Goal: Task Accomplishment & Management: Complete application form

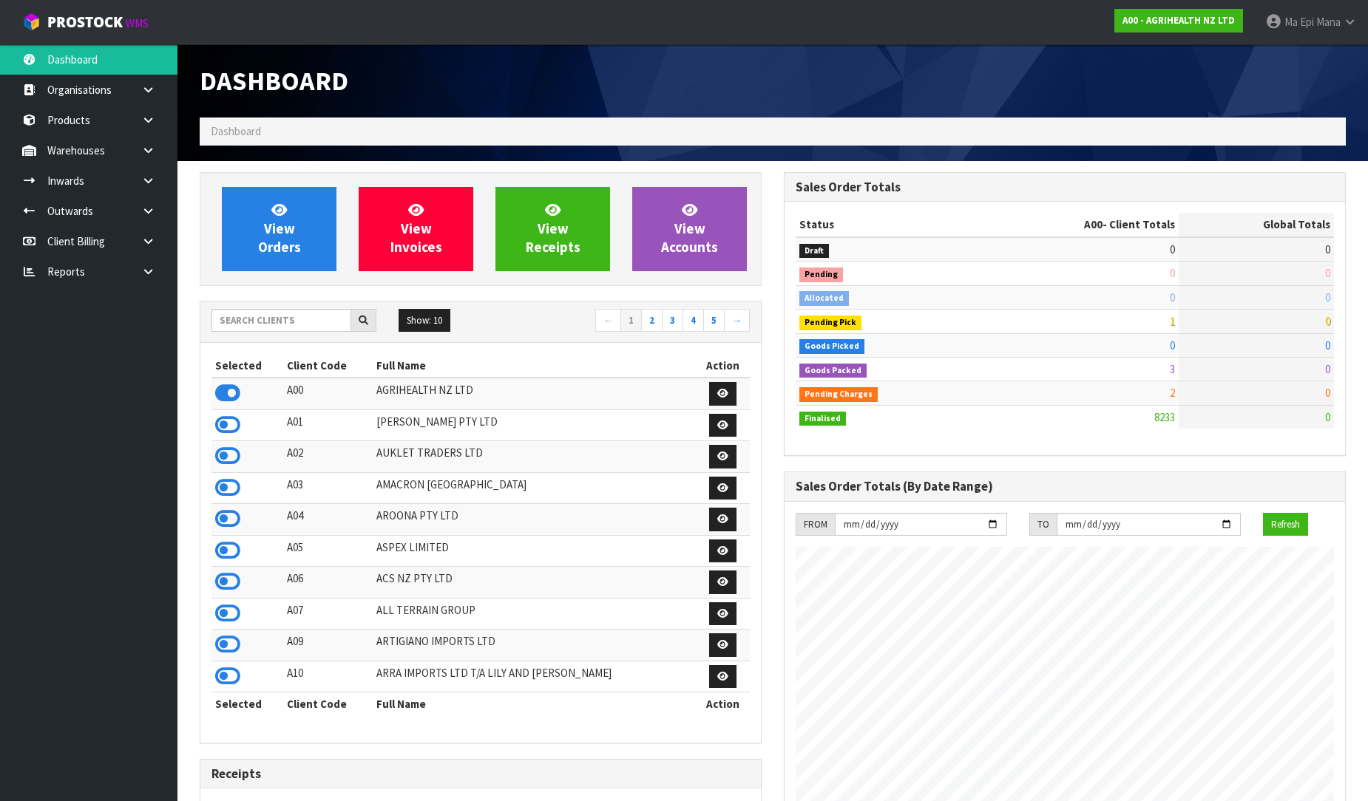
scroll to position [1120, 584]
click at [137, 270] on link at bounding box center [153, 272] width 47 height 30
click at [111, 322] on link "CWL" at bounding box center [88, 333] width 177 height 30
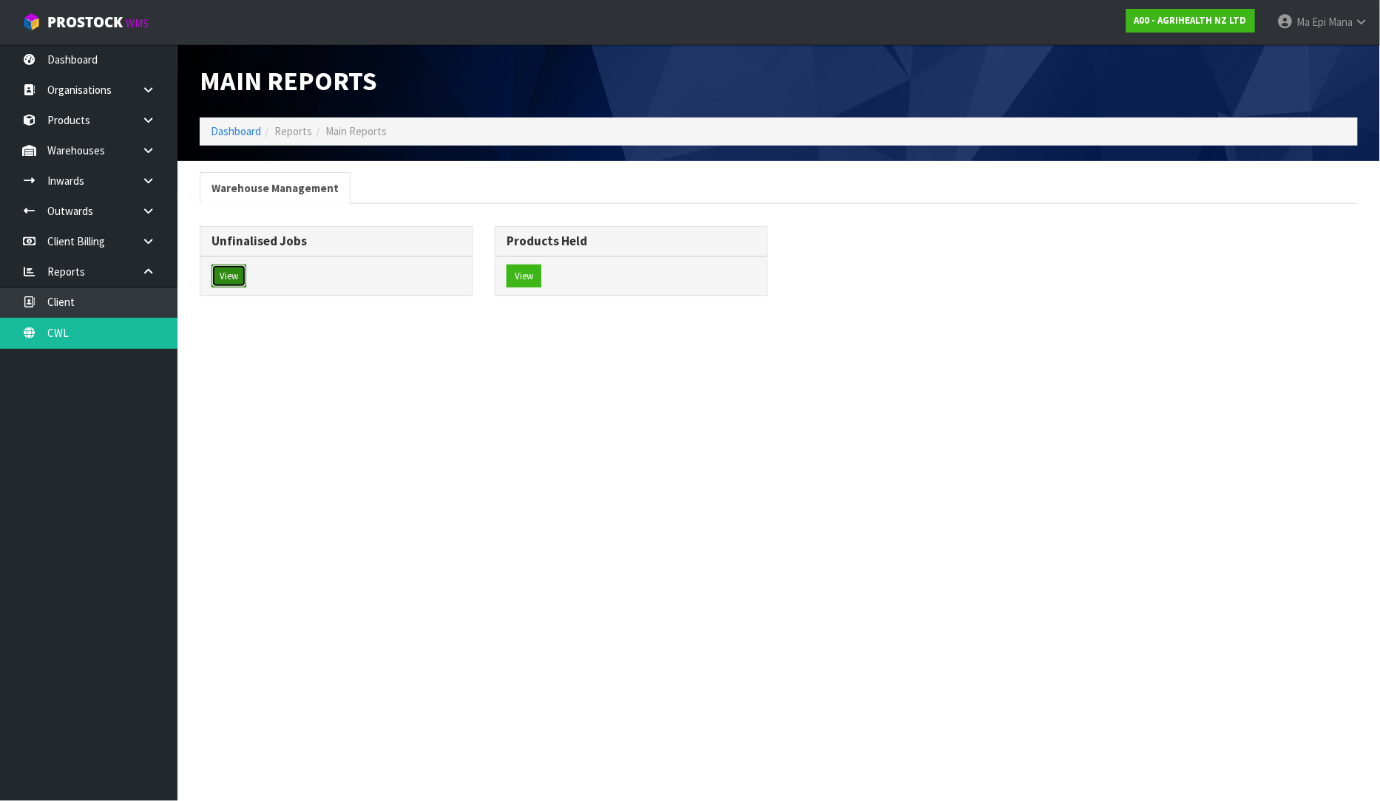
click at [234, 274] on button "View" at bounding box center [228, 277] width 35 height 24
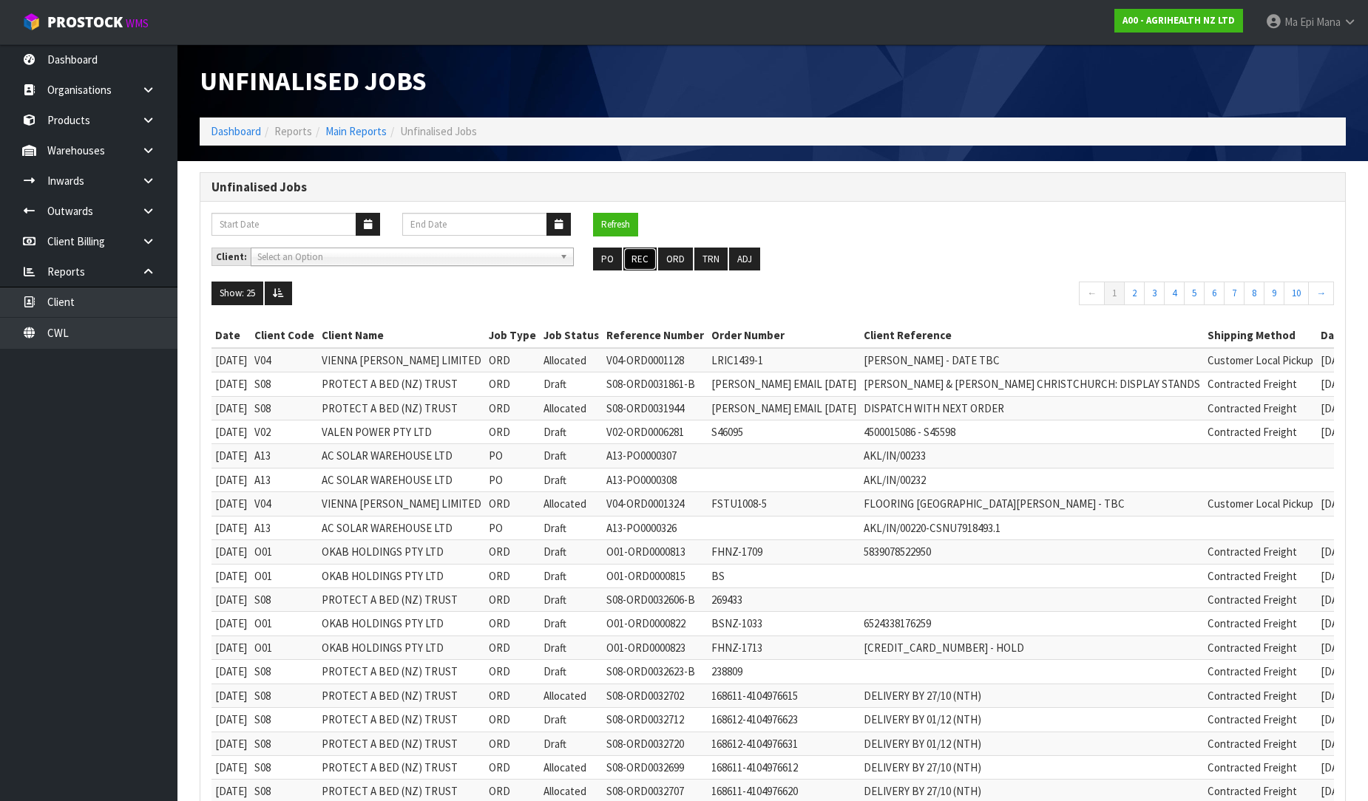
click at [637, 254] on button "REC" at bounding box center [639, 260] width 33 height 24
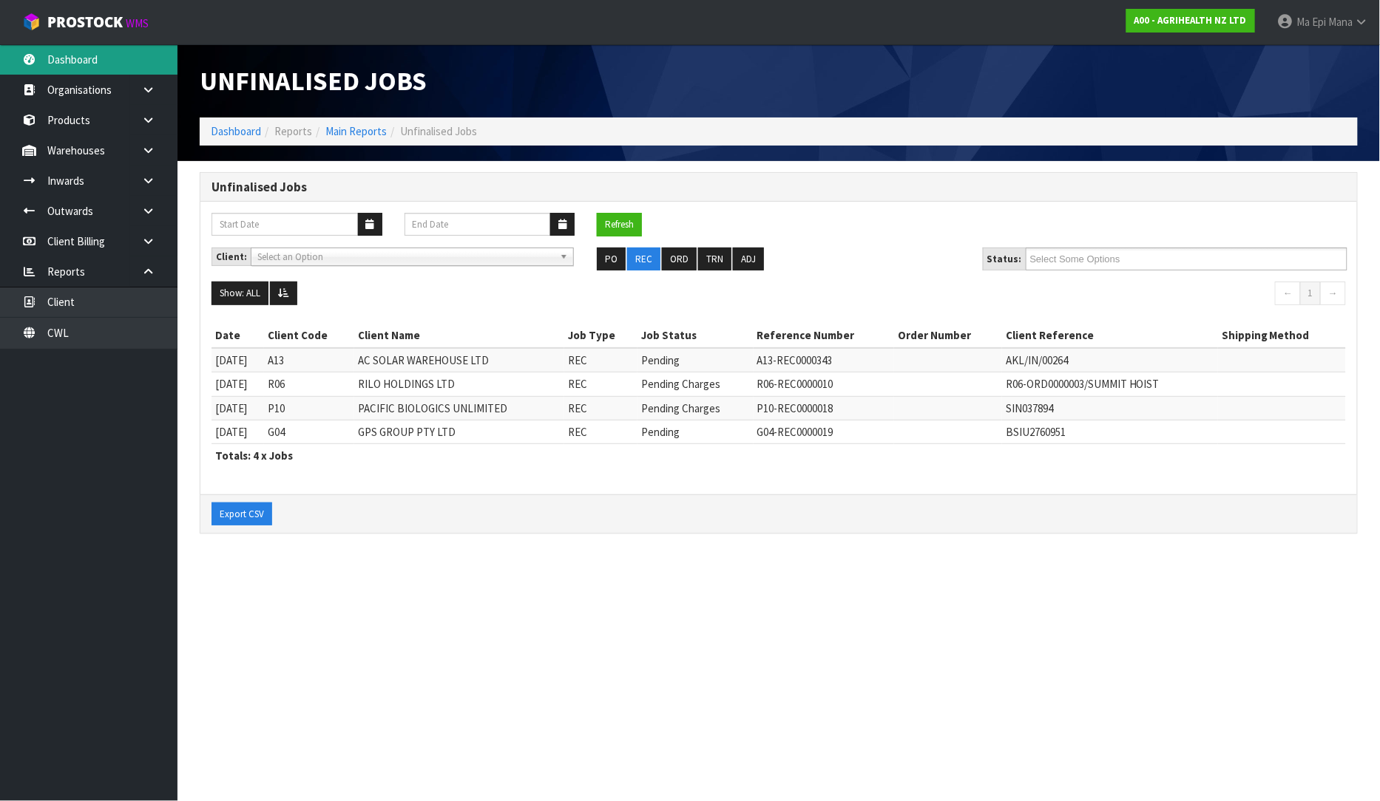
click at [118, 64] on link "Dashboard" at bounding box center [88, 59] width 177 height 30
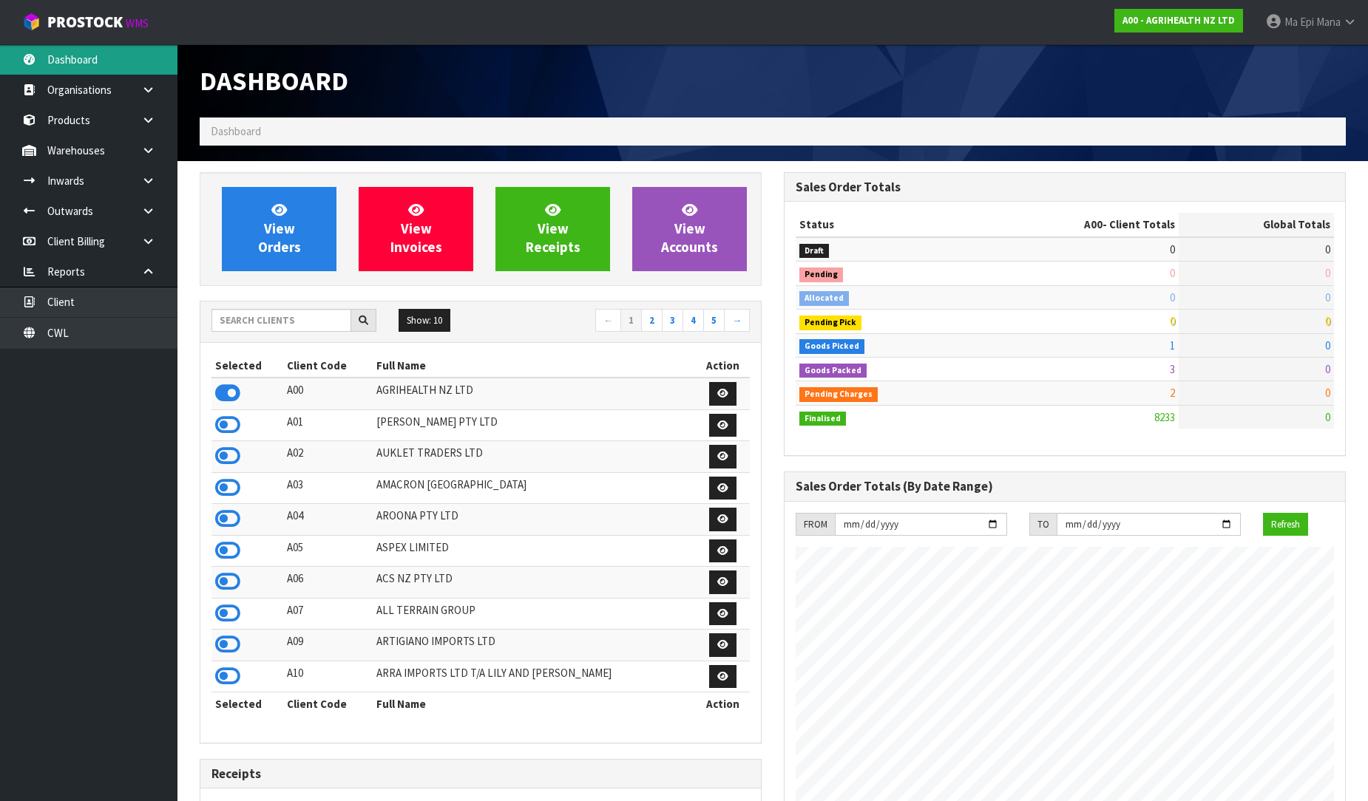
scroll to position [1120, 584]
click at [242, 324] on input "text" at bounding box center [281, 320] width 140 height 23
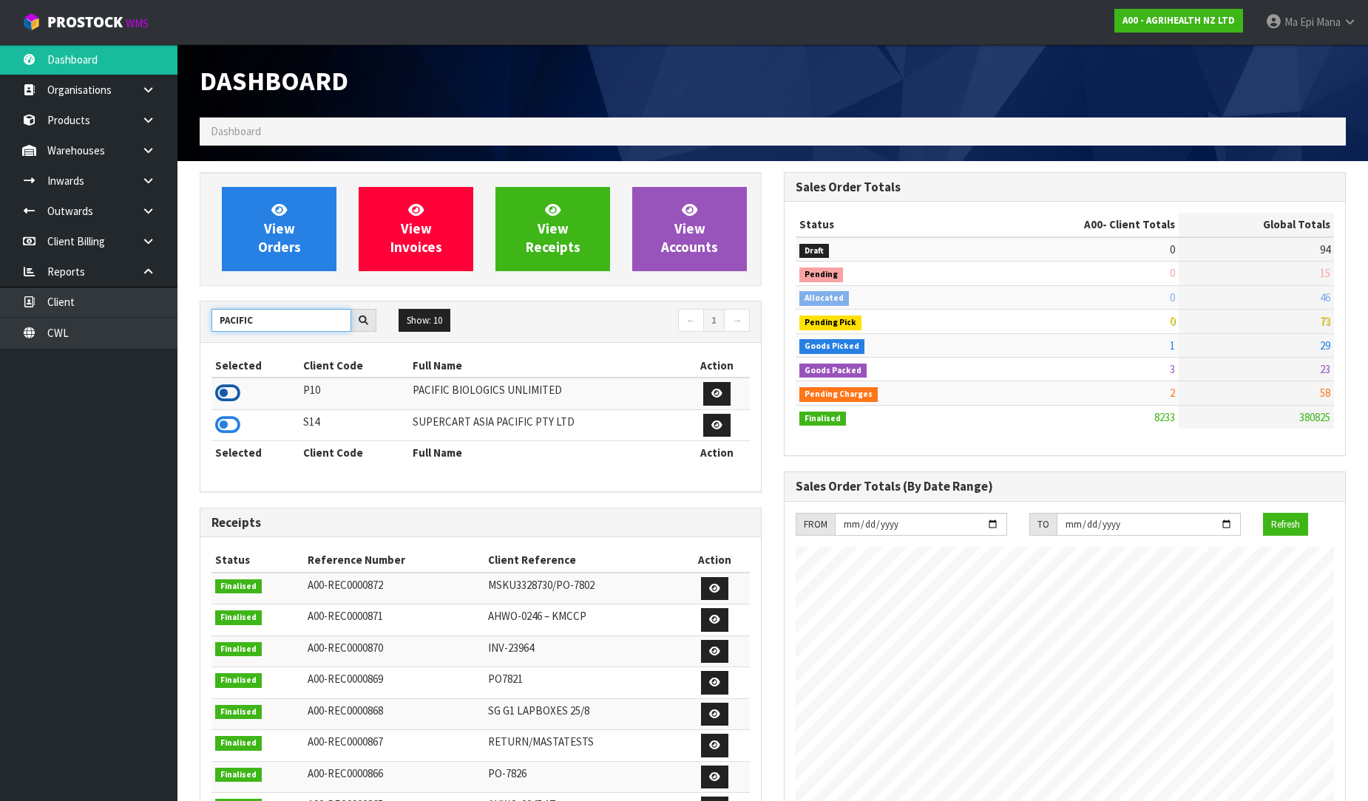
type input "PACIFIC"
click at [227, 389] on icon at bounding box center [227, 393] width 25 height 22
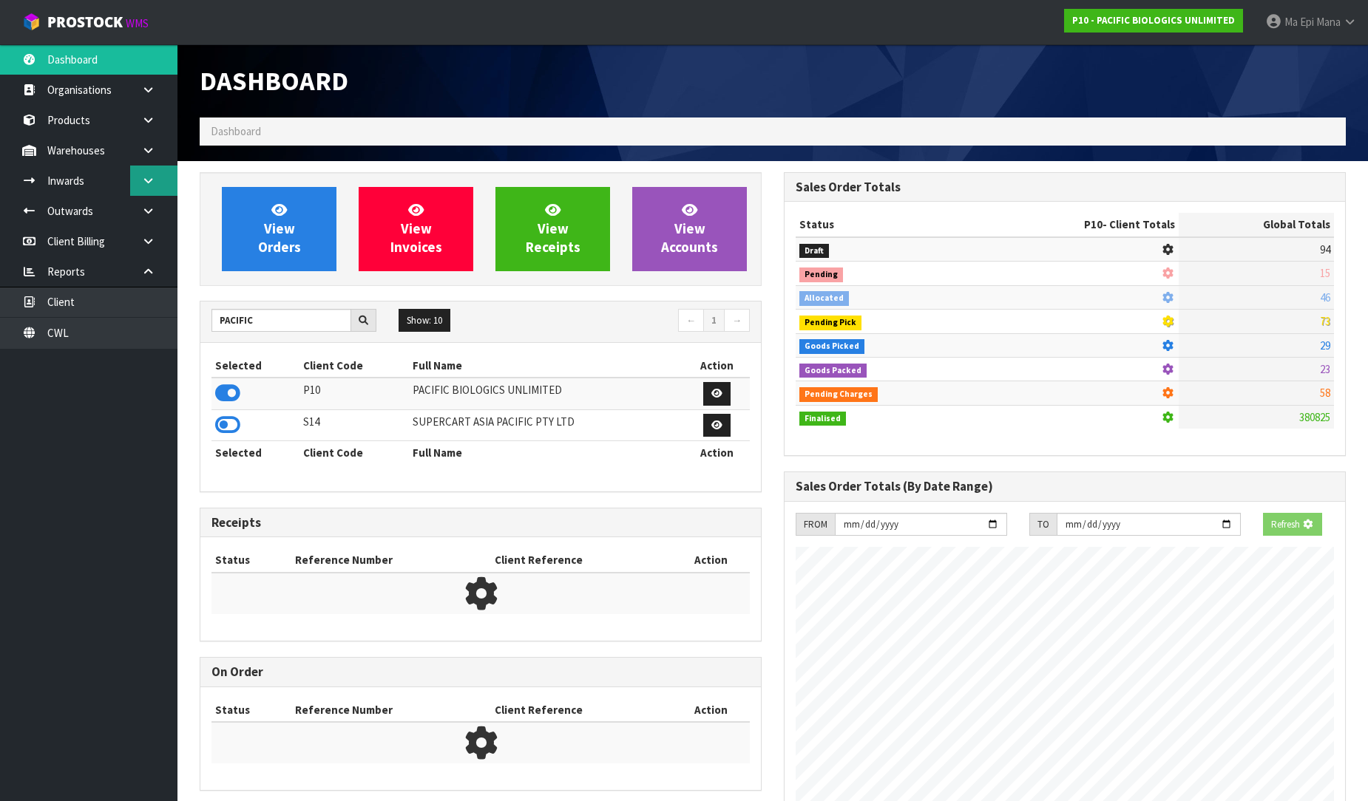
scroll to position [1073, 584]
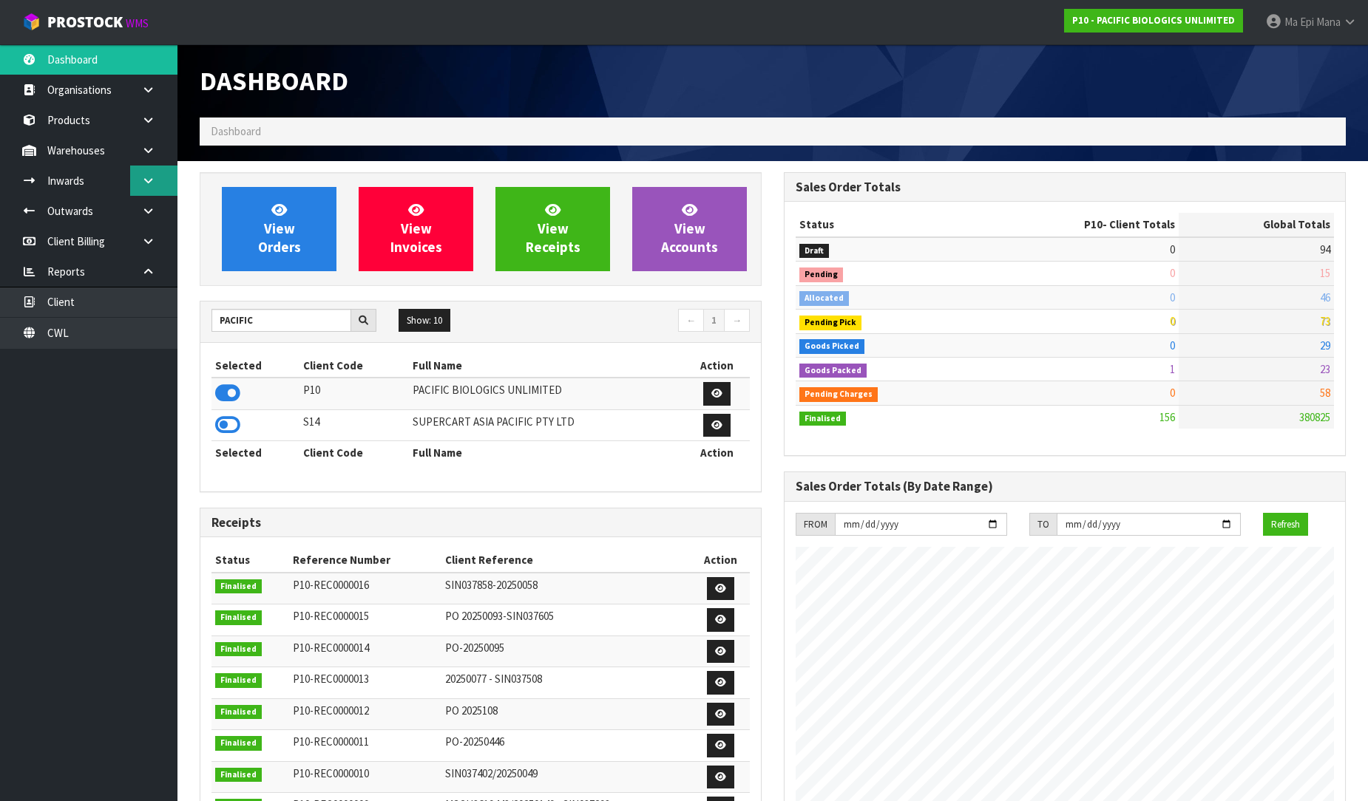
click at [157, 186] on link at bounding box center [153, 181] width 47 height 30
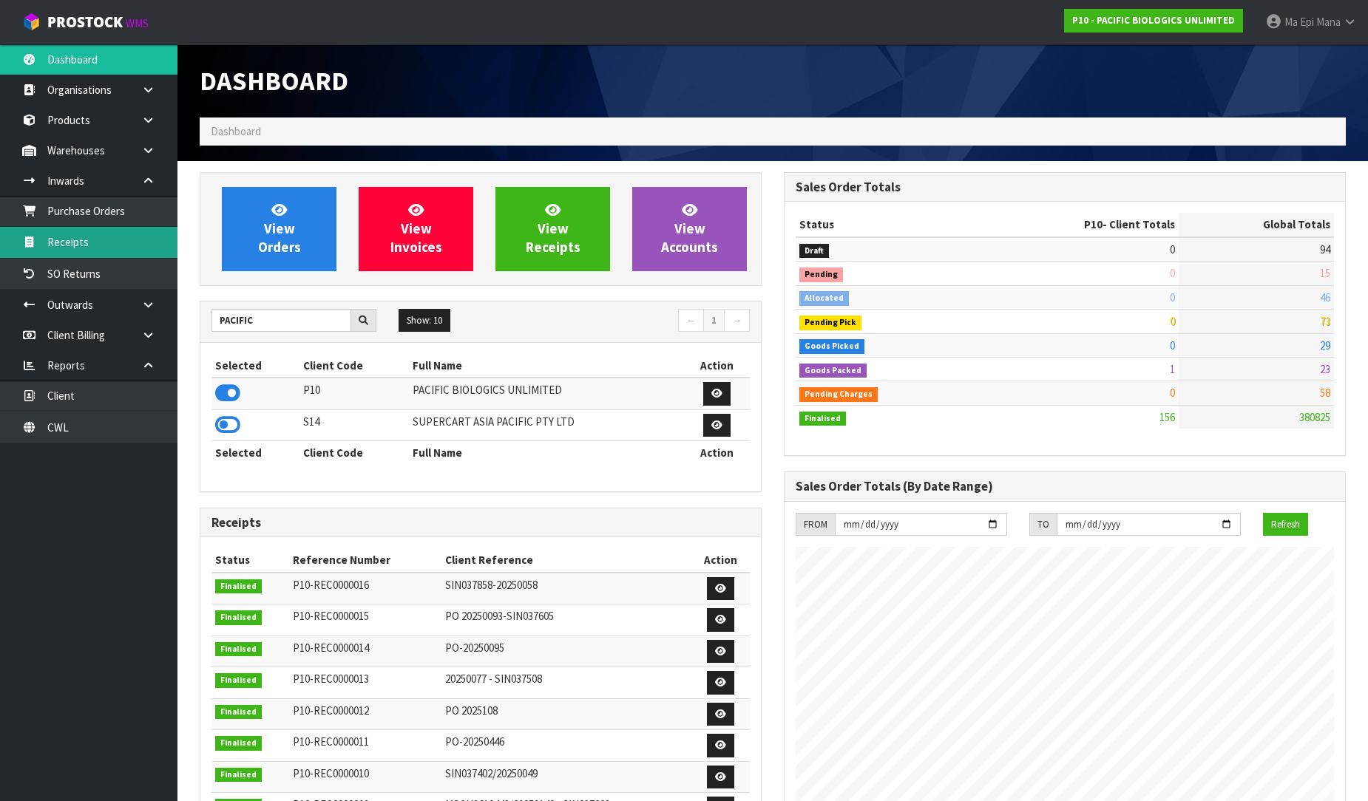
click at [115, 237] on link "Receipts" at bounding box center [88, 242] width 177 height 30
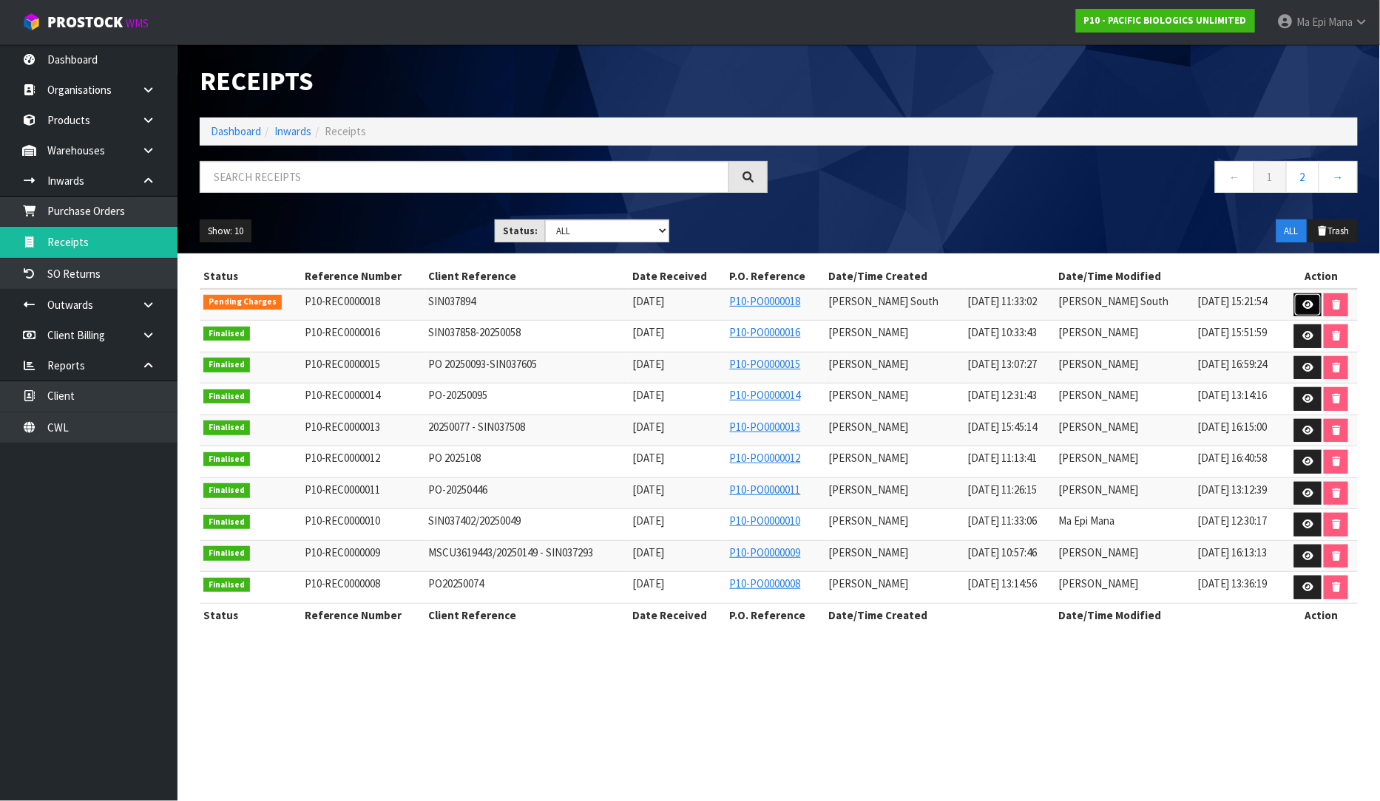
click at [1299, 300] on link at bounding box center [1307, 306] width 27 height 24
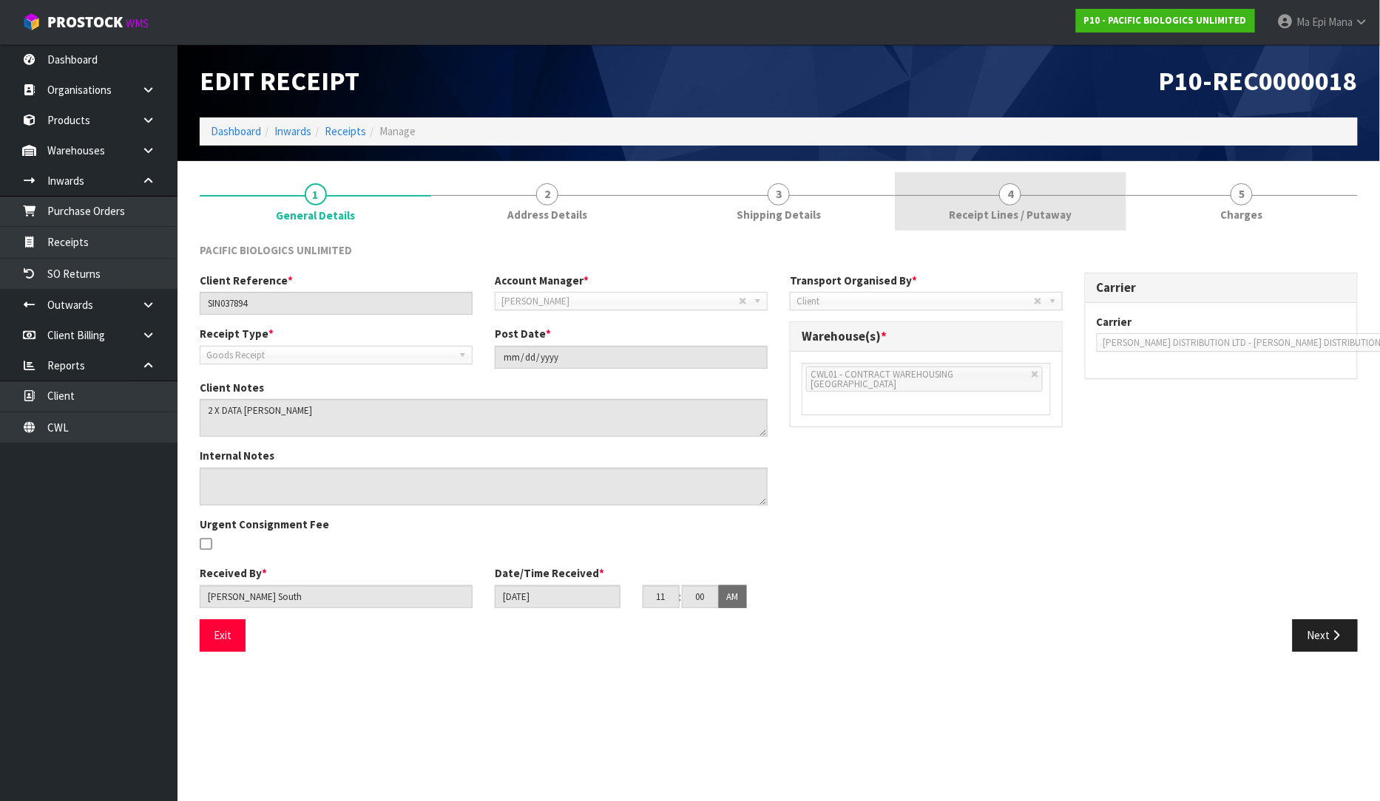
click at [969, 211] on span "Receipt Lines / Putaway" at bounding box center [1010, 215] width 123 height 16
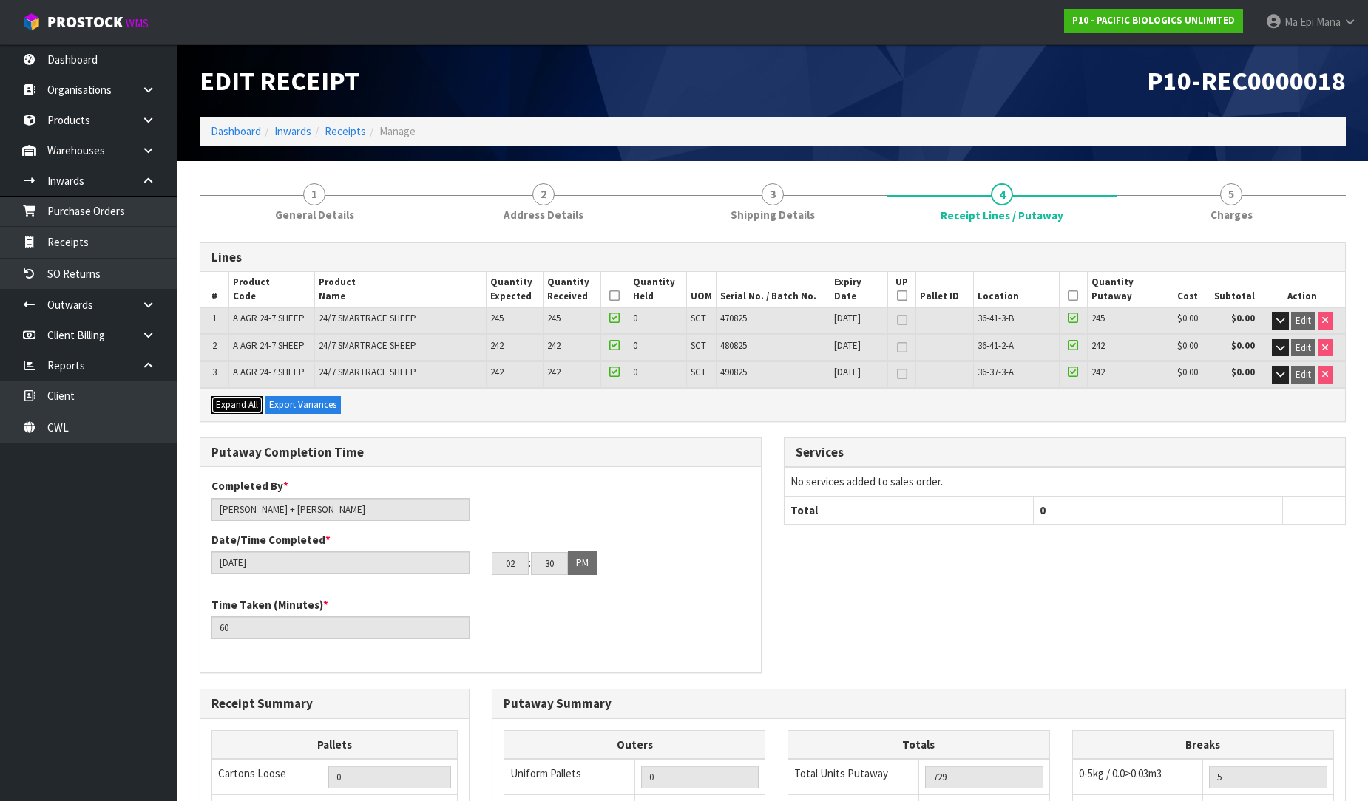
click at [244, 399] on span "Expand All" at bounding box center [237, 405] width 42 height 13
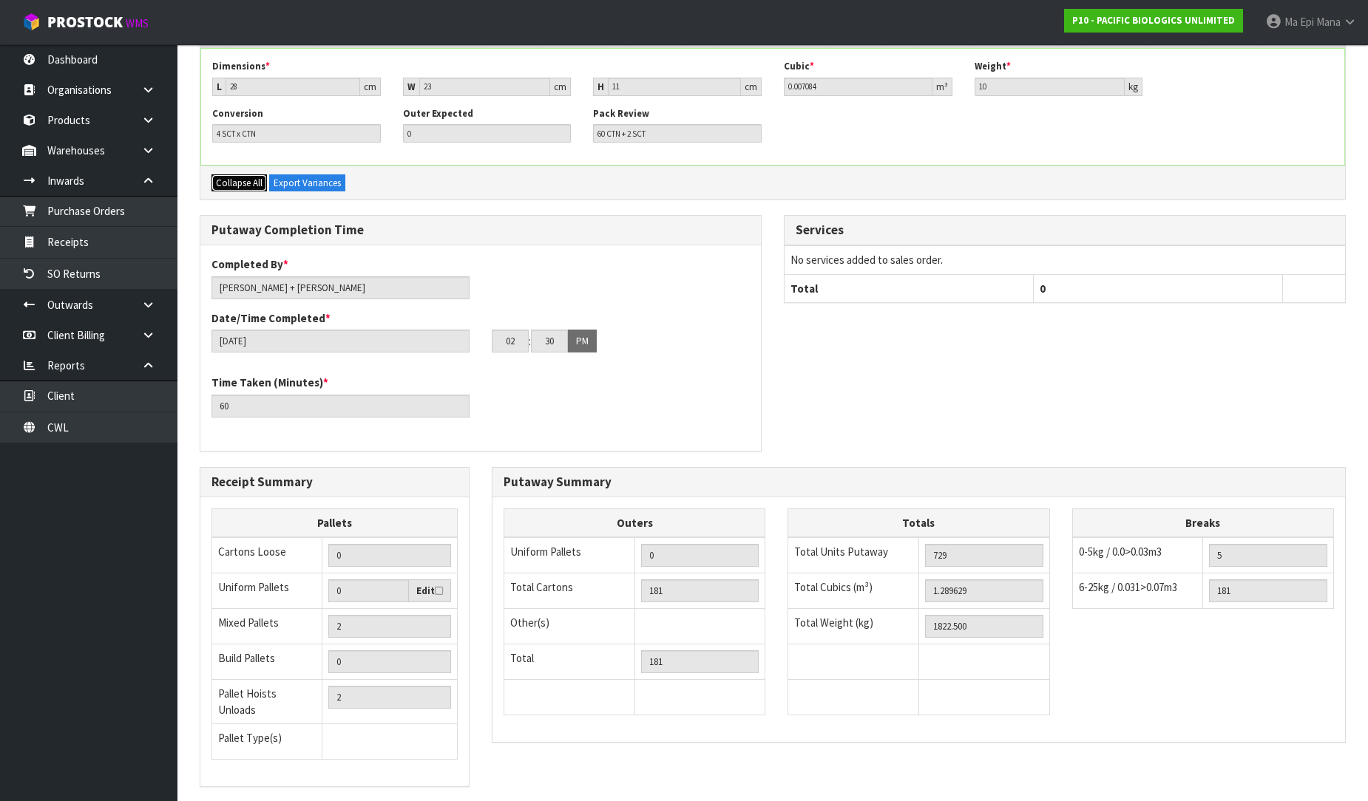
scroll to position [654, 0]
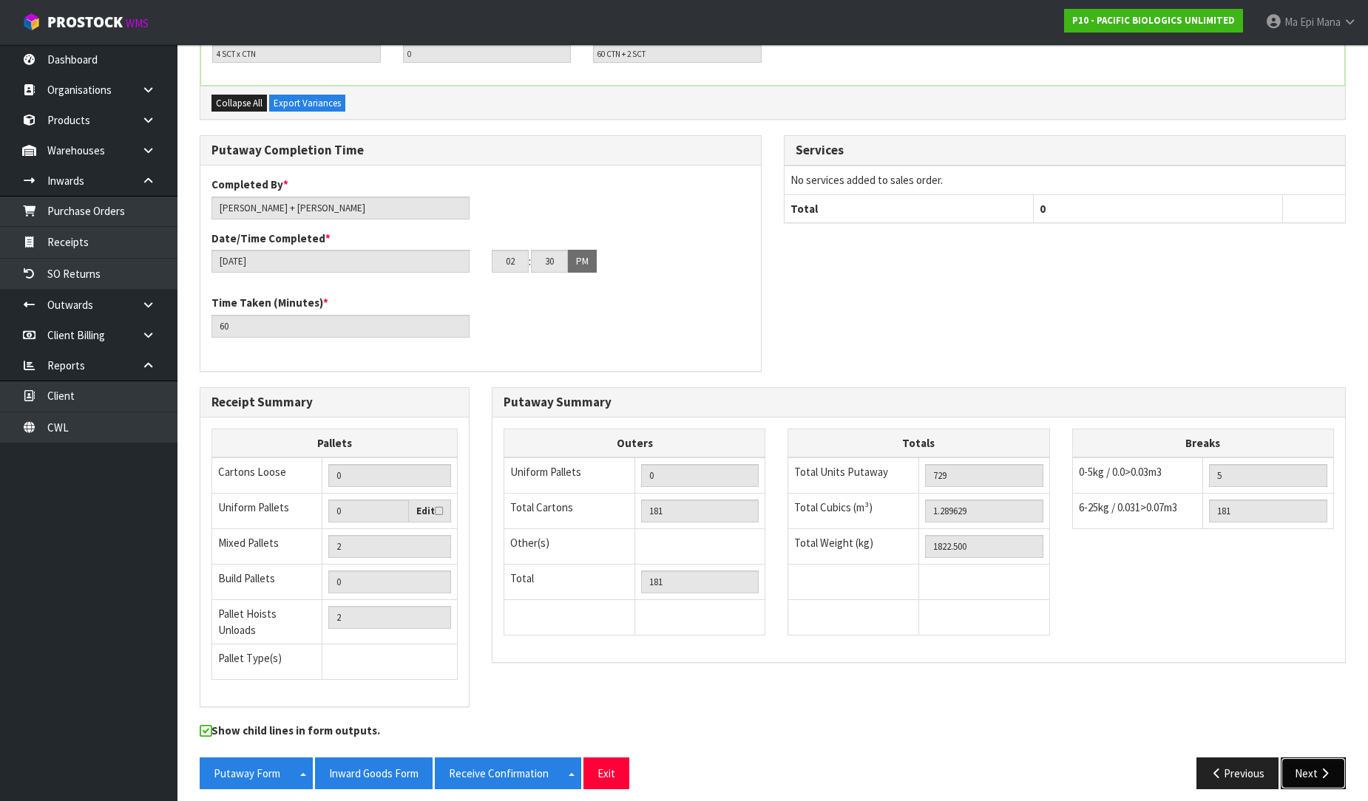
click at [1298, 759] on button "Next" at bounding box center [1313, 774] width 65 height 32
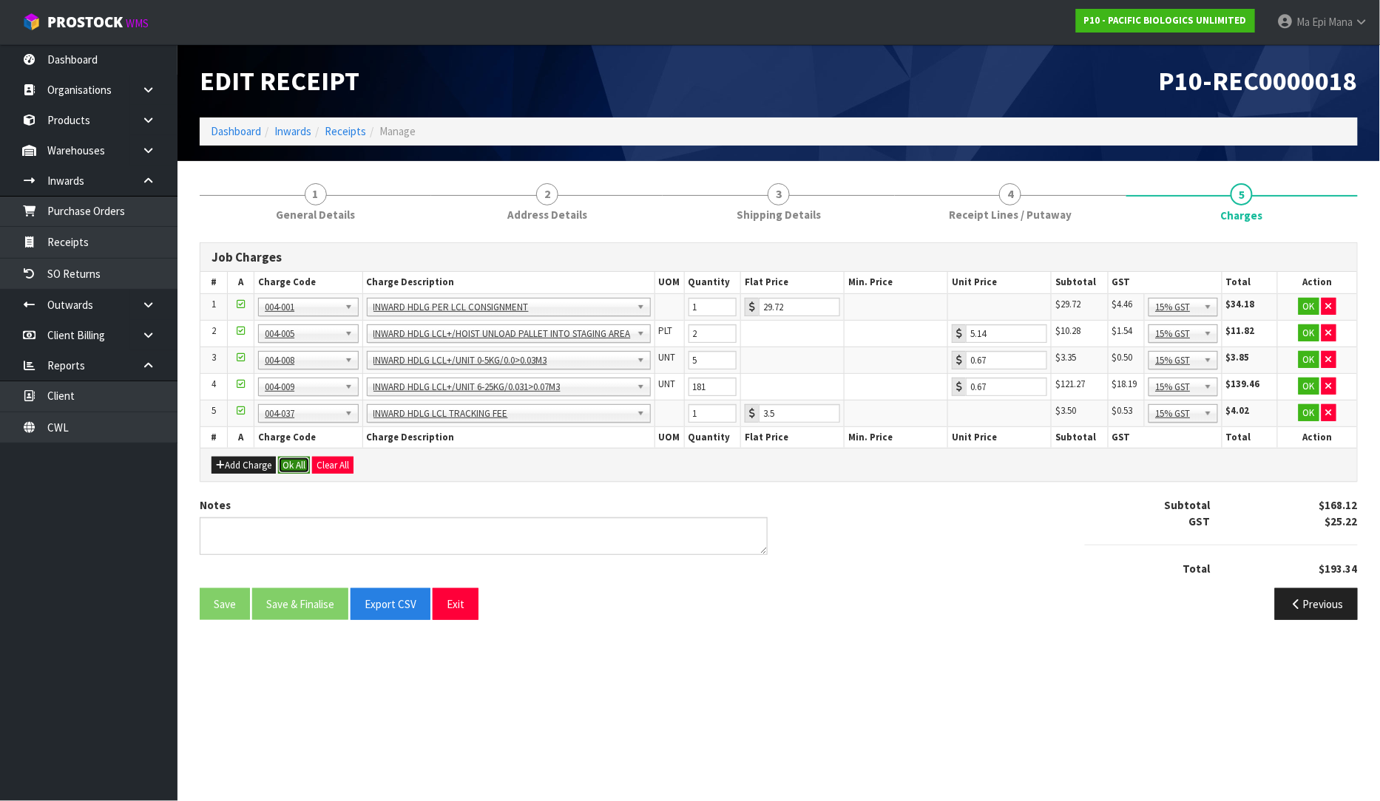
click at [288, 468] on button "Ok All" at bounding box center [294, 466] width 32 height 18
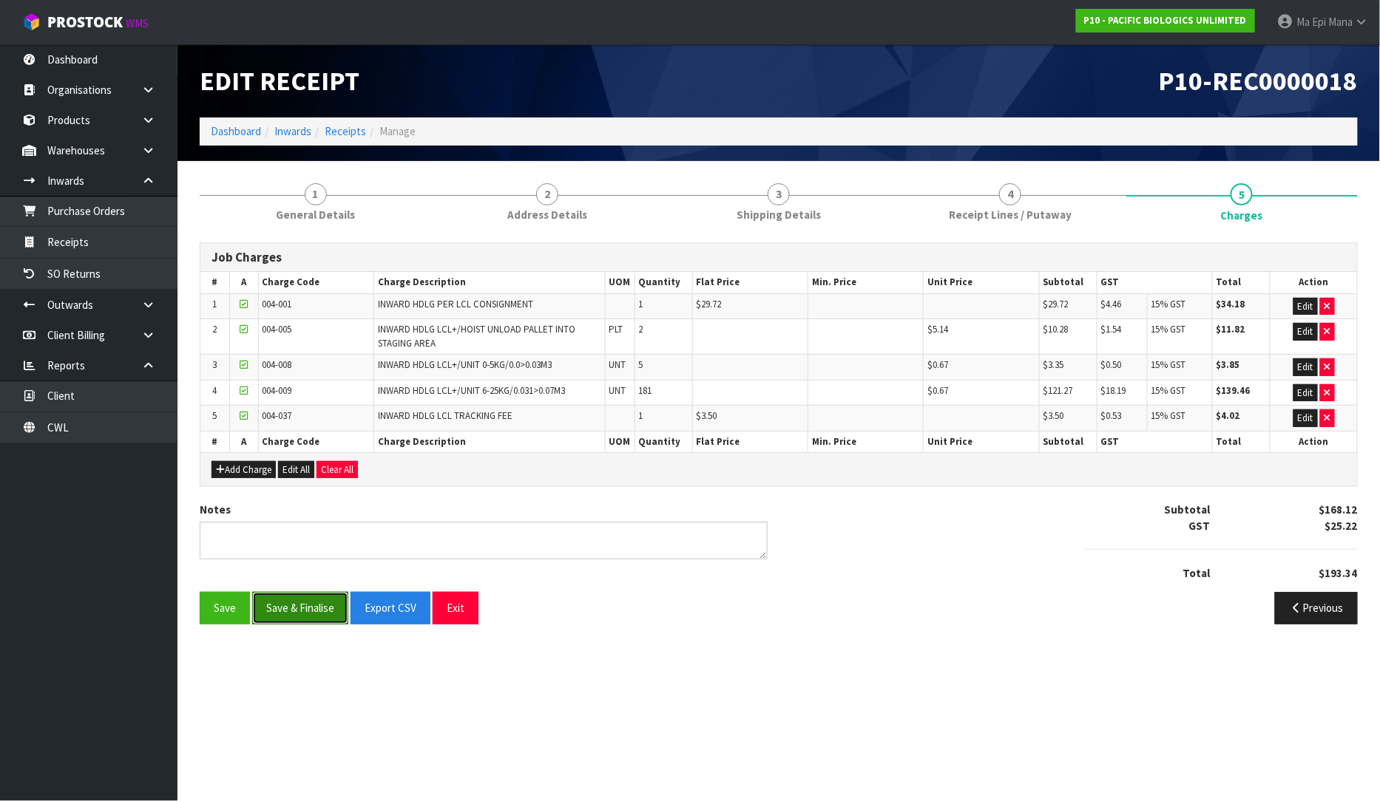
click at [300, 601] on button "Save & Finalise" at bounding box center [300, 608] width 96 height 32
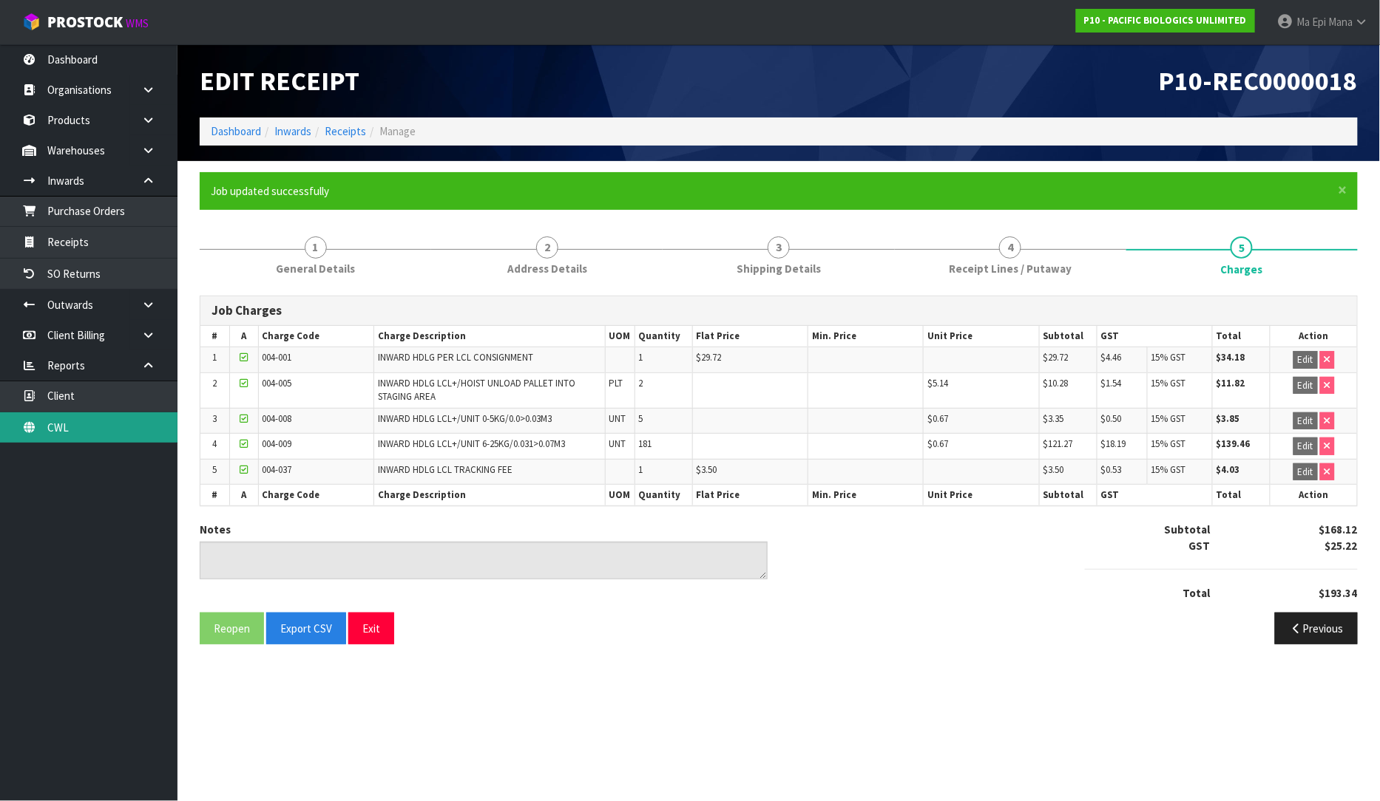
click at [63, 422] on link "CWL" at bounding box center [88, 428] width 177 height 30
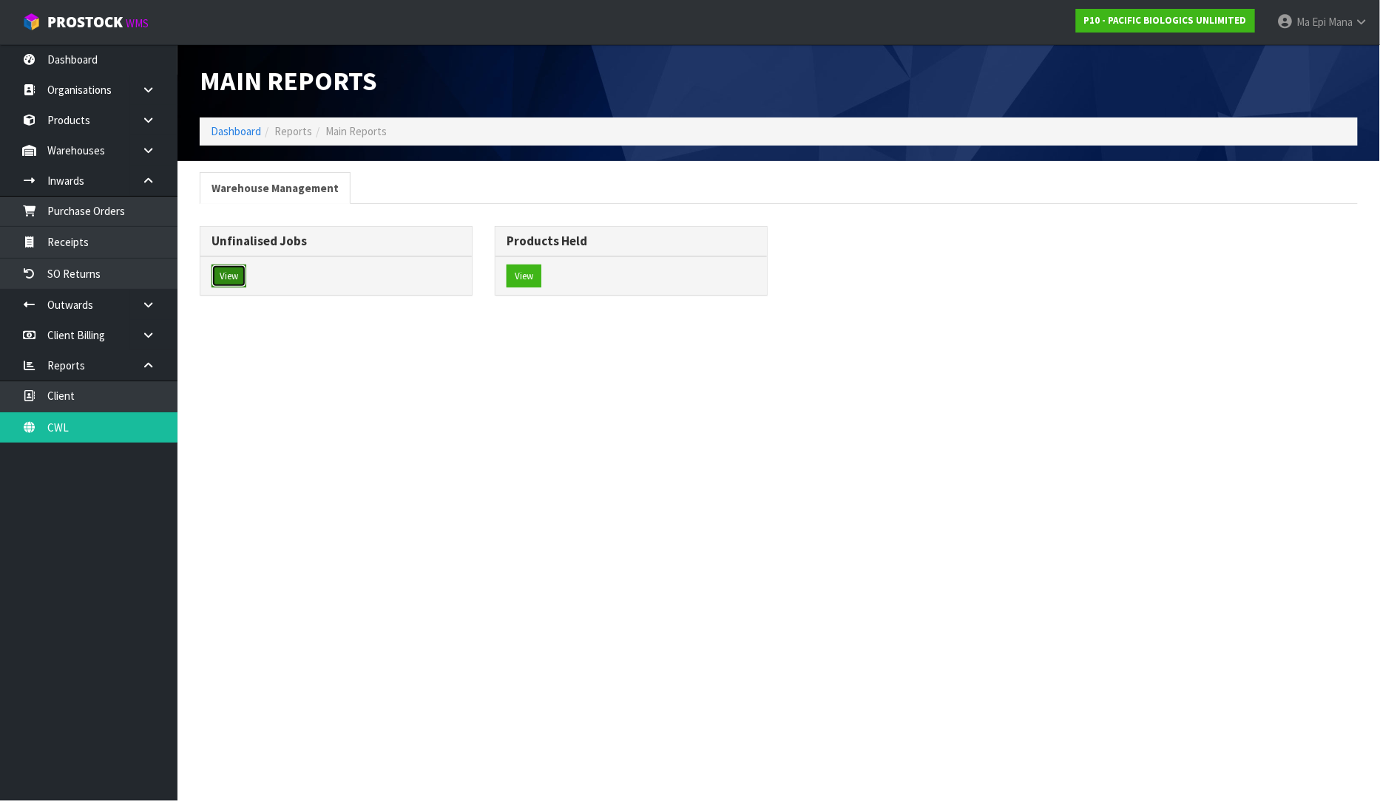
click at [240, 279] on button "View" at bounding box center [228, 277] width 35 height 24
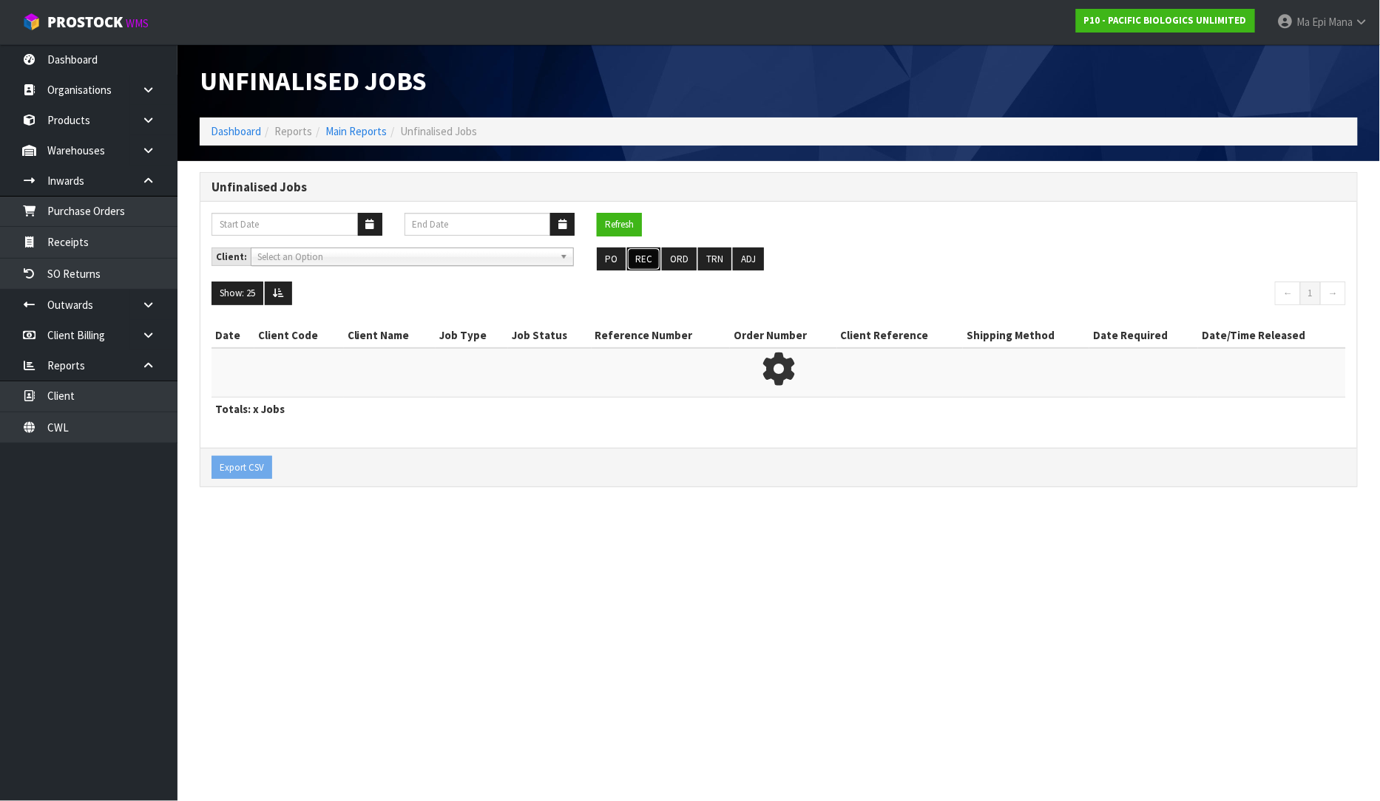
click at [642, 248] on button "REC" at bounding box center [643, 260] width 33 height 24
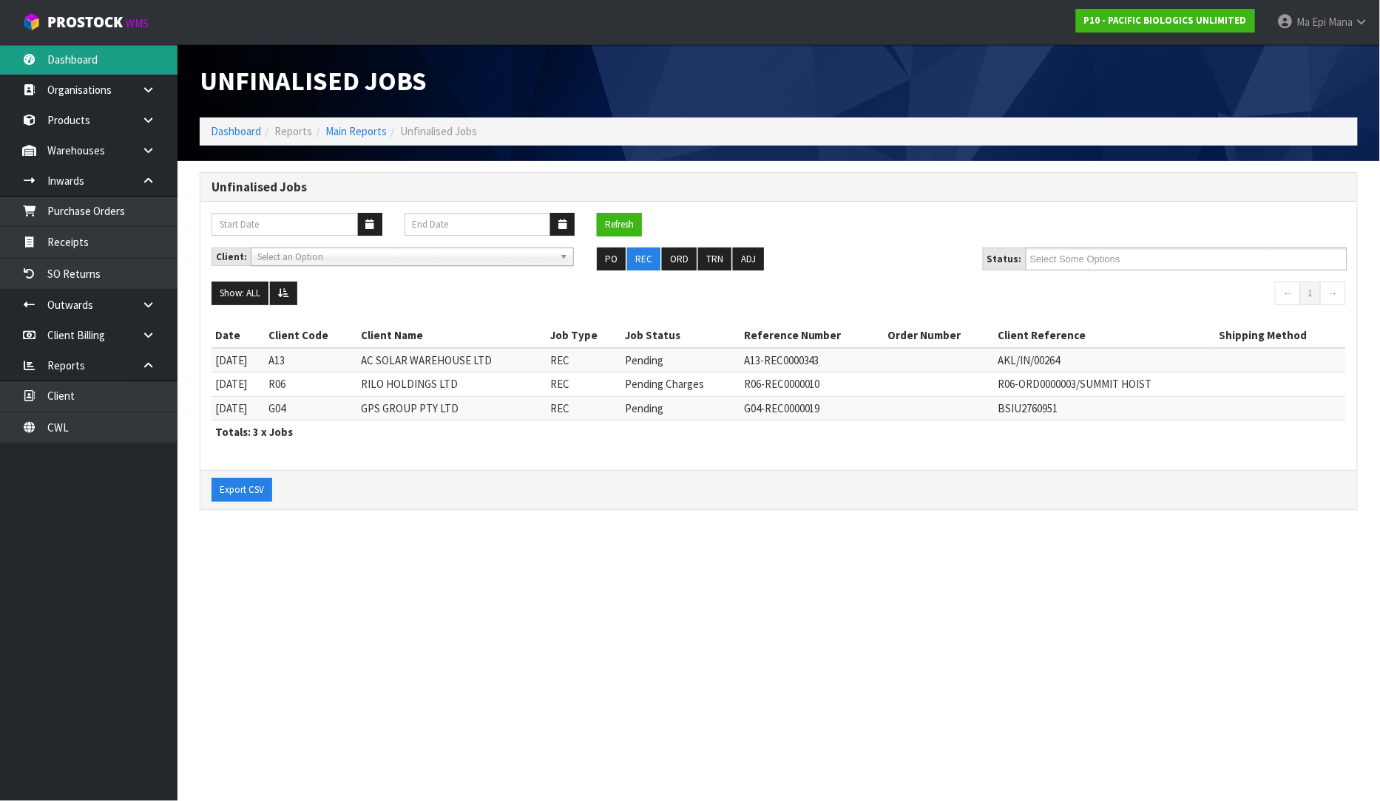
click at [92, 52] on link "Dashboard" at bounding box center [88, 59] width 177 height 30
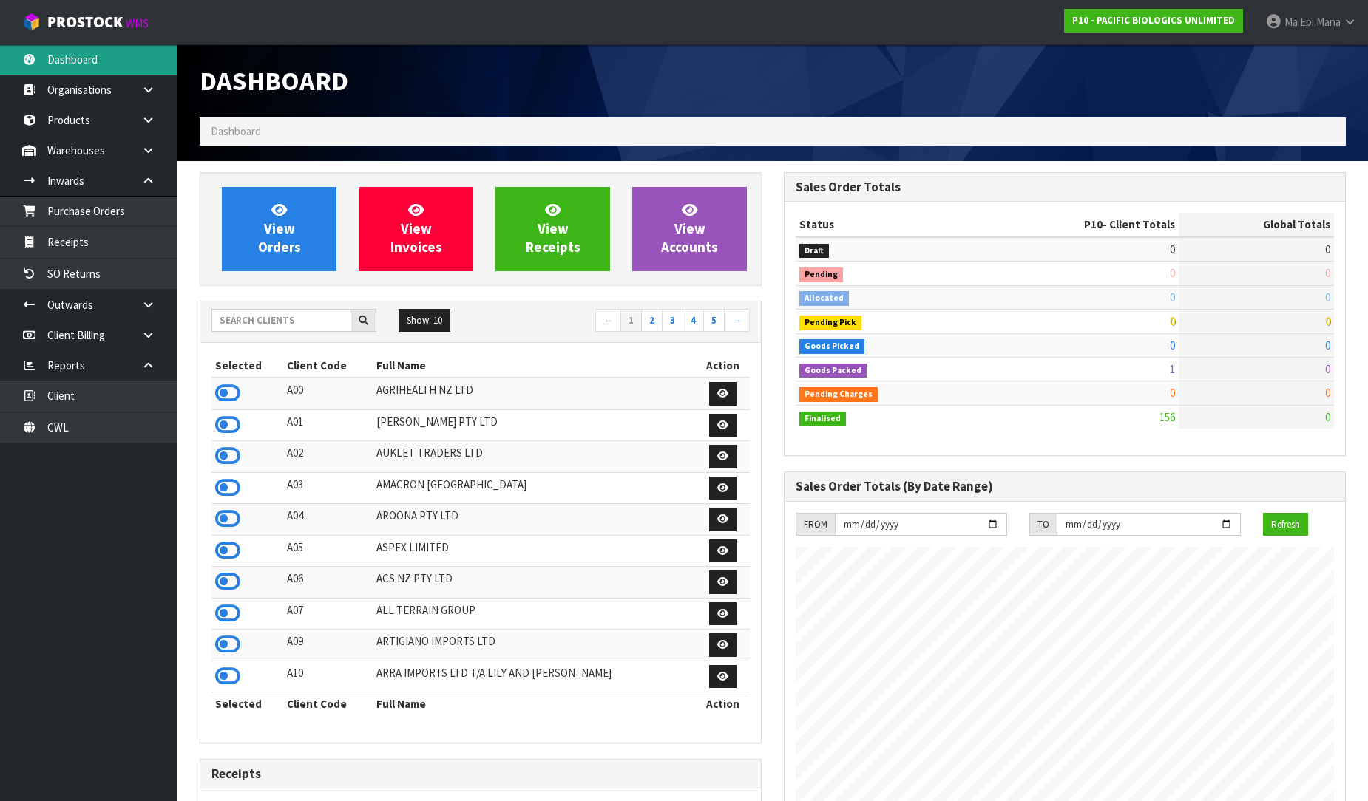
scroll to position [1073, 584]
click at [296, 319] on input "text" at bounding box center [281, 320] width 140 height 23
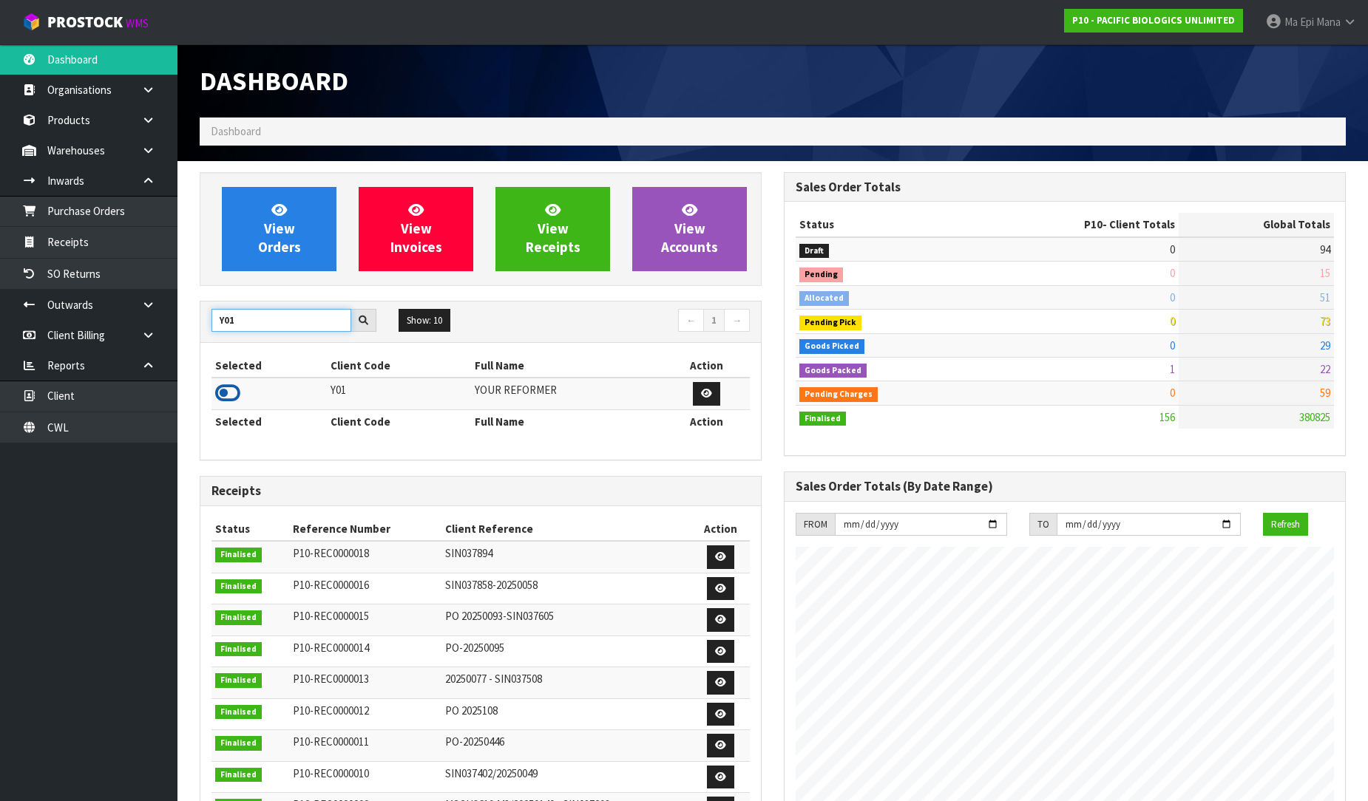
type input "Y01"
click at [225, 390] on icon at bounding box center [227, 393] width 25 height 22
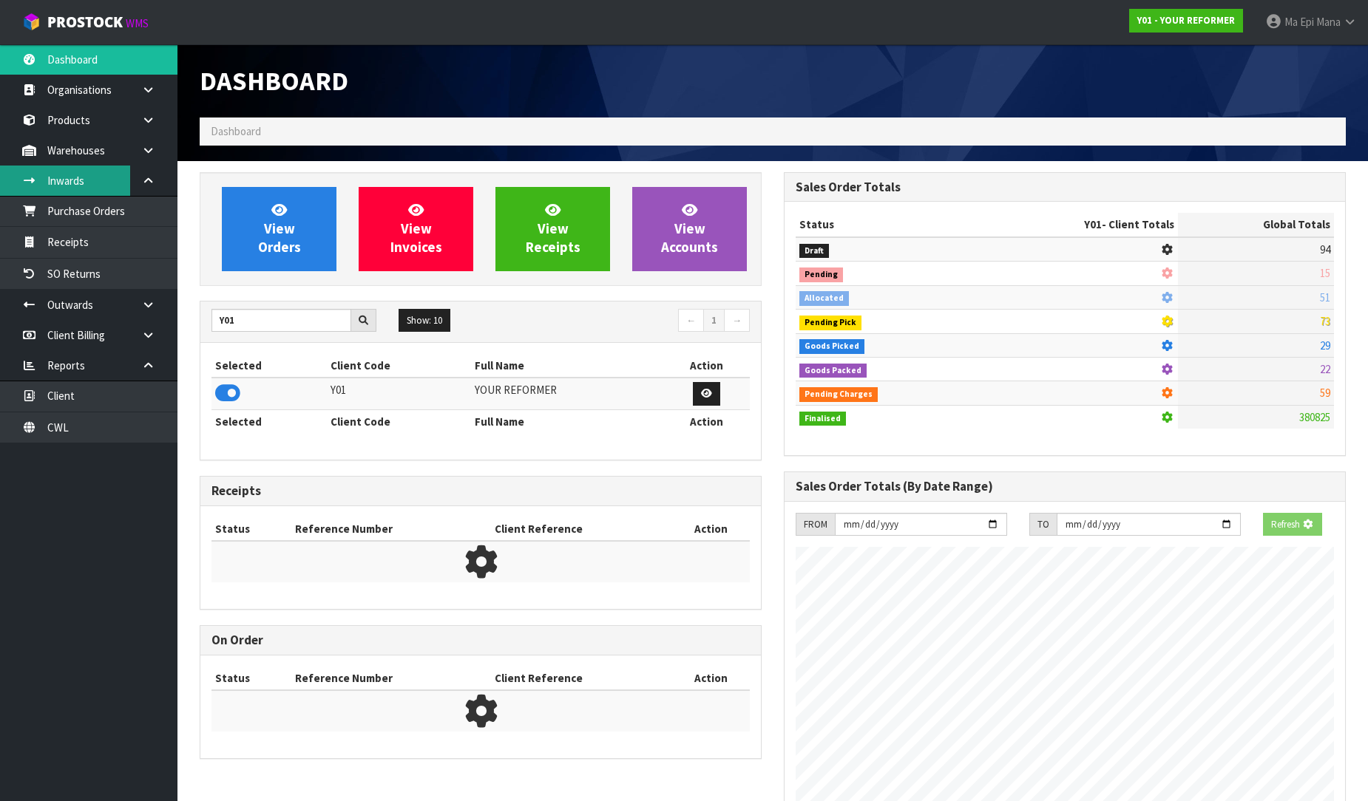
scroll to position [1120, 584]
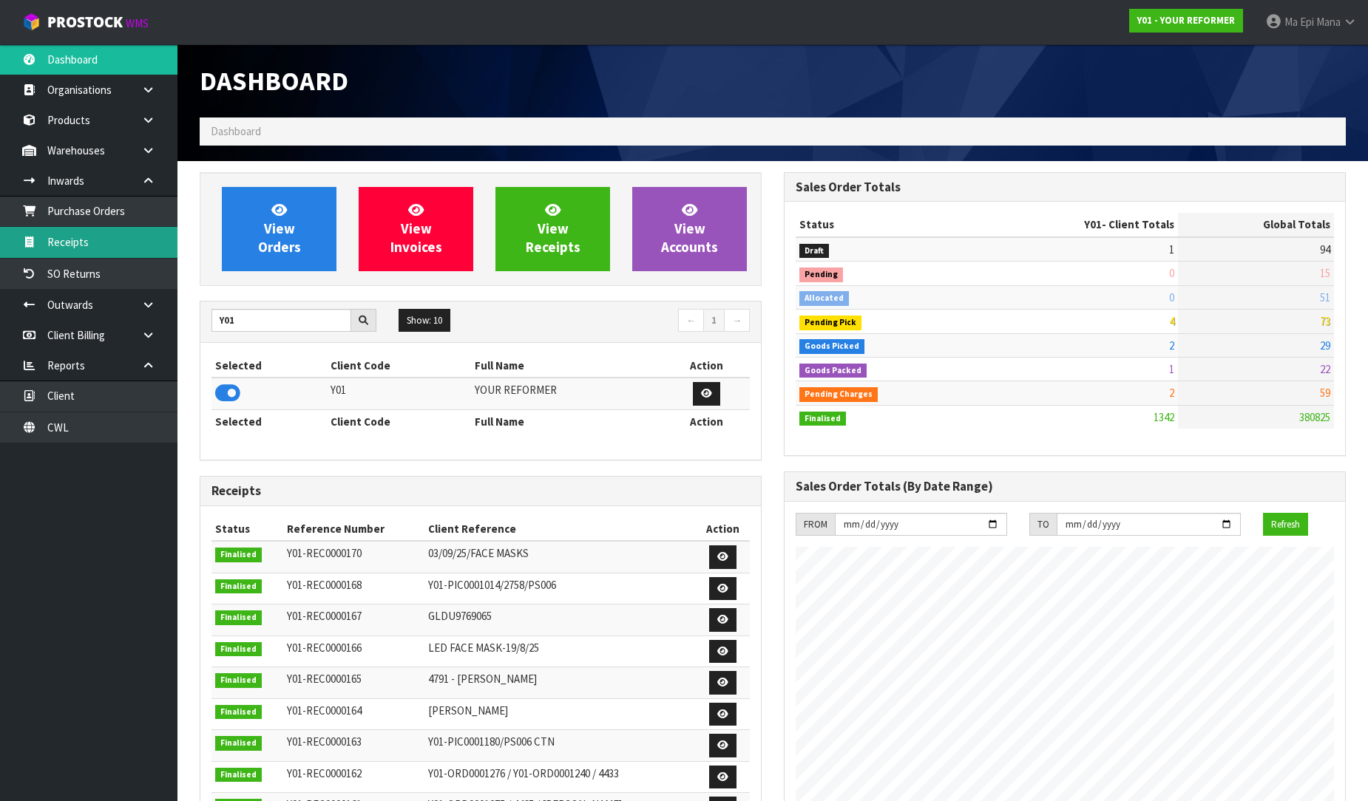
click at [83, 239] on link "Receipts" at bounding box center [88, 242] width 177 height 30
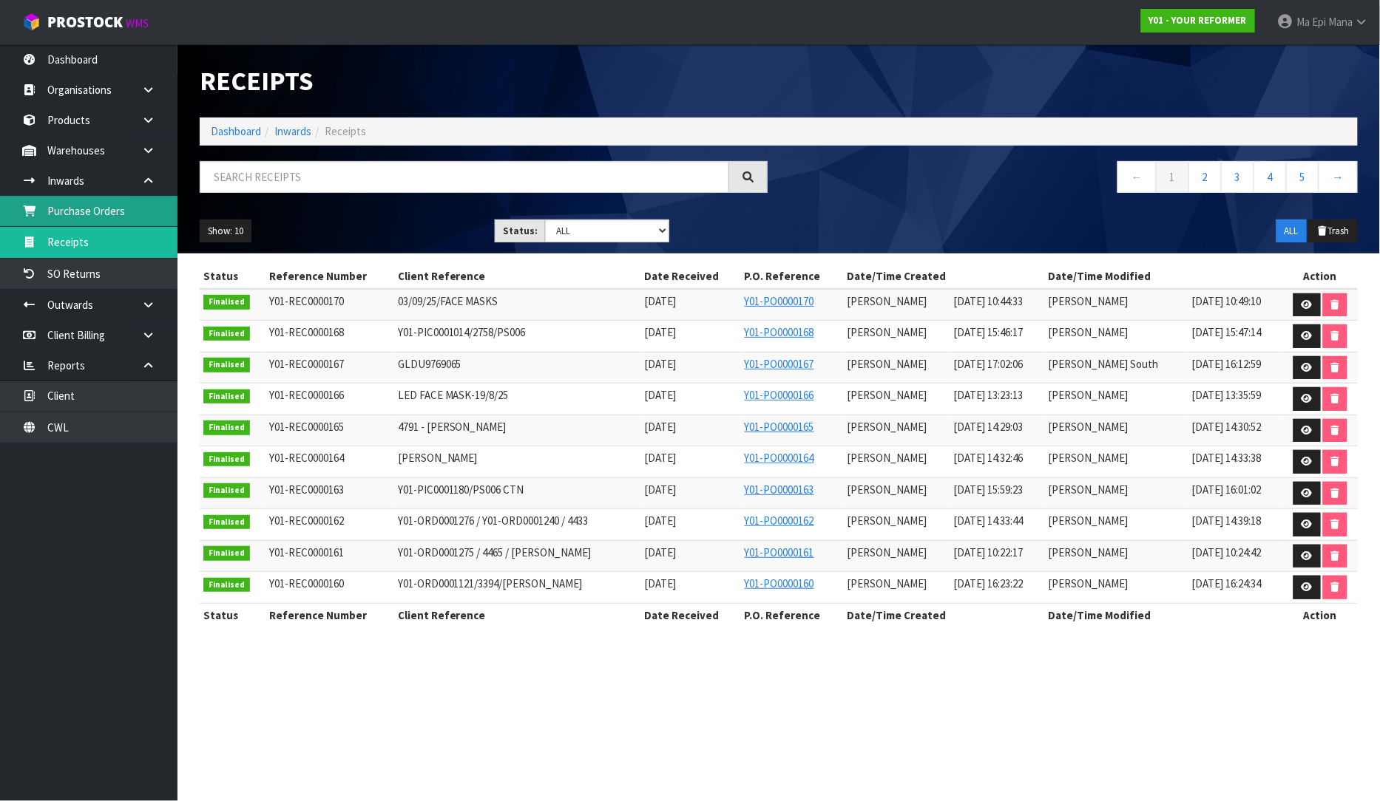
click at [92, 206] on link "Purchase Orders" at bounding box center [88, 211] width 177 height 30
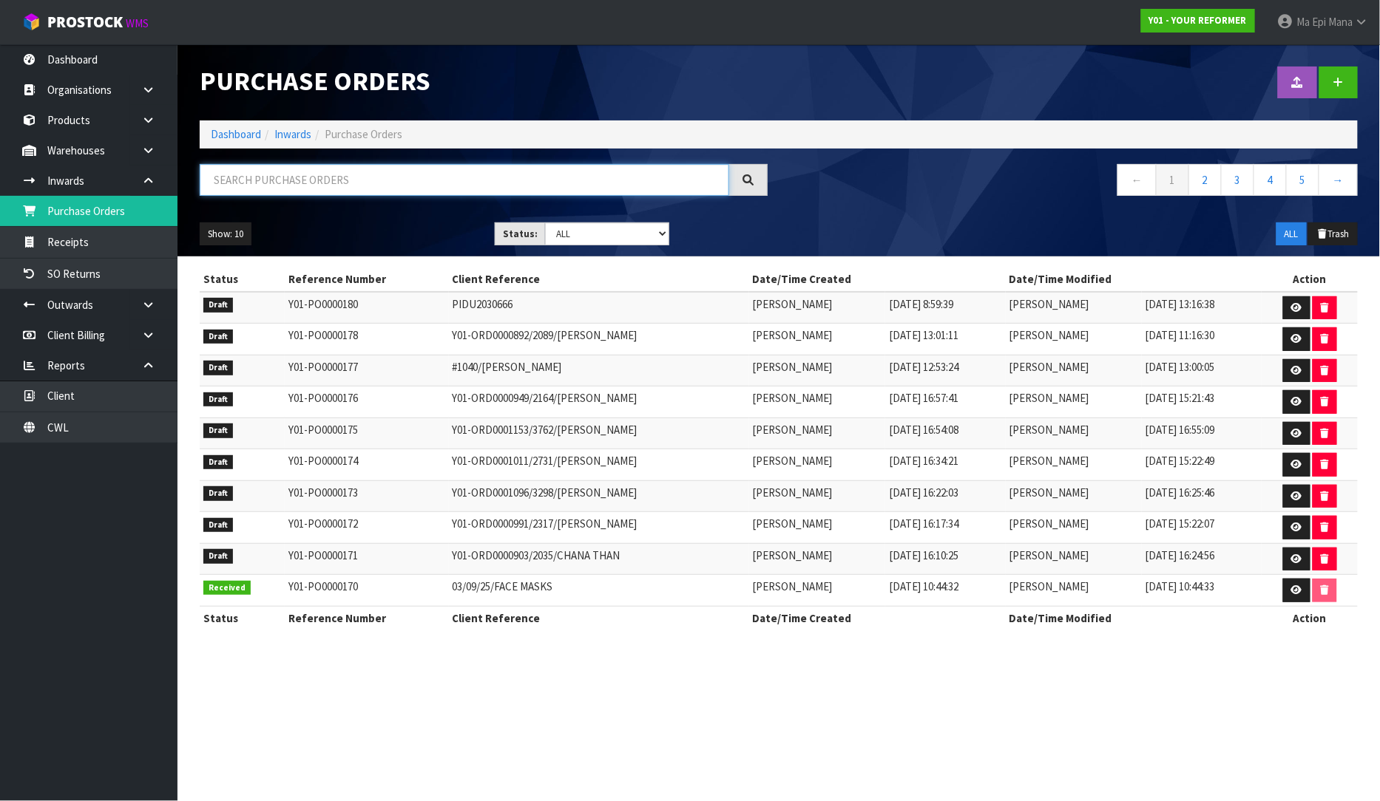
click at [370, 186] on input "text" at bounding box center [464, 180] width 529 height 32
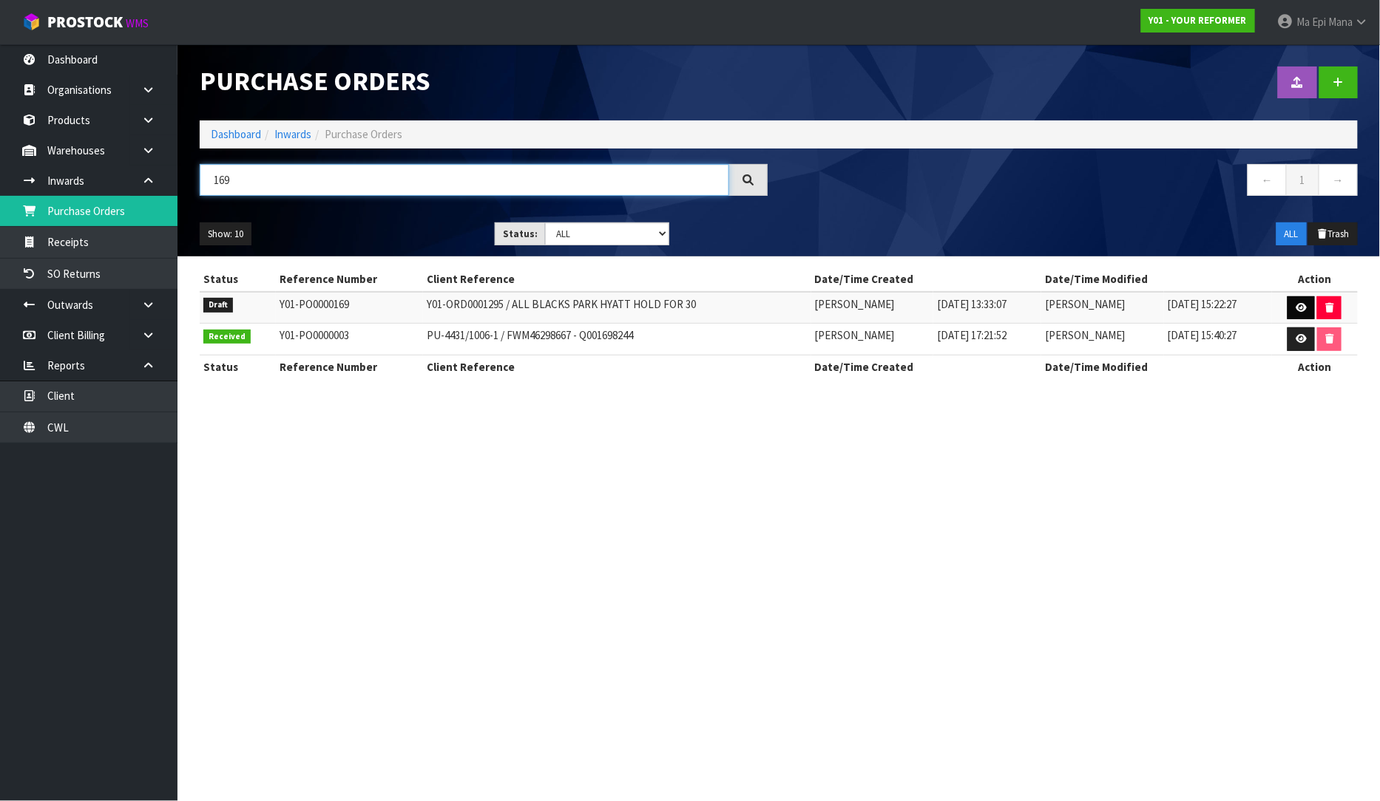
type input "169"
click at [1305, 309] on icon at bounding box center [1300, 308] width 11 height 10
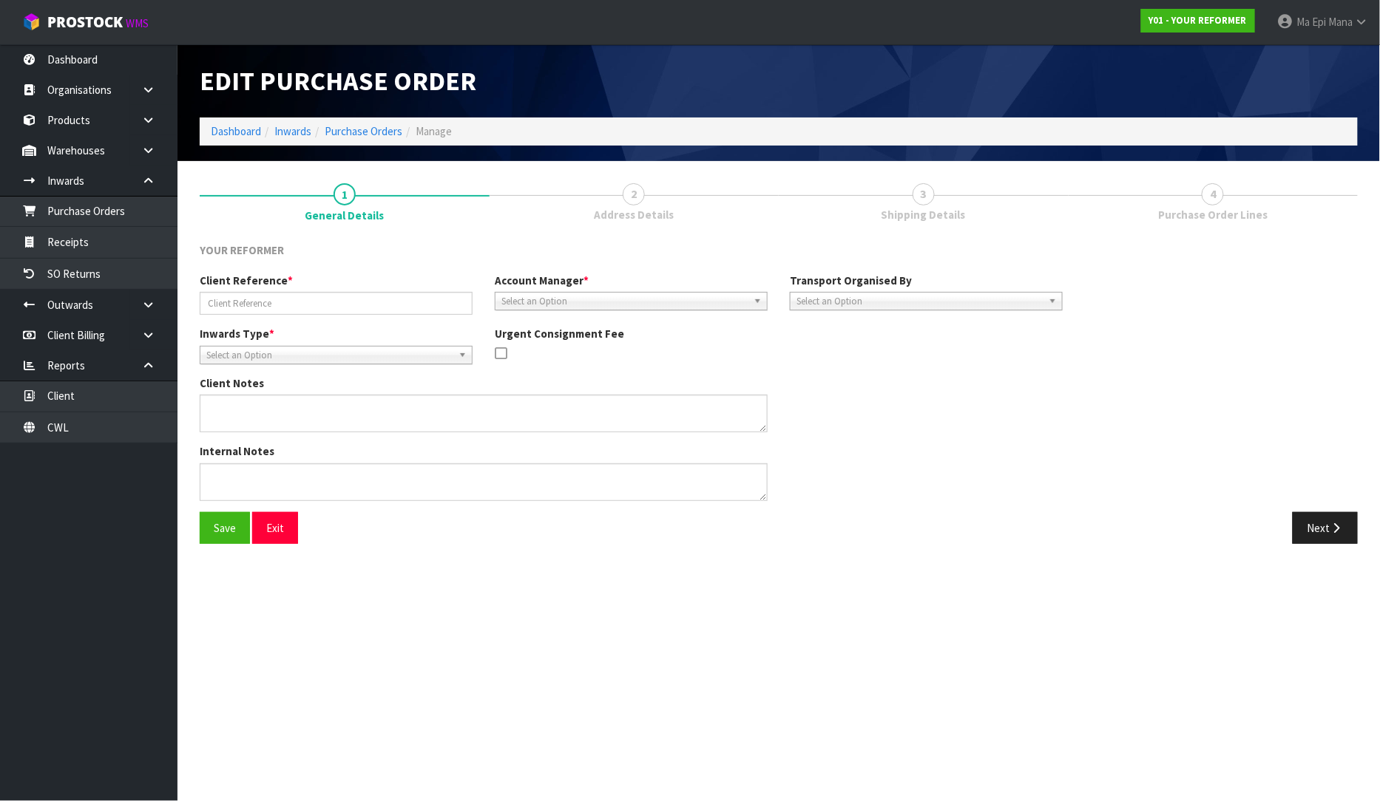
type input "Y01-ORD0001295 / ALL BLACKS PARK HYATT HOLD FOR 30"
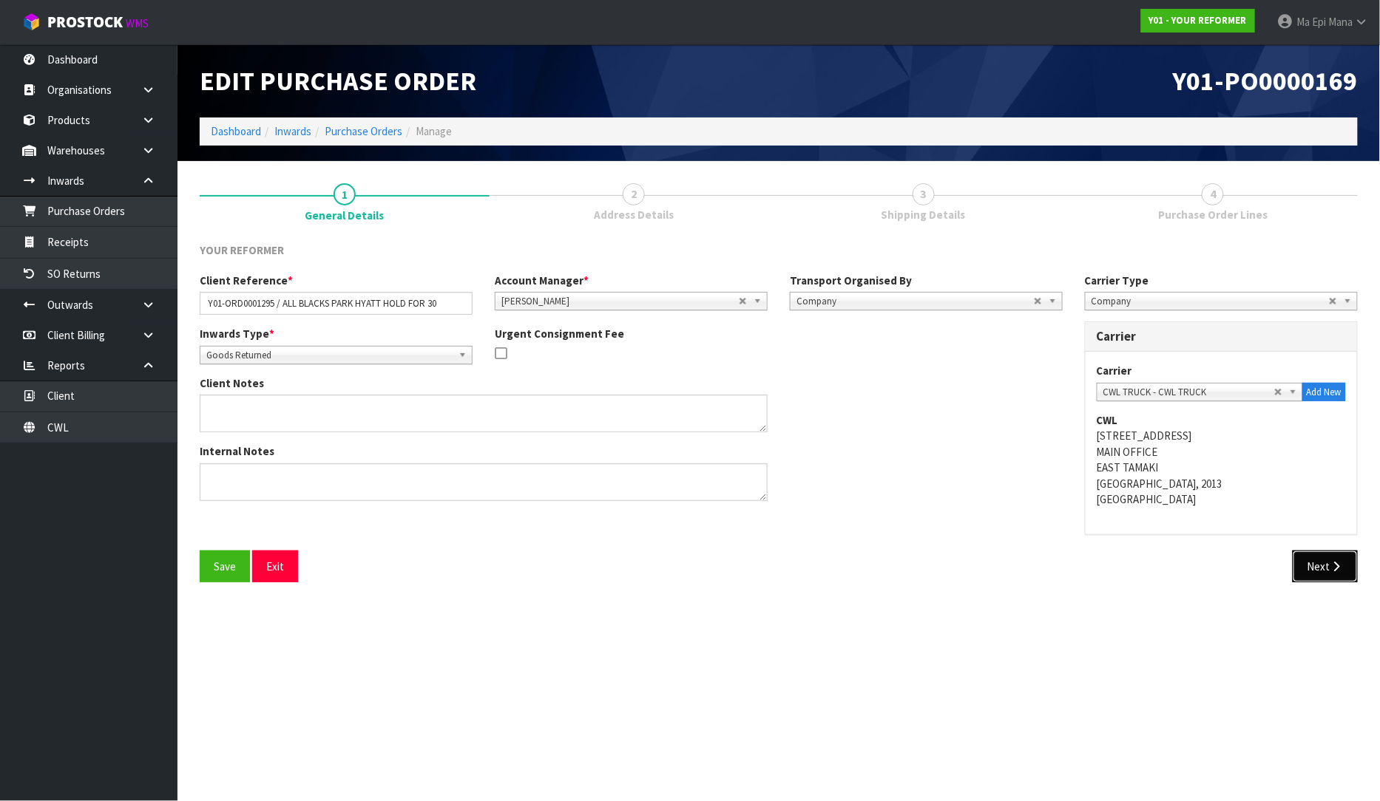
click at [1320, 560] on button "Next" at bounding box center [1324, 567] width 65 height 32
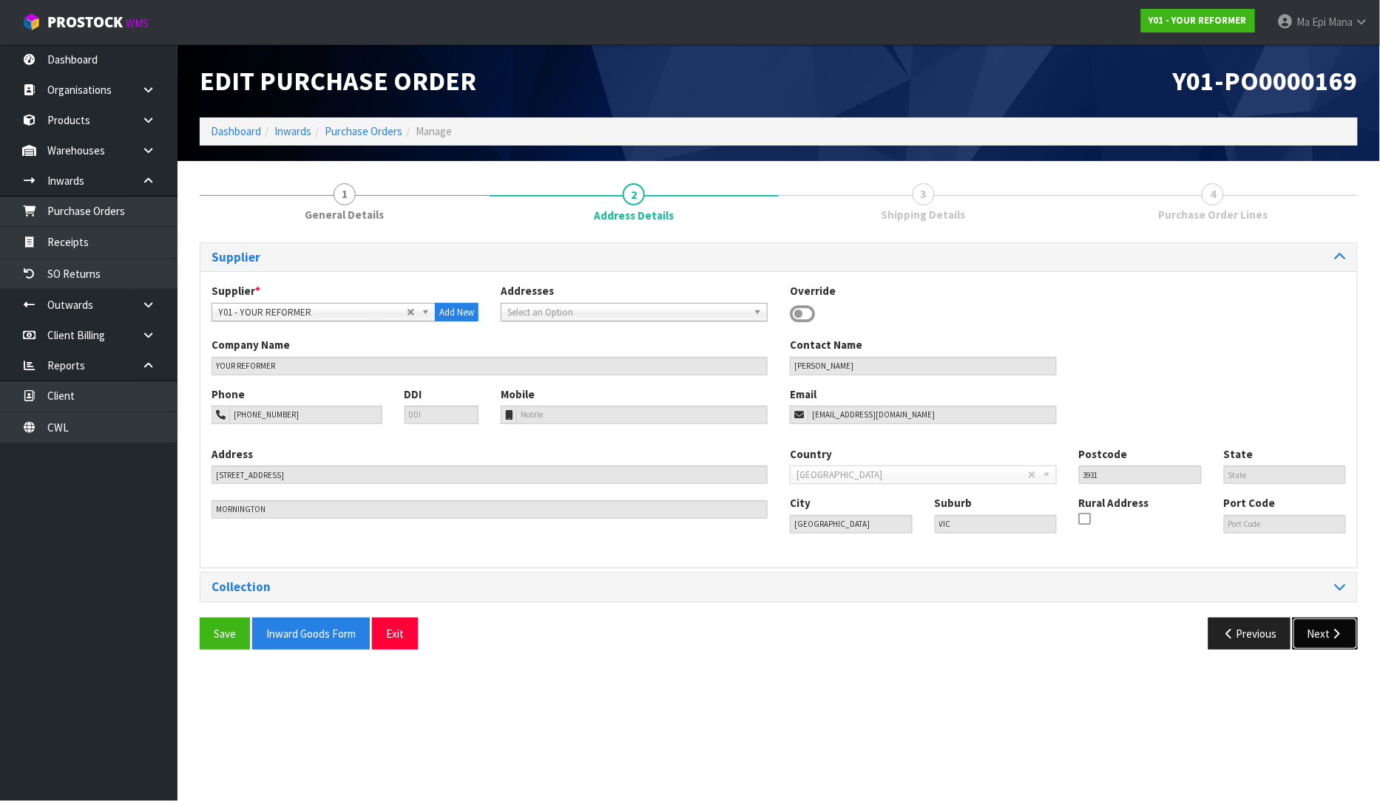
click at [1340, 626] on button "Next" at bounding box center [1324, 634] width 65 height 32
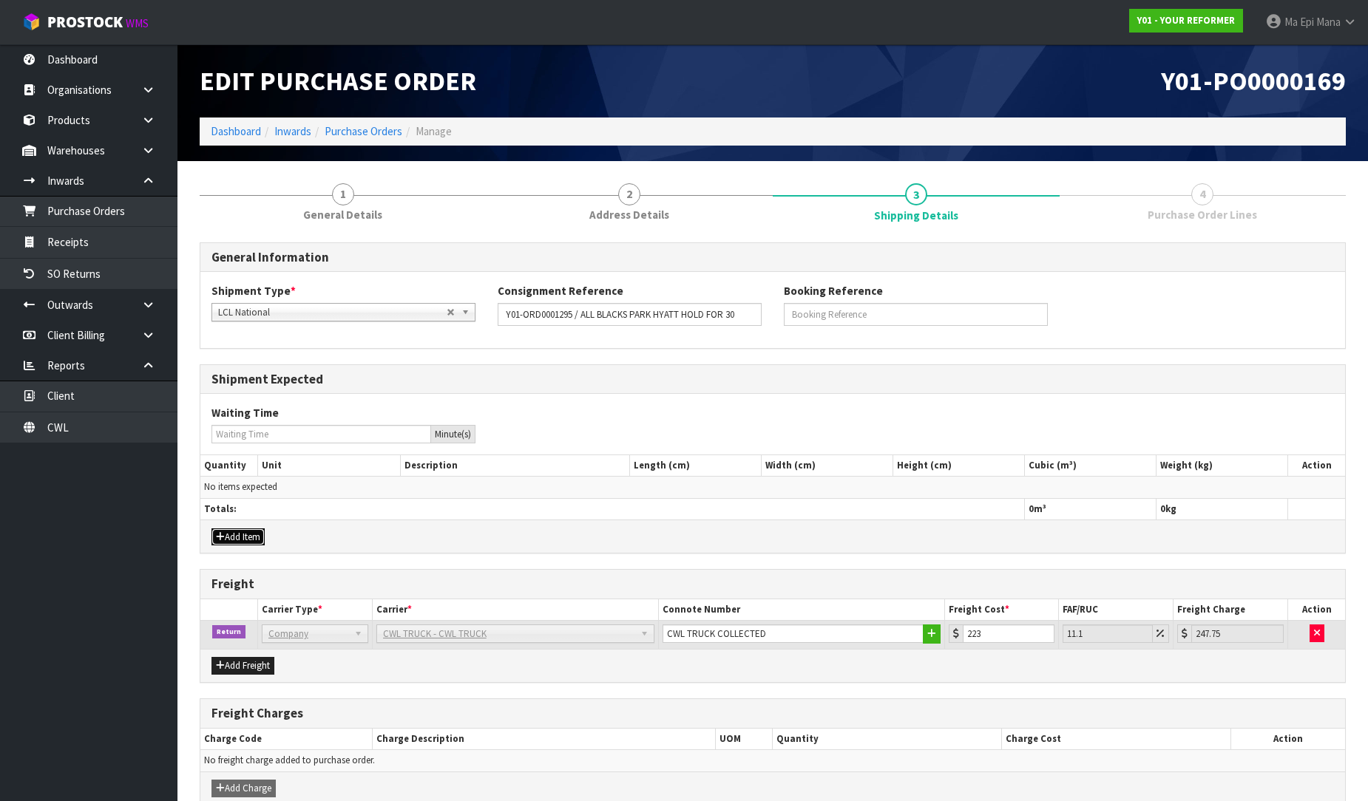
click at [246, 538] on button "Add Item" at bounding box center [237, 538] width 53 height 18
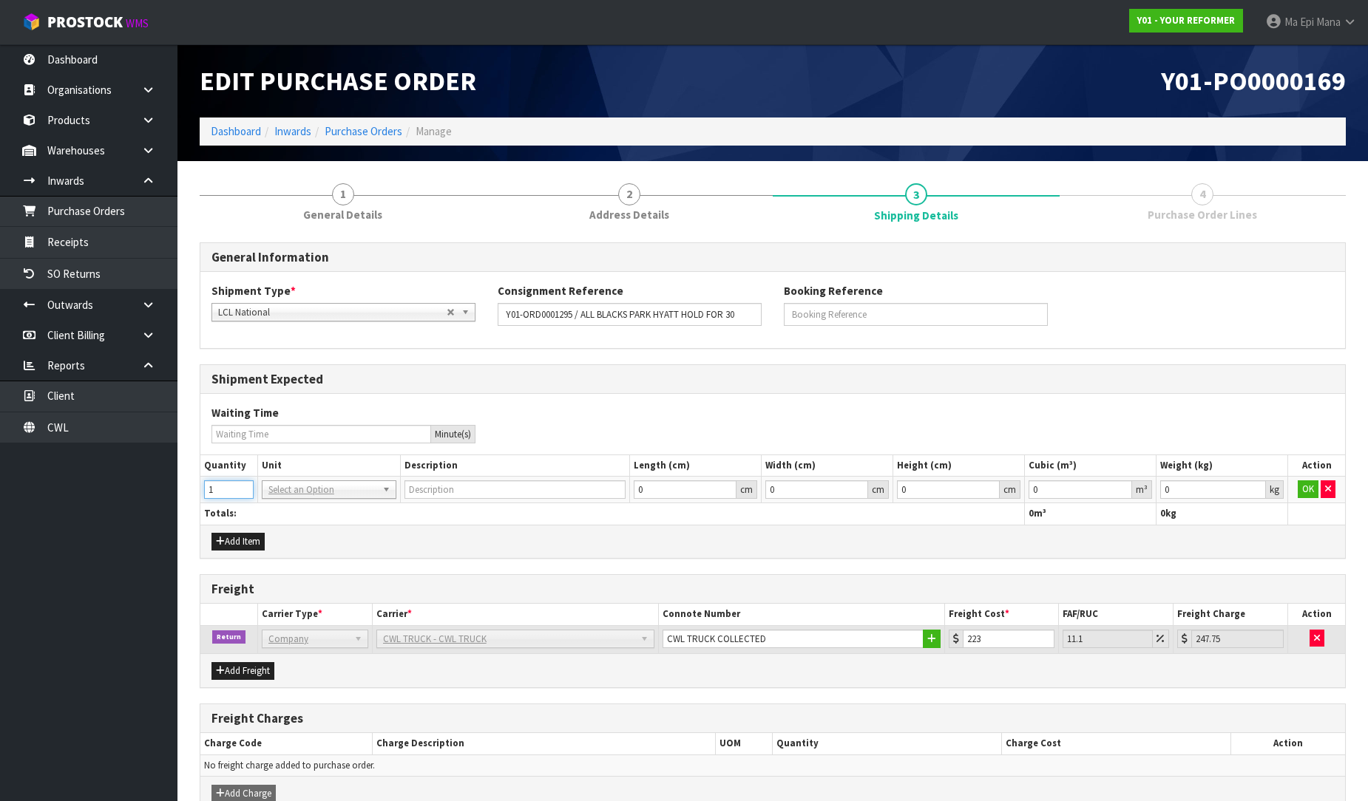
click at [246, 489] on input "1" at bounding box center [229, 490] width 50 height 18
type input "2"
click at [246, 489] on input "2" at bounding box center [229, 490] width 50 height 18
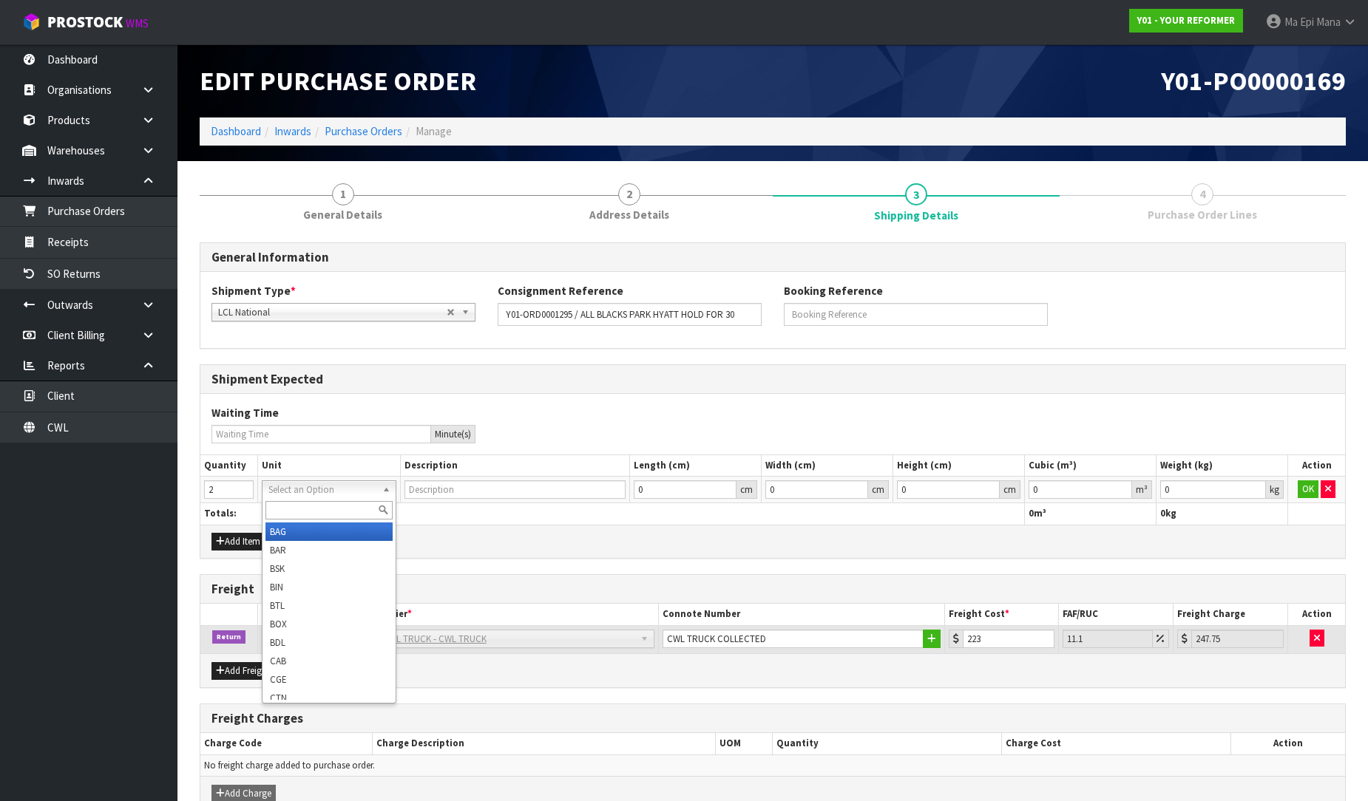
click at [285, 510] on input "text" at bounding box center [328, 510] width 127 height 18
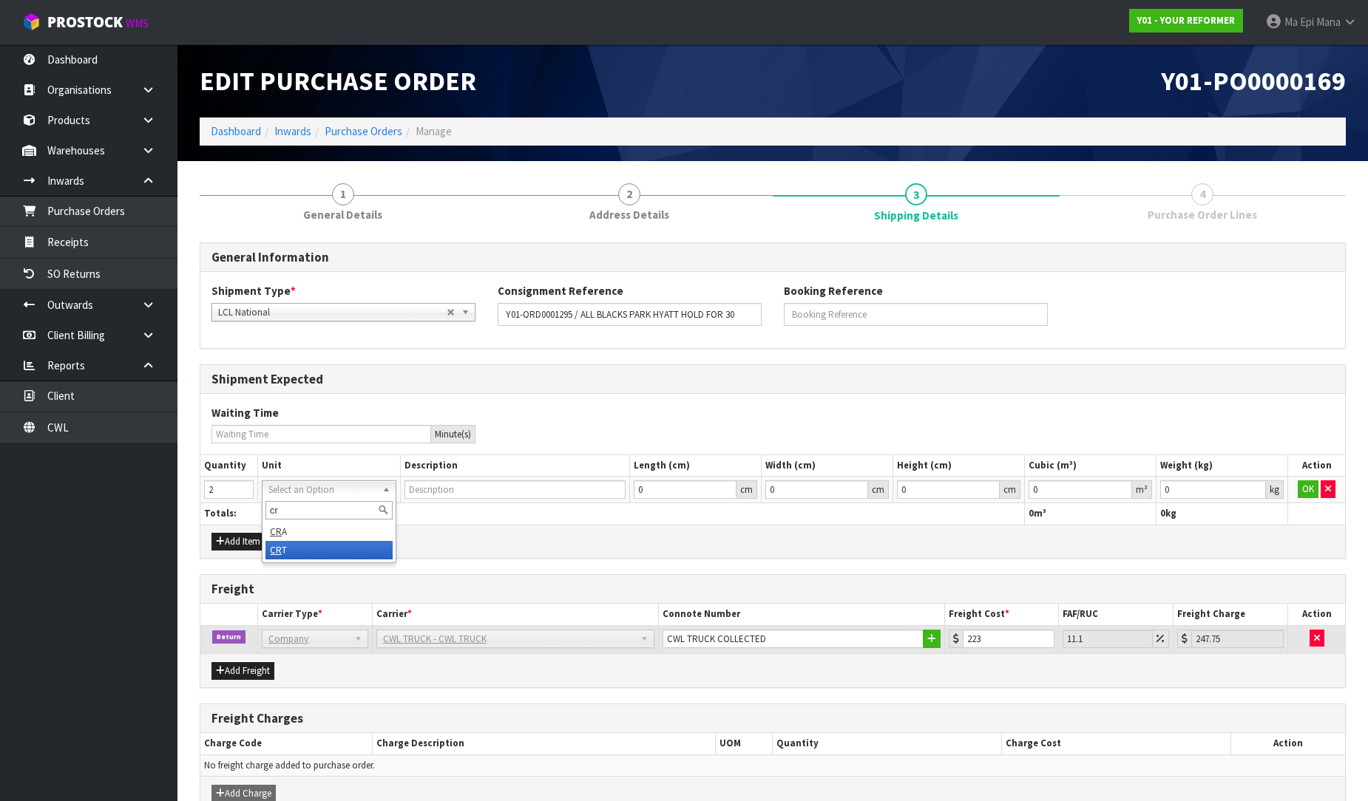
type input "cr"
type input "CRATE"
click at [231, 542] on button "Add Item" at bounding box center [237, 542] width 53 height 18
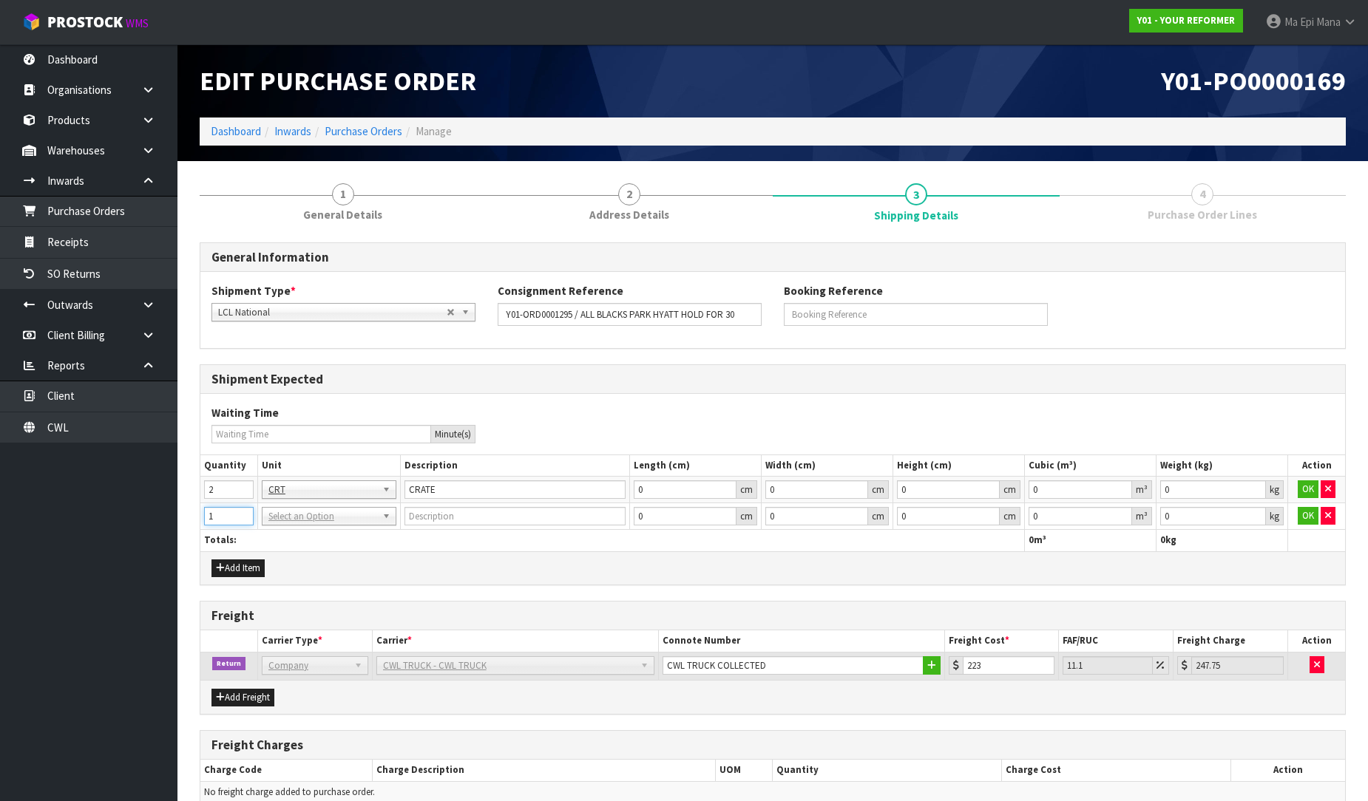
click at [242, 512] on input "1" at bounding box center [229, 516] width 50 height 18
type input "2"
click at [242, 512] on input "2" at bounding box center [229, 516] width 50 height 18
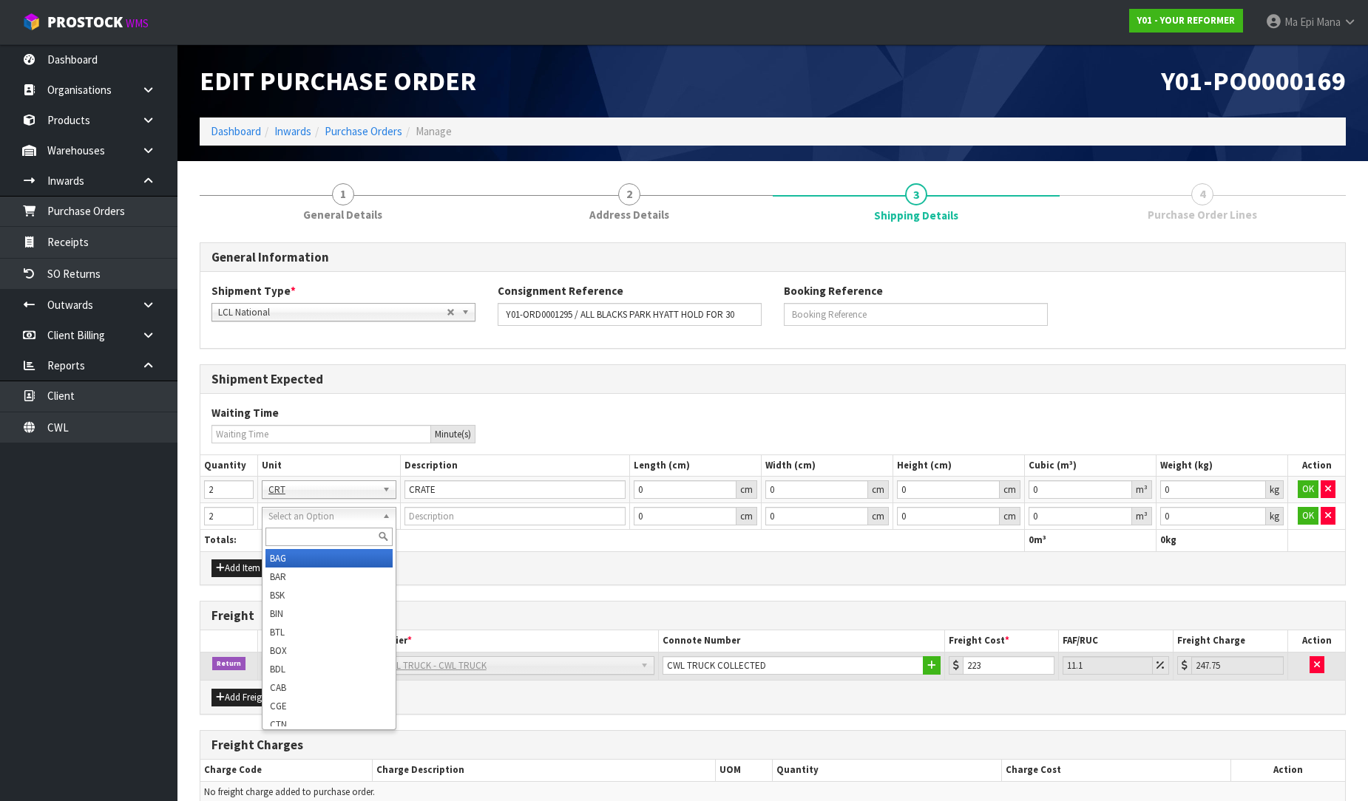
click at [279, 534] on input "text" at bounding box center [328, 537] width 127 height 18
type input "ctn"
type input "CARTON"
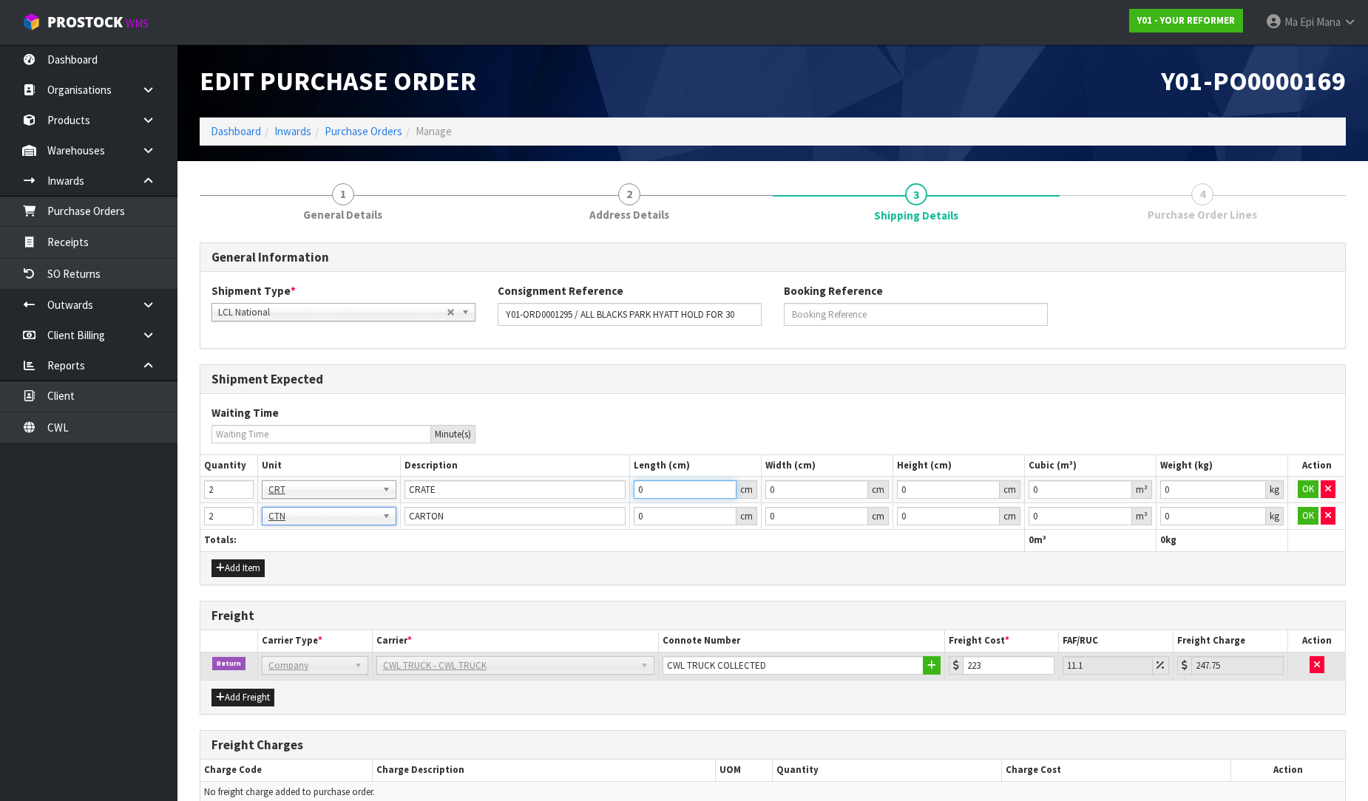
click at [683, 497] on input "0" at bounding box center [685, 490] width 103 height 18
type input "2"
type input "0.000000"
click at [679, 514] on input "0" at bounding box center [685, 516] width 103 height 18
type input "0.000000"
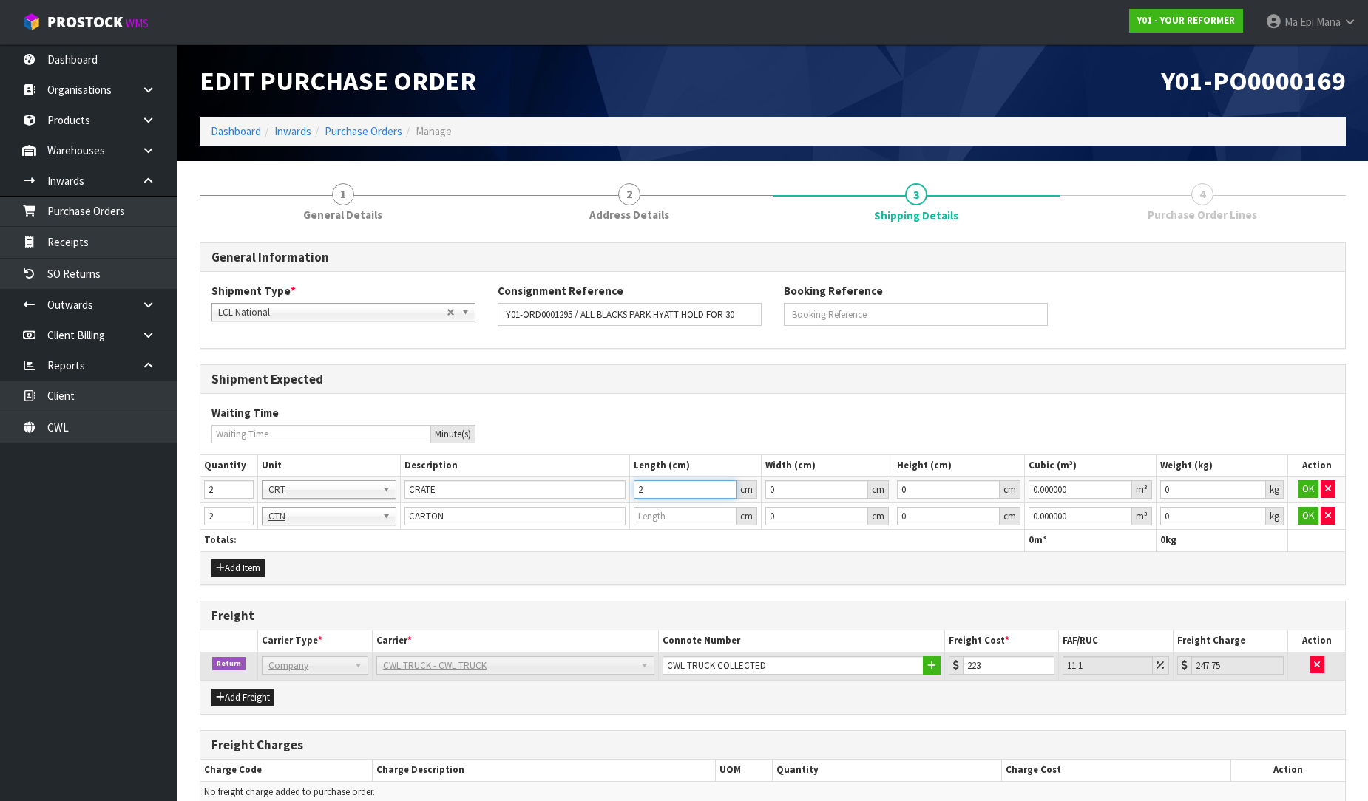
drag, startPoint x: 677, startPoint y: 494, endPoint x: 640, endPoint y: 491, distance: 37.8
click at [640, 491] on input "2" at bounding box center [685, 490] width 103 height 18
type input "0"
type input "0.001"
click at [1255, 484] on input "0.001" at bounding box center [1213, 490] width 106 height 18
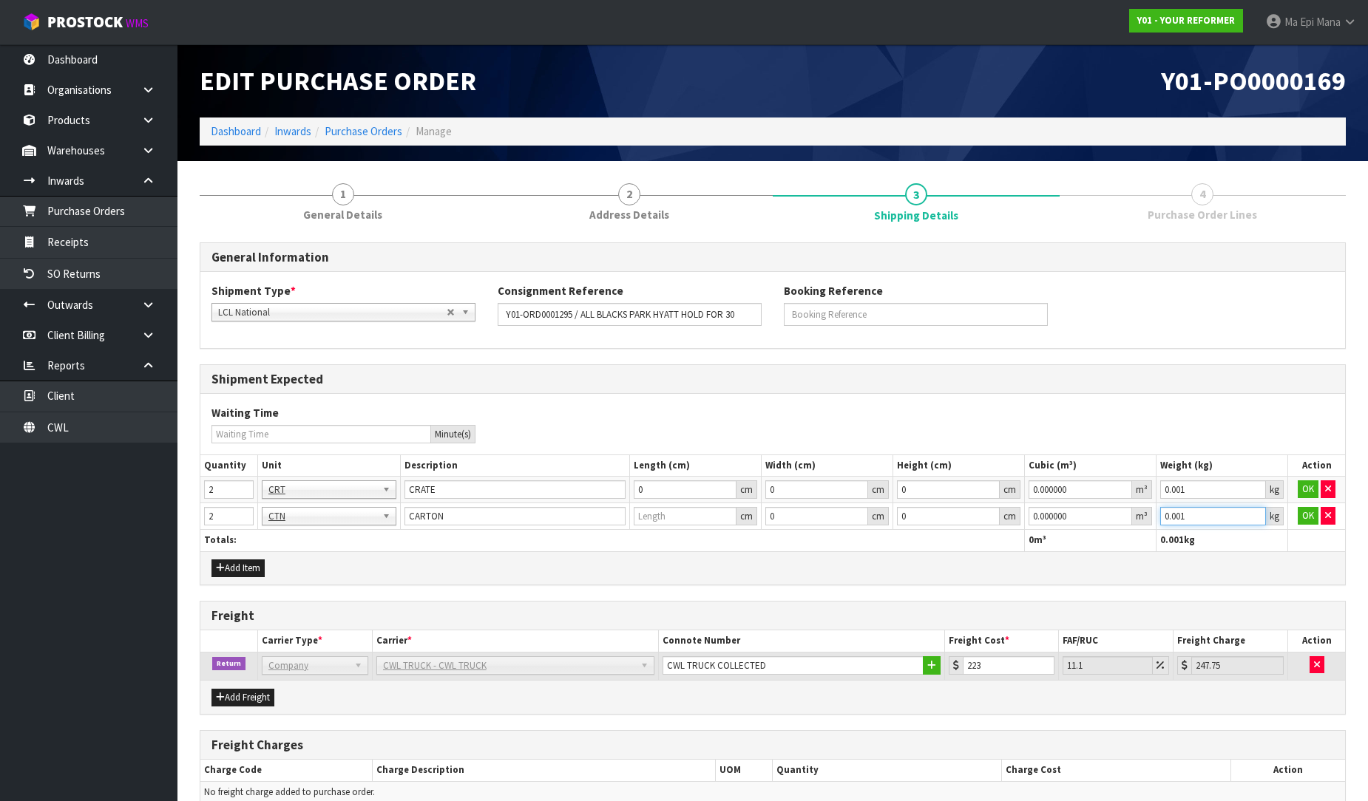
type input "0.001"
click at [1258, 513] on input "0.001" at bounding box center [1213, 516] width 106 height 18
click at [1305, 486] on button "OK" at bounding box center [1308, 490] width 21 height 18
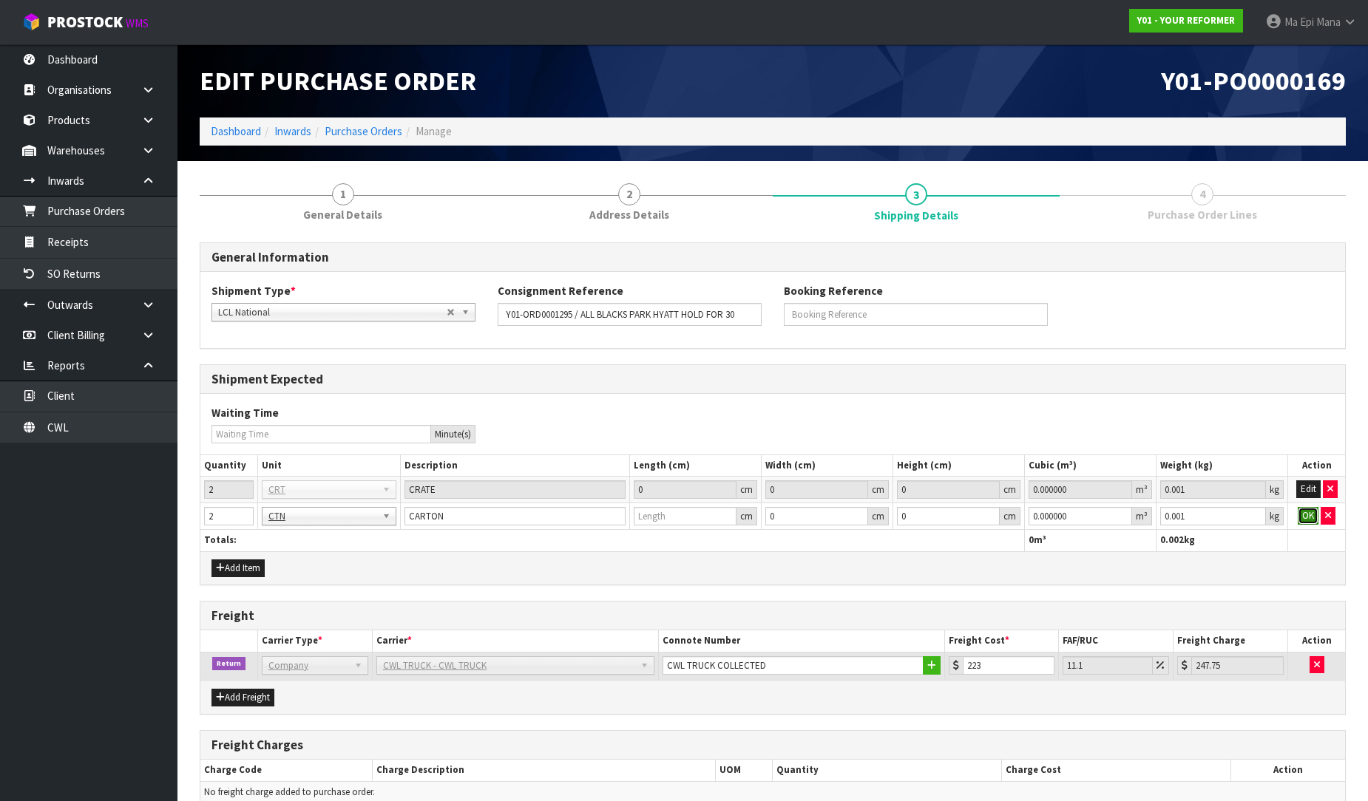
click at [1309, 523] on button "OK" at bounding box center [1308, 516] width 21 height 18
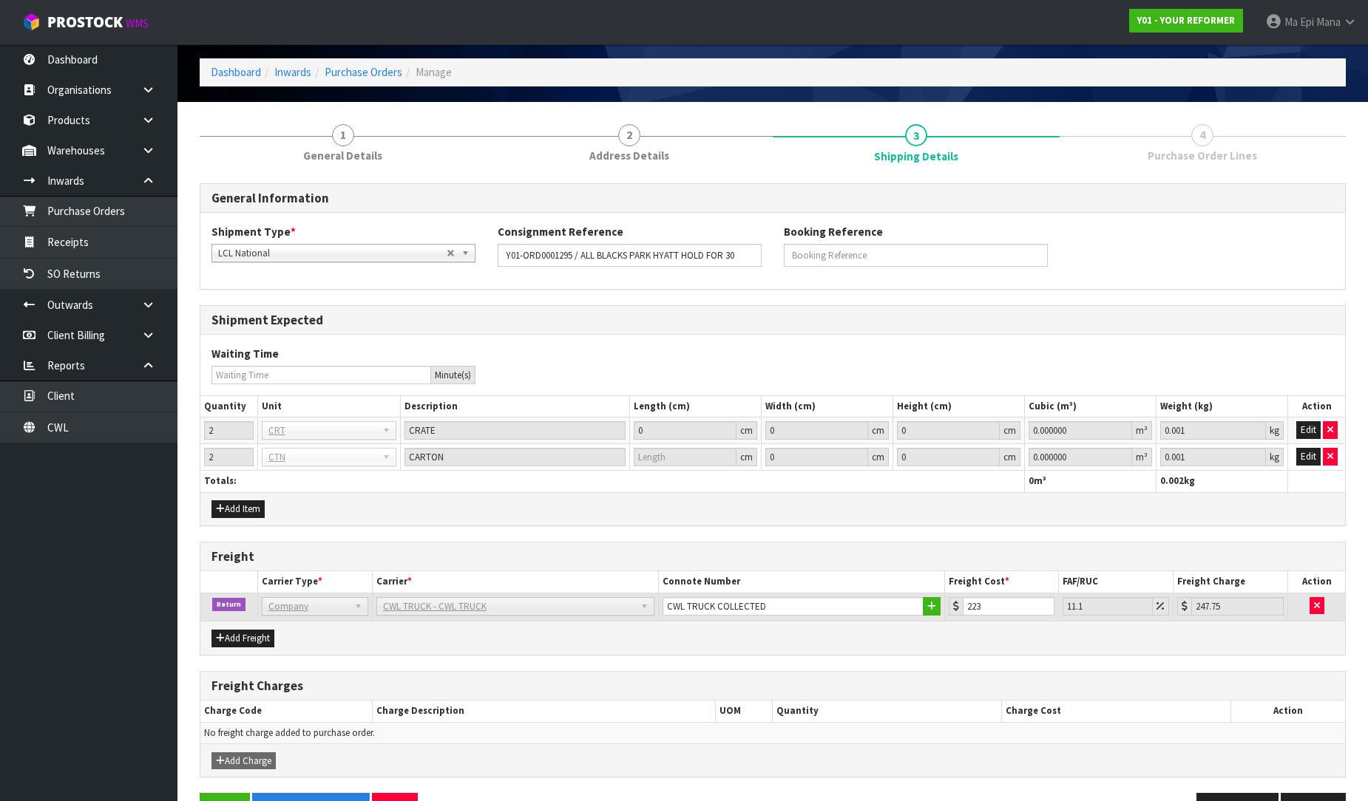
scroll to position [106, 0]
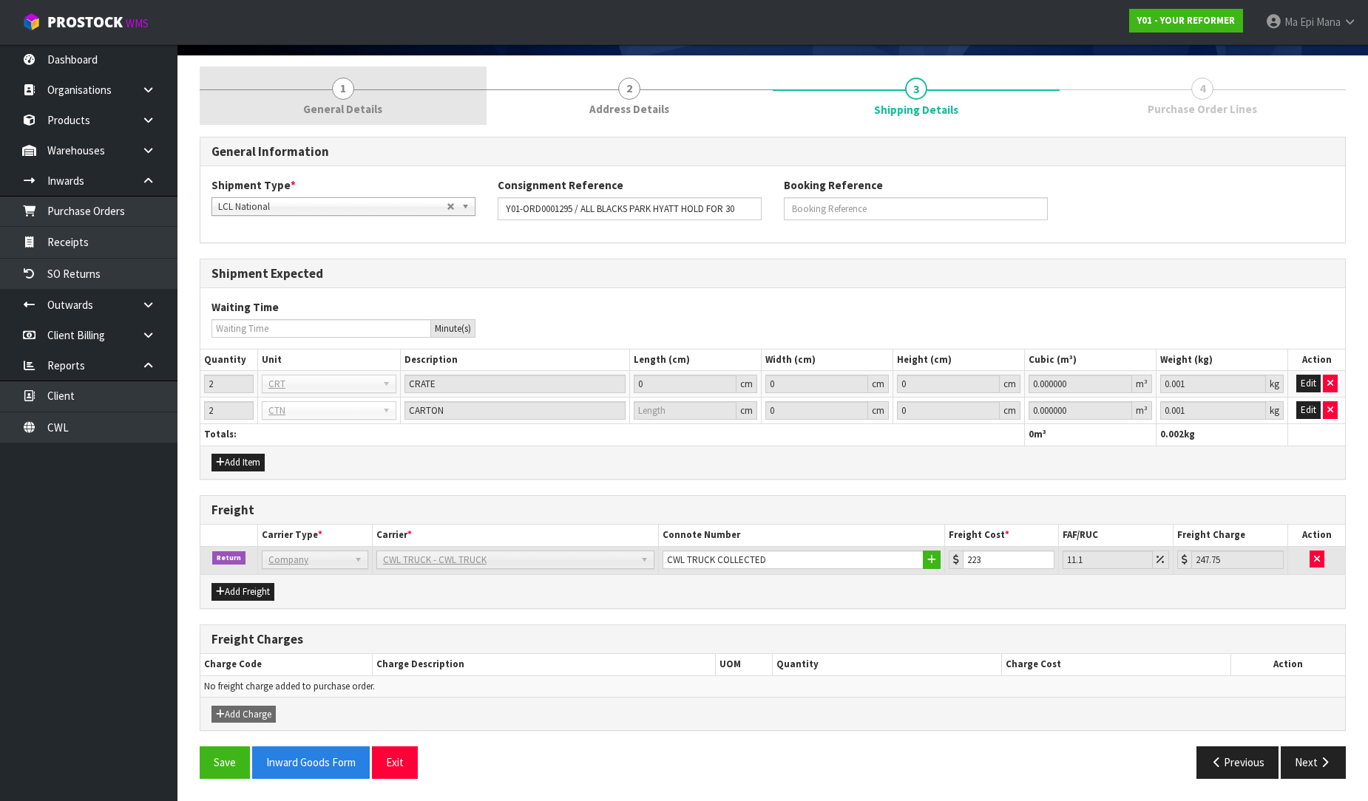
click at [336, 108] on span "General Details" at bounding box center [342, 109] width 79 height 16
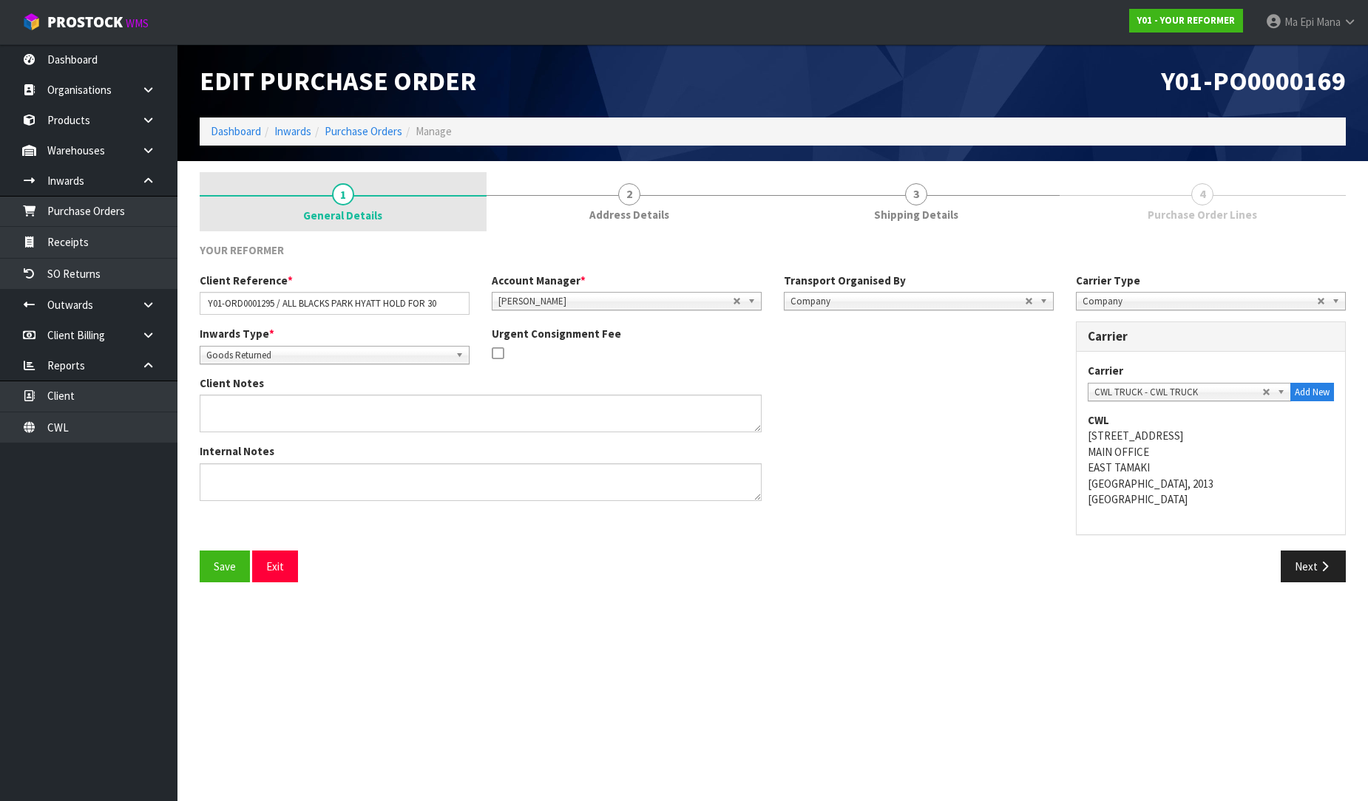
scroll to position [0, 0]
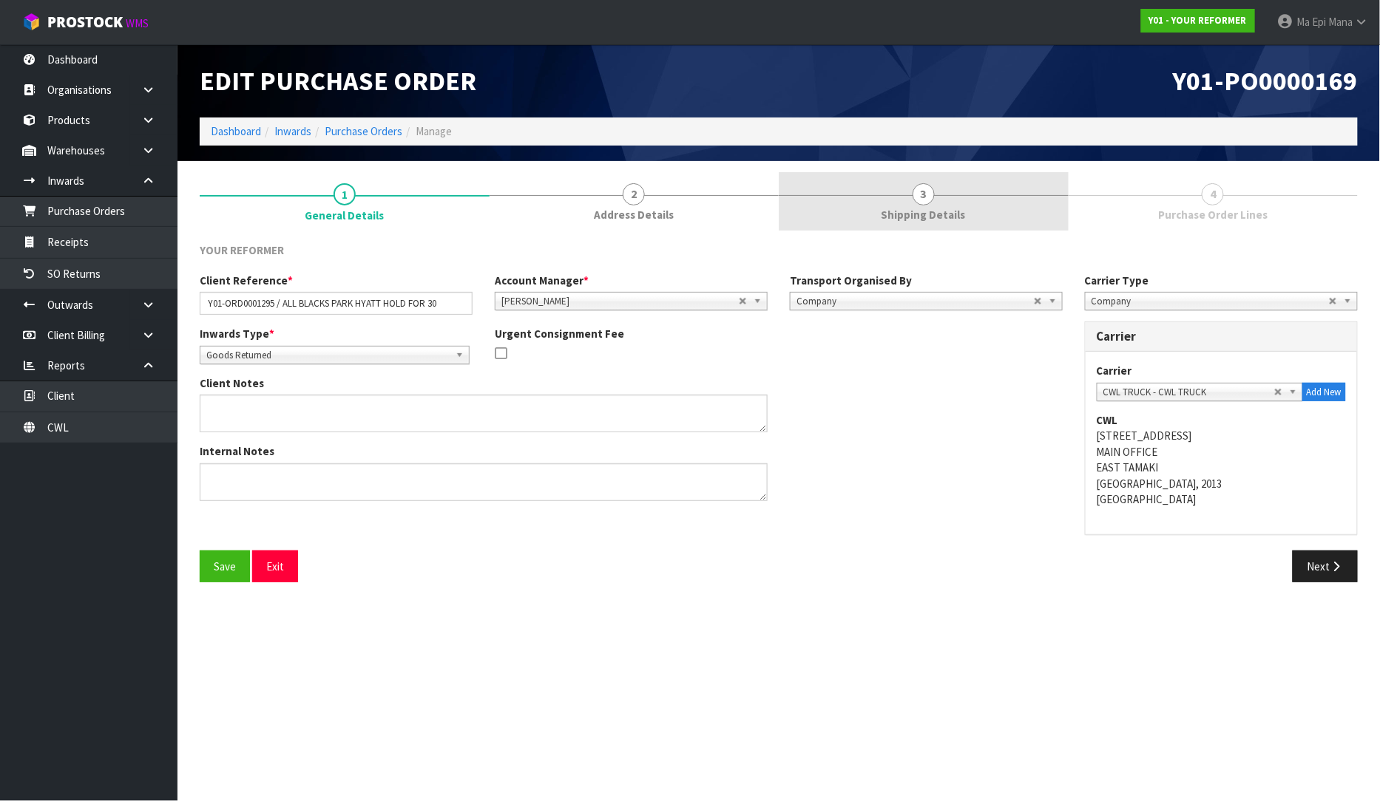
click at [940, 214] on span "Shipping Details" at bounding box center [923, 215] width 84 height 16
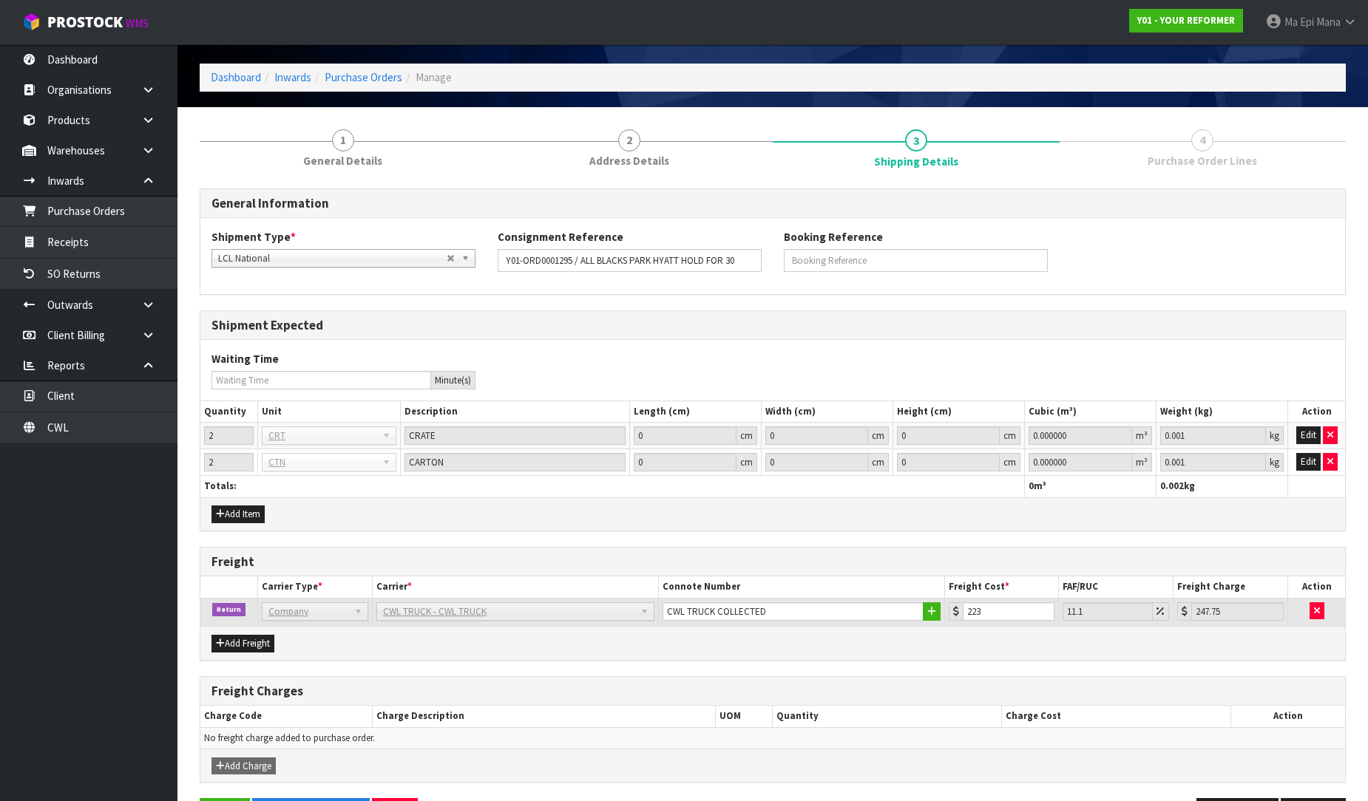
scroll to position [106, 0]
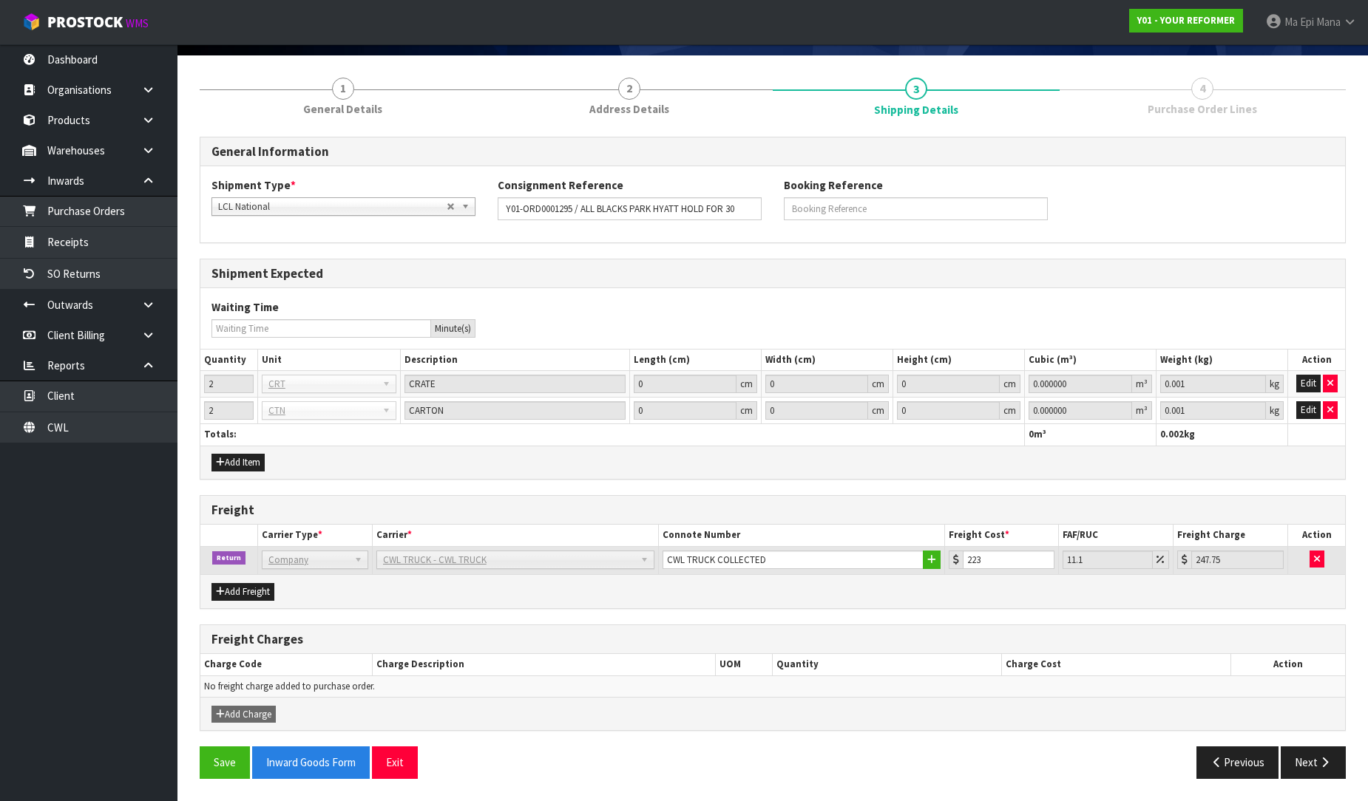
click at [1348, 765] on div "Previous Next" at bounding box center [1065, 763] width 584 height 32
click at [1325, 777] on button "Next" at bounding box center [1313, 763] width 65 height 32
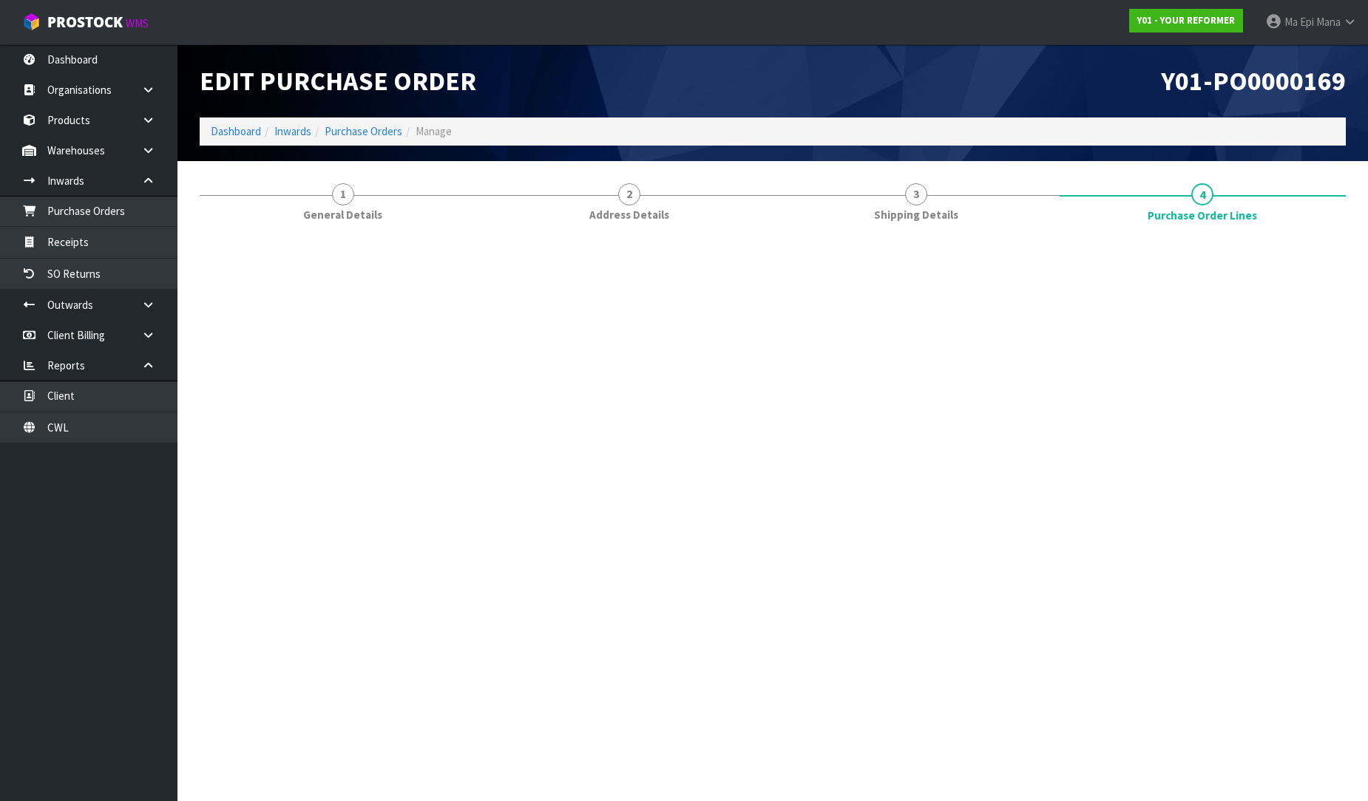
scroll to position [0, 0]
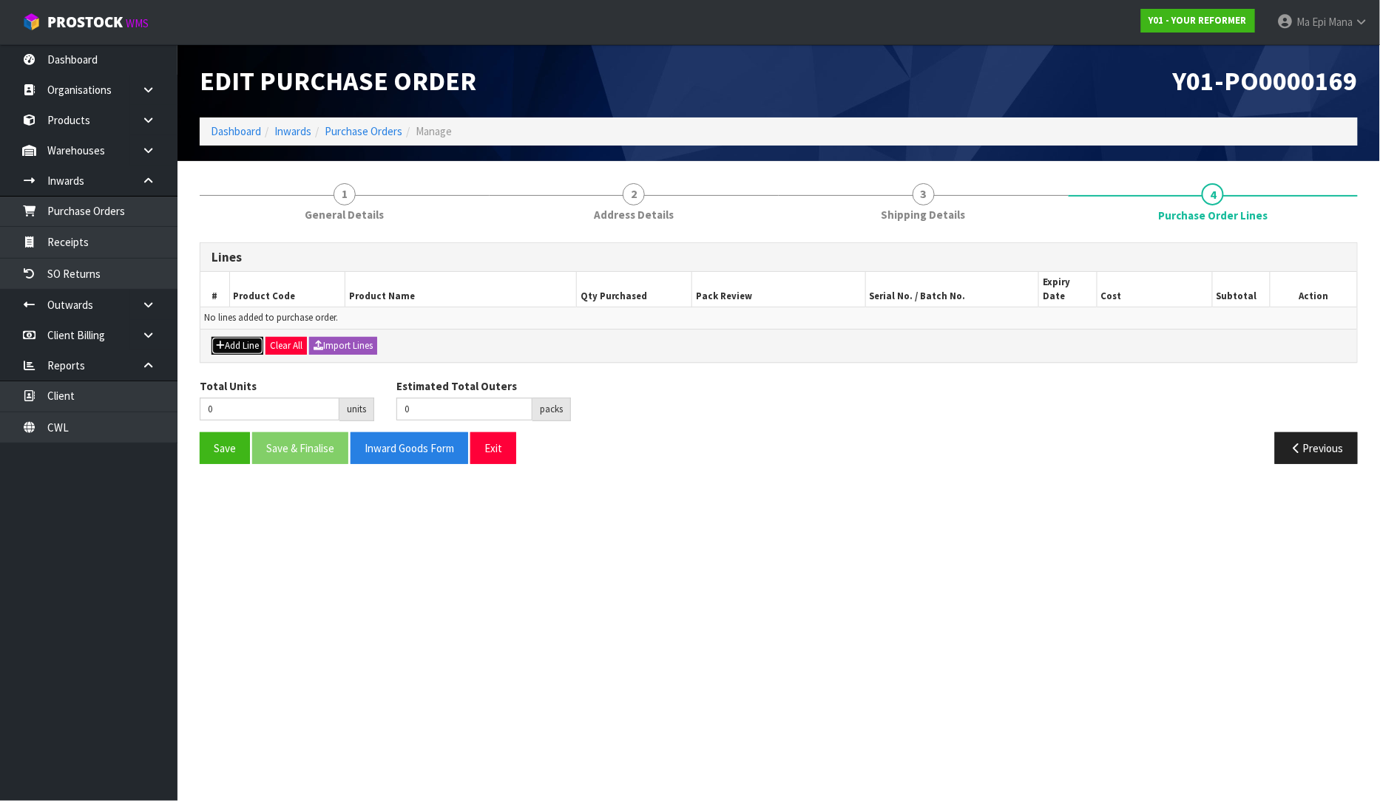
click at [227, 339] on button "Add Line" at bounding box center [237, 346] width 52 height 18
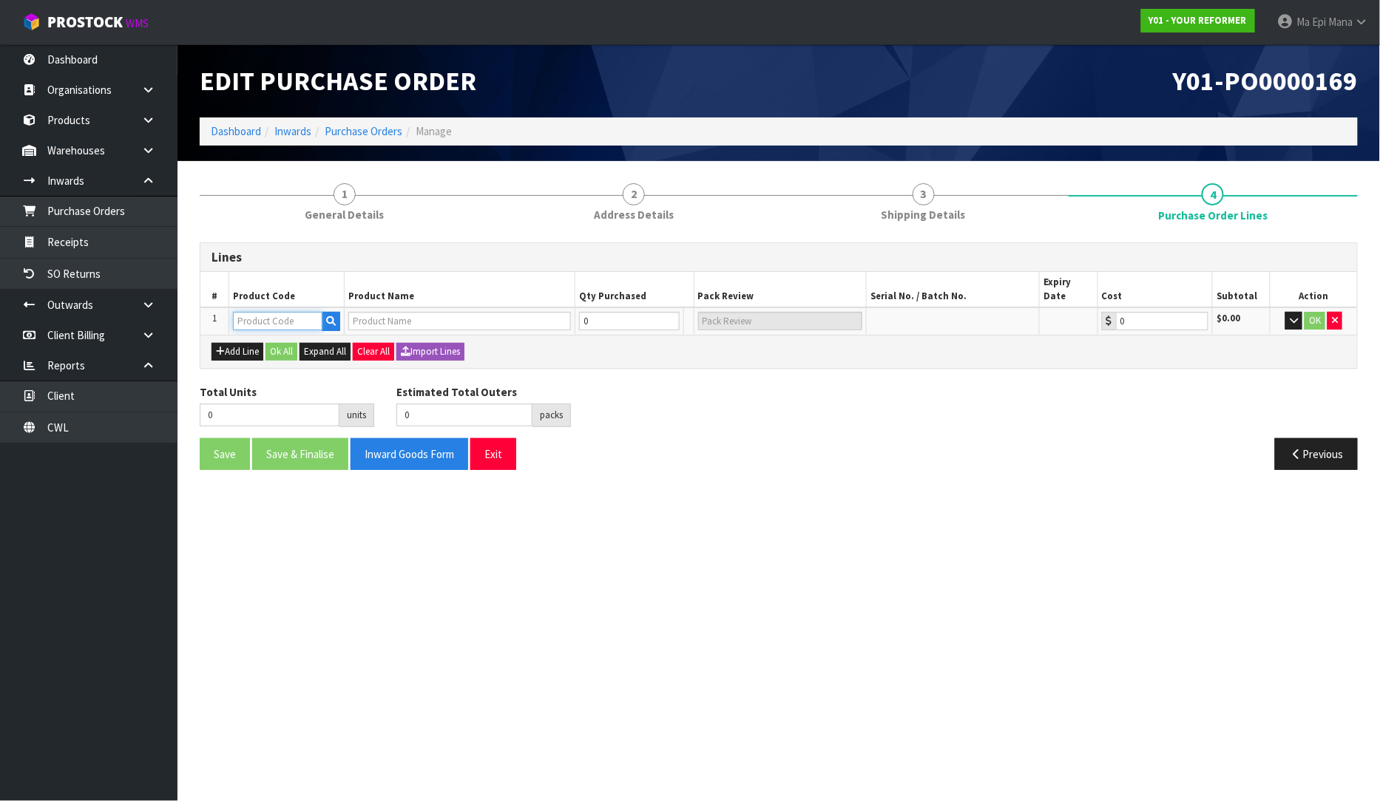
click at [262, 312] on input "text" at bounding box center [277, 321] width 89 height 18
type input "ENVY"
click at [340, 373] on link "ENVY -RENT-01-ASS" at bounding box center [294, 372] width 120 height 20
type input "ENVY-RENT-01-ASS"
type input "ENVY RENTAL ASSEMBLED"
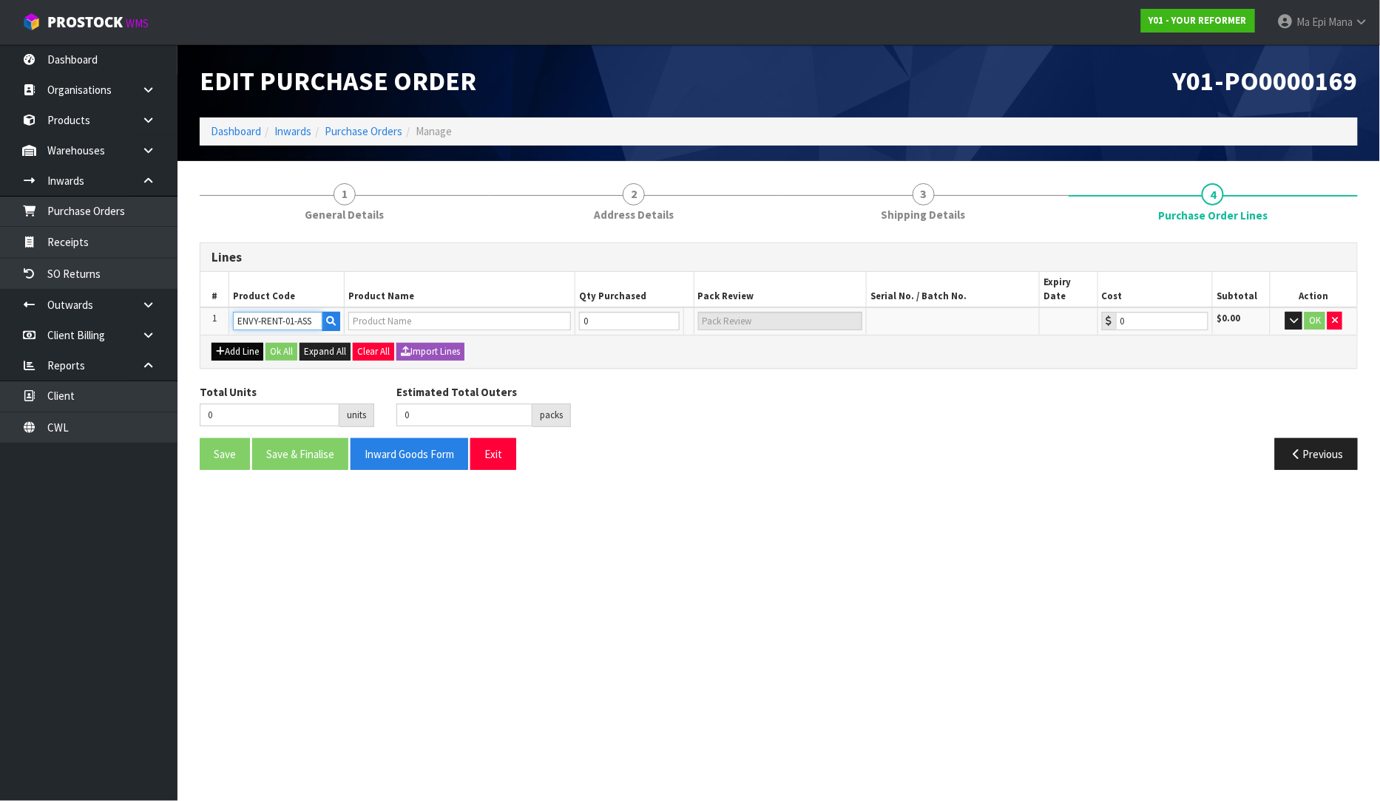
type input "0.00"
click at [260, 343] on button "Add Line" at bounding box center [237, 352] width 52 height 18
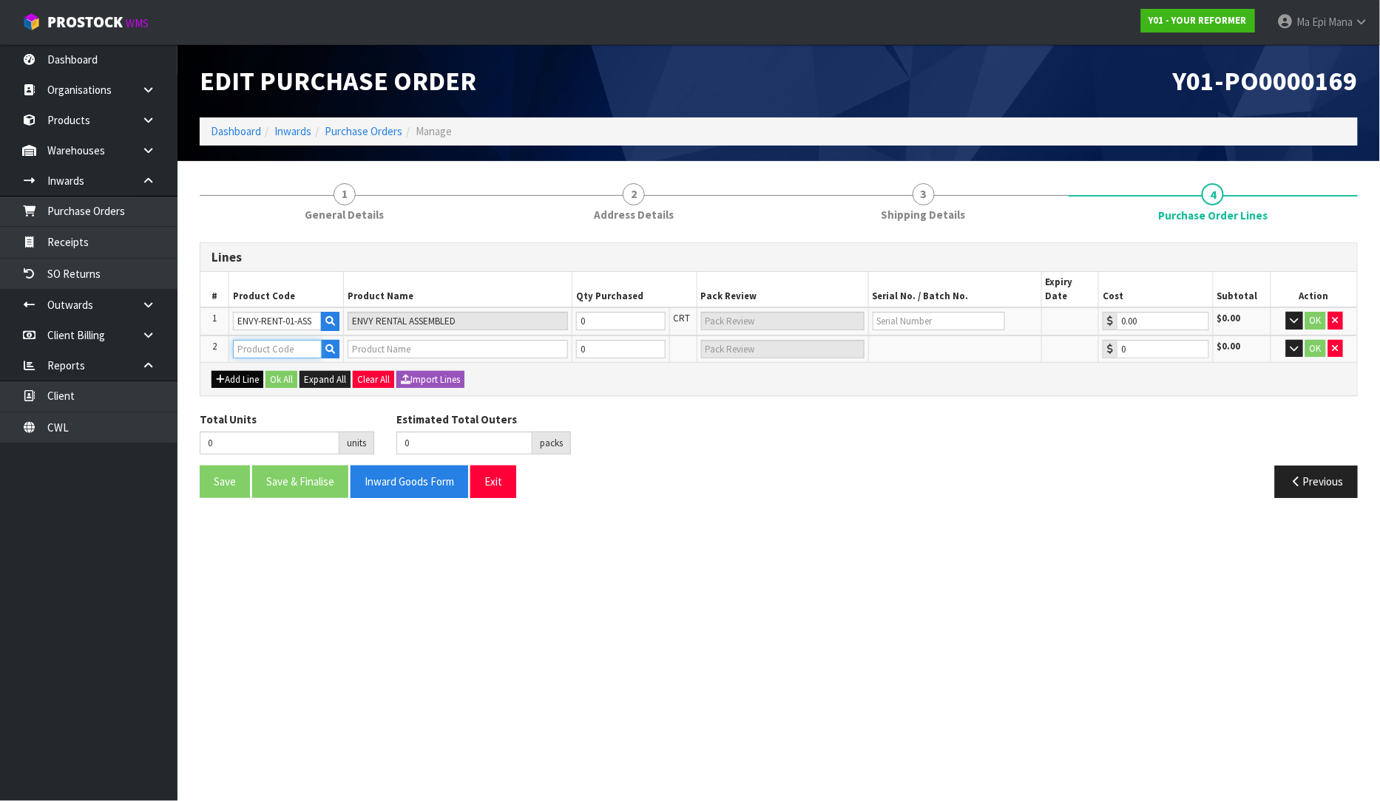
click at [260, 340] on input "text" at bounding box center [277, 349] width 89 height 18
type input "ENVY"
drag, startPoint x: 289, startPoint y: 401, endPoint x: 299, endPoint y: 392, distance: 13.1
click at [290, 400] on link "ENVY -RENT-01-ASS" at bounding box center [294, 400] width 120 height 20
type input "ENVY-RENT-01-ASS"
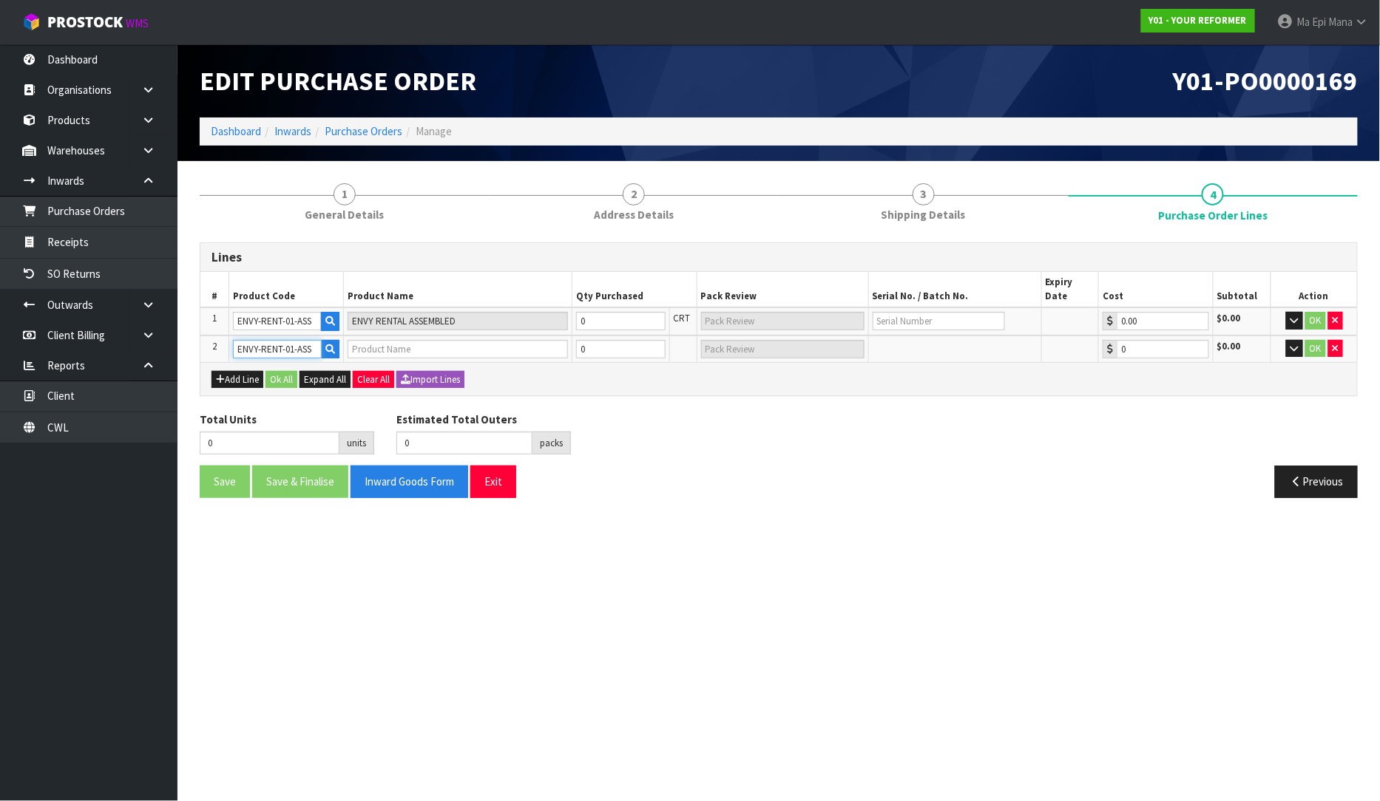
type input "ENVY RENTAL ASSEMBLED"
type input "0.00"
click at [590, 312] on input "0" at bounding box center [620, 321] width 89 height 18
type input "1"
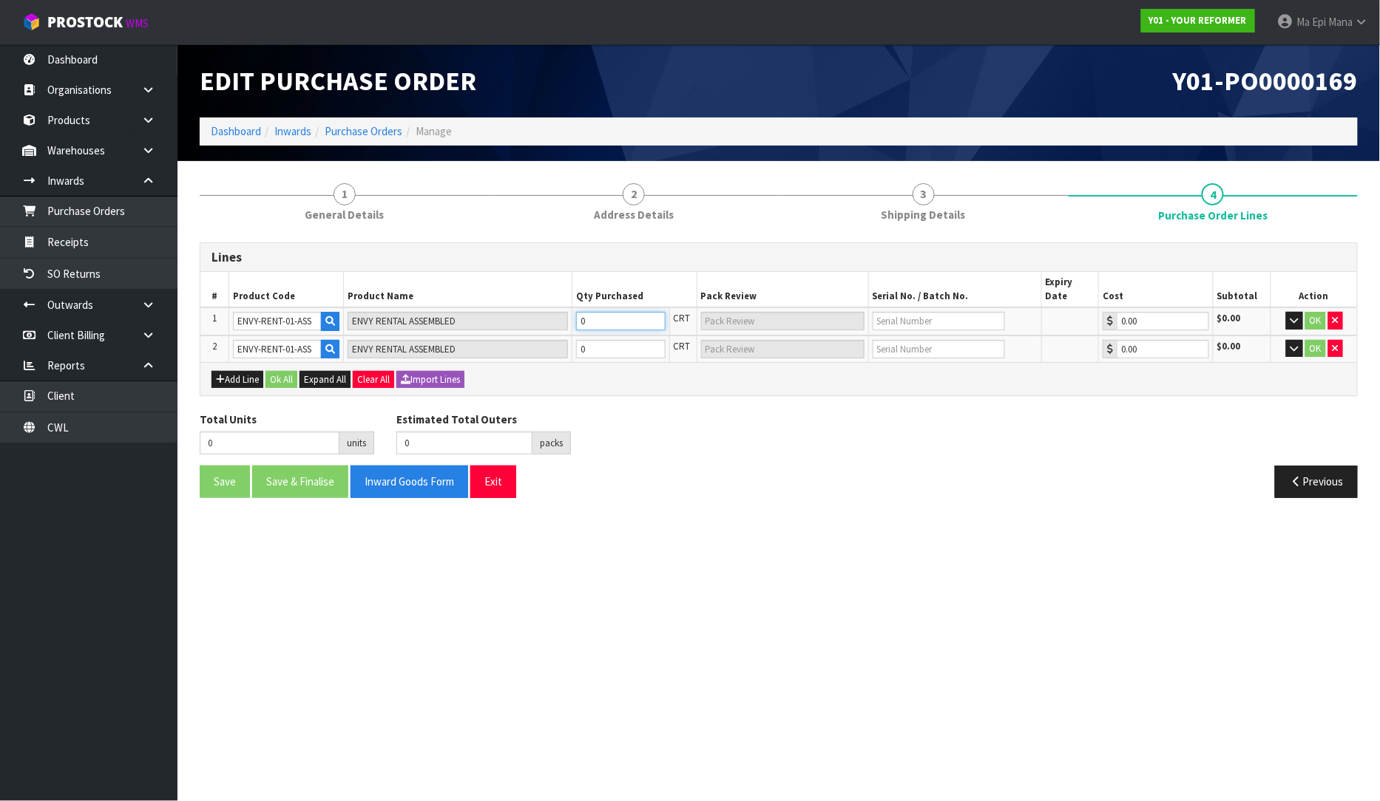
type input "1 PLT"
type input "1"
click at [592, 340] on input "0" at bounding box center [620, 349] width 89 height 18
type input "2"
type input "1"
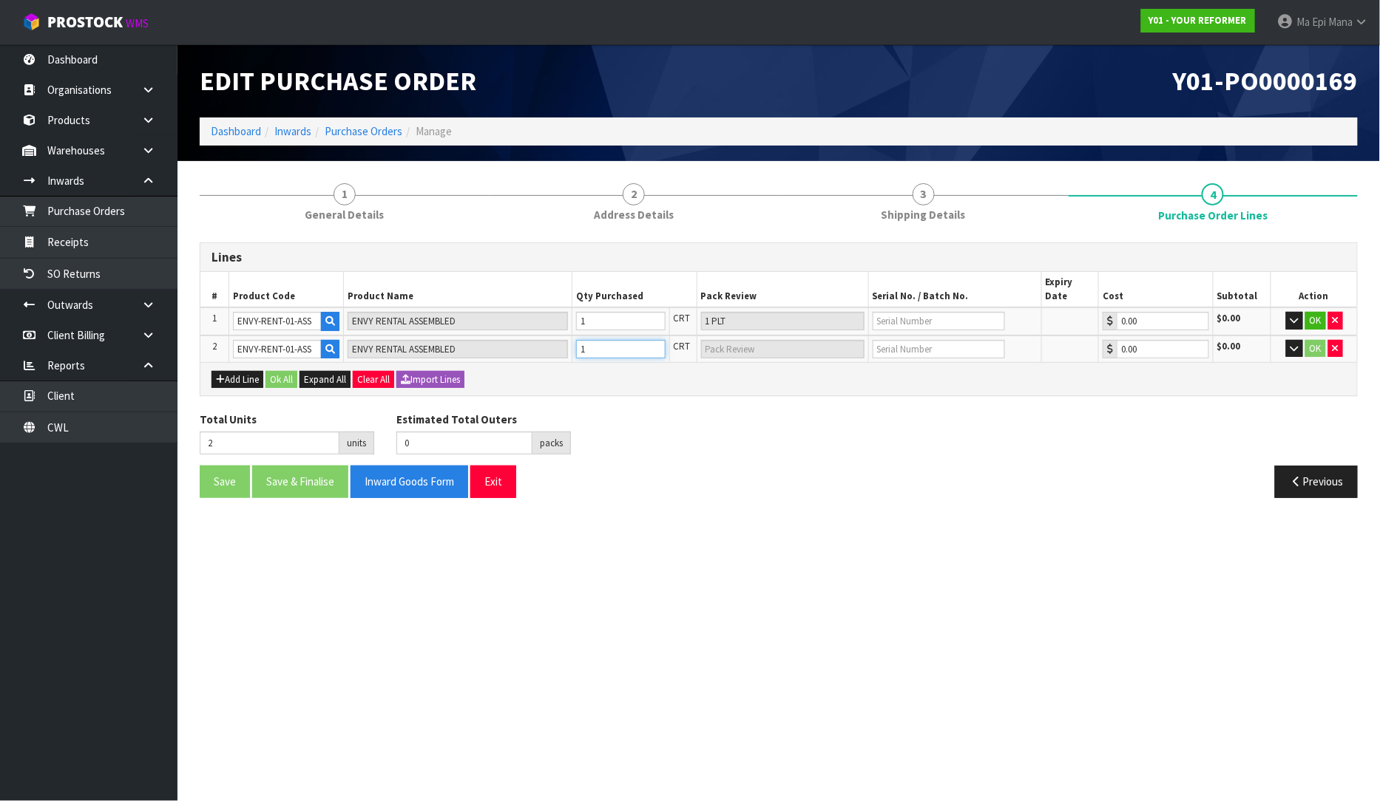
type input "1 PLT"
type input "1"
click at [245, 371] on button "Add Line" at bounding box center [237, 380] width 52 height 18
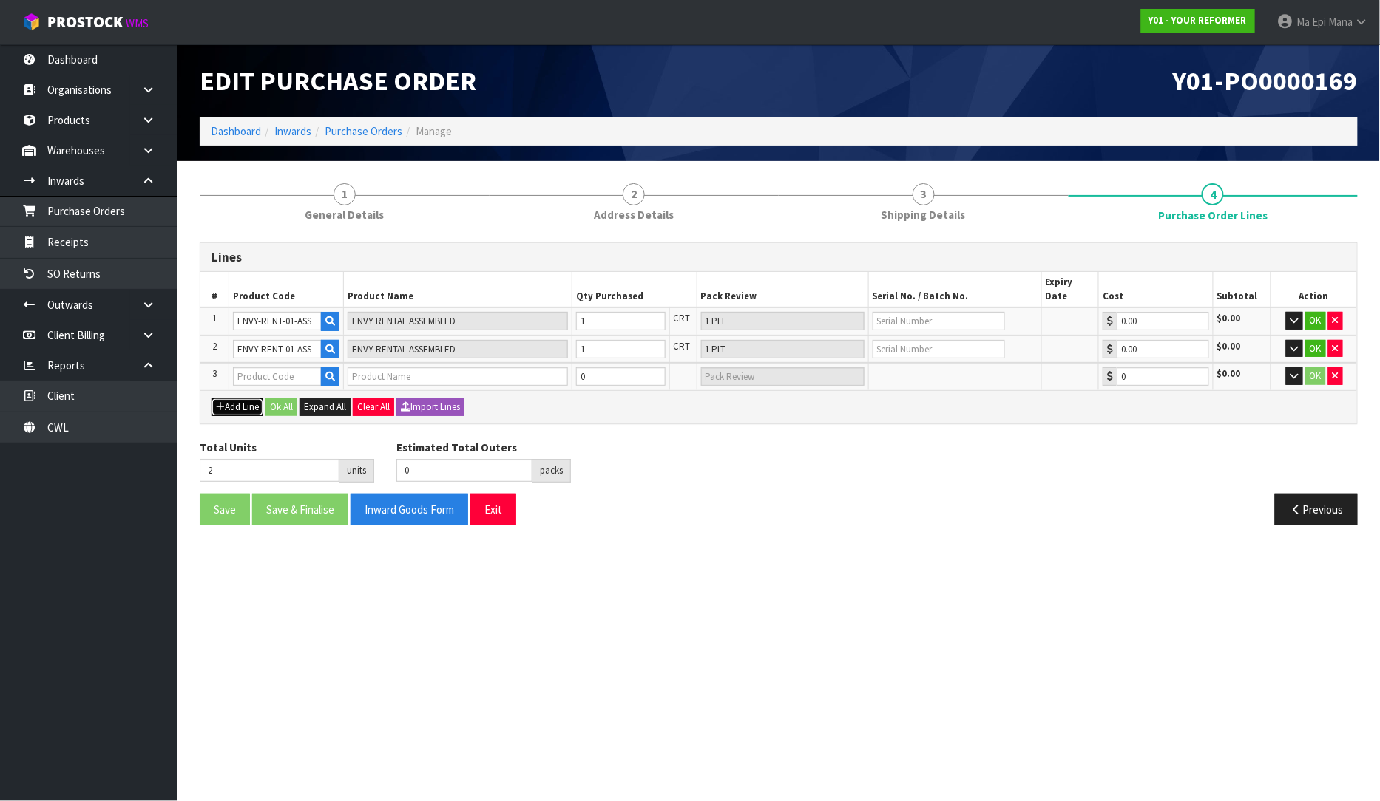
click at [230, 399] on button "Add Line" at bounding box center [237, 408] width 52 height 18
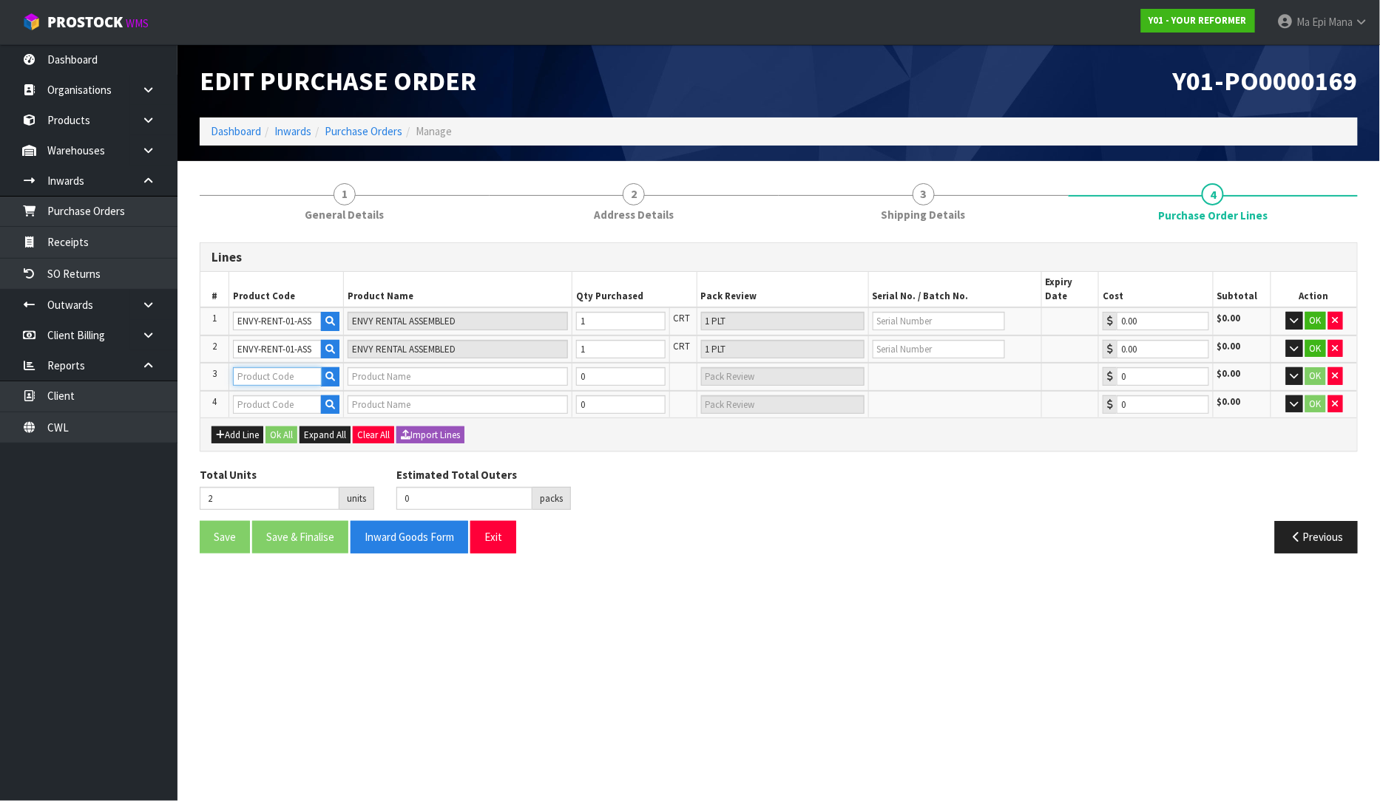
click at [259, 367] on input "text" at bounding box center [277, 376] width 89 height 18
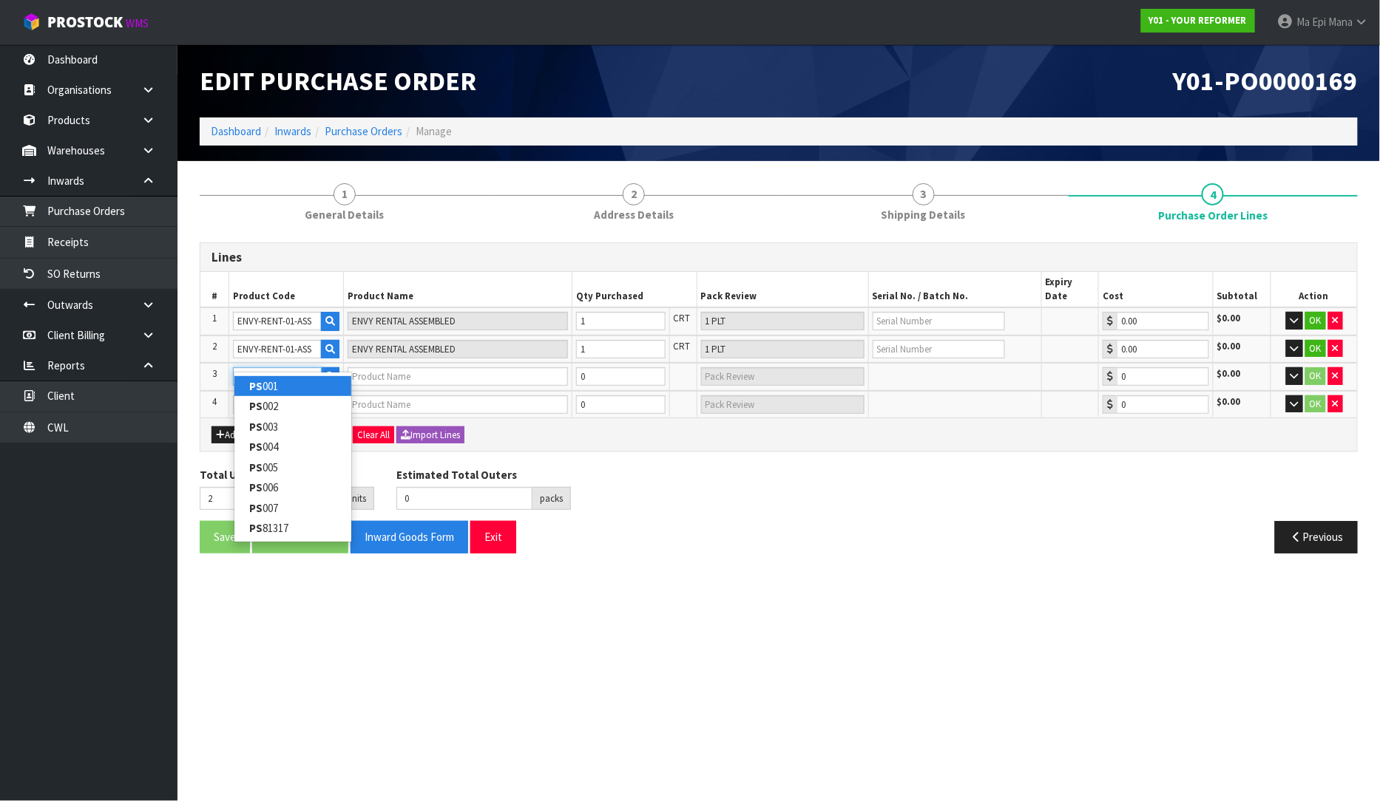
type input "PS007"
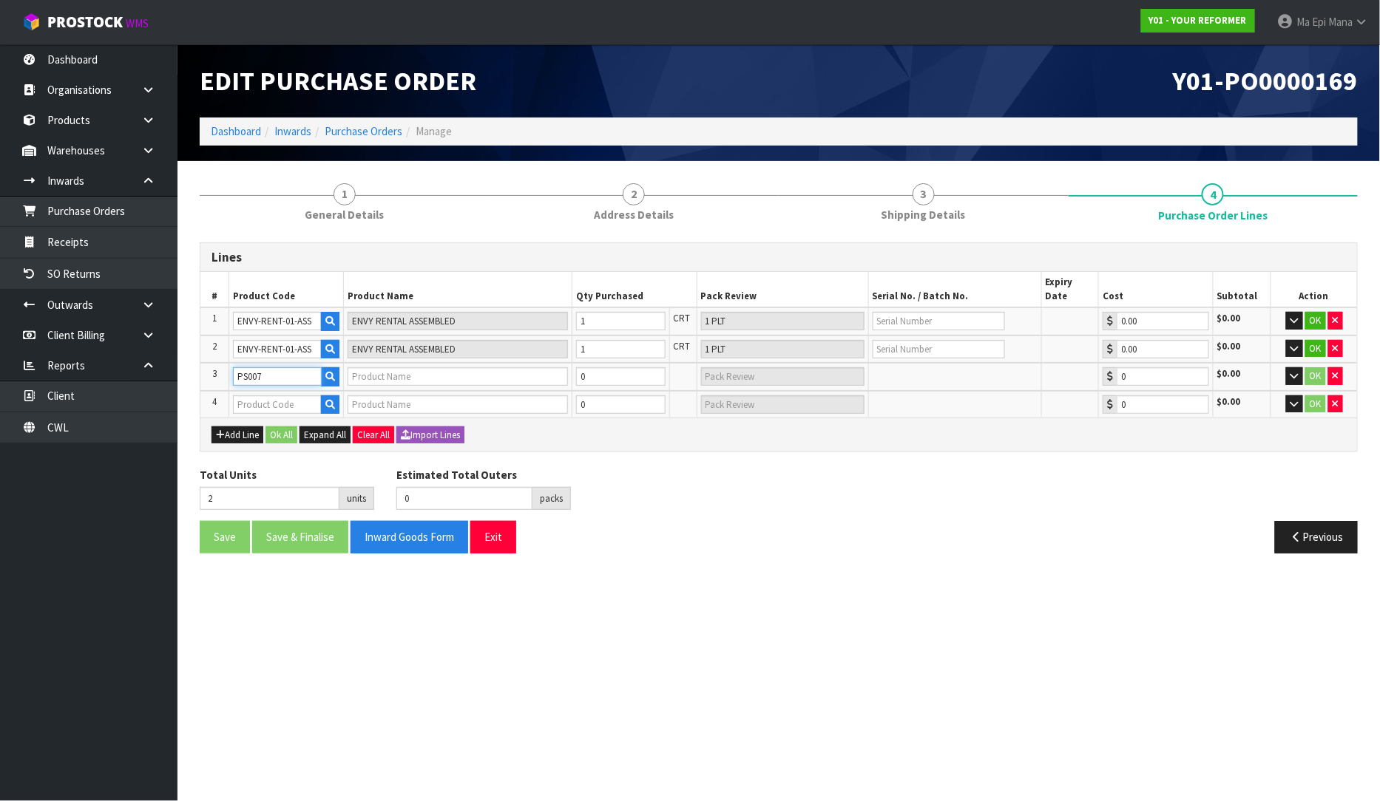
type input "PROP STARTER PACK BLACK/ GREY"
type input "0.00"
type input "PS007"
click at [261, 397] on div at bounding box center [286, 405] width 106 height 19
click at [265, 396] on input "text" at bounding box center [277, 405] width 89 height 18
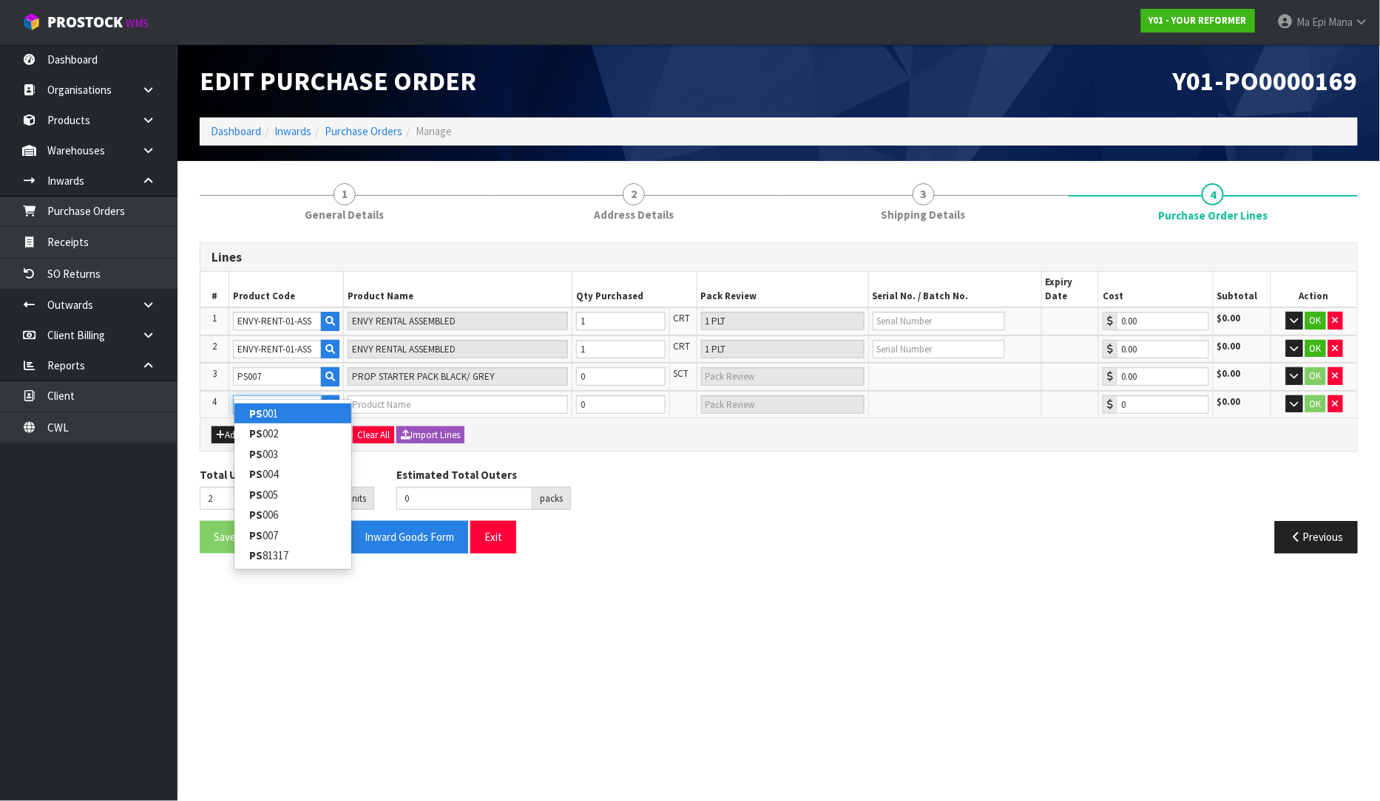
type input "PS007"
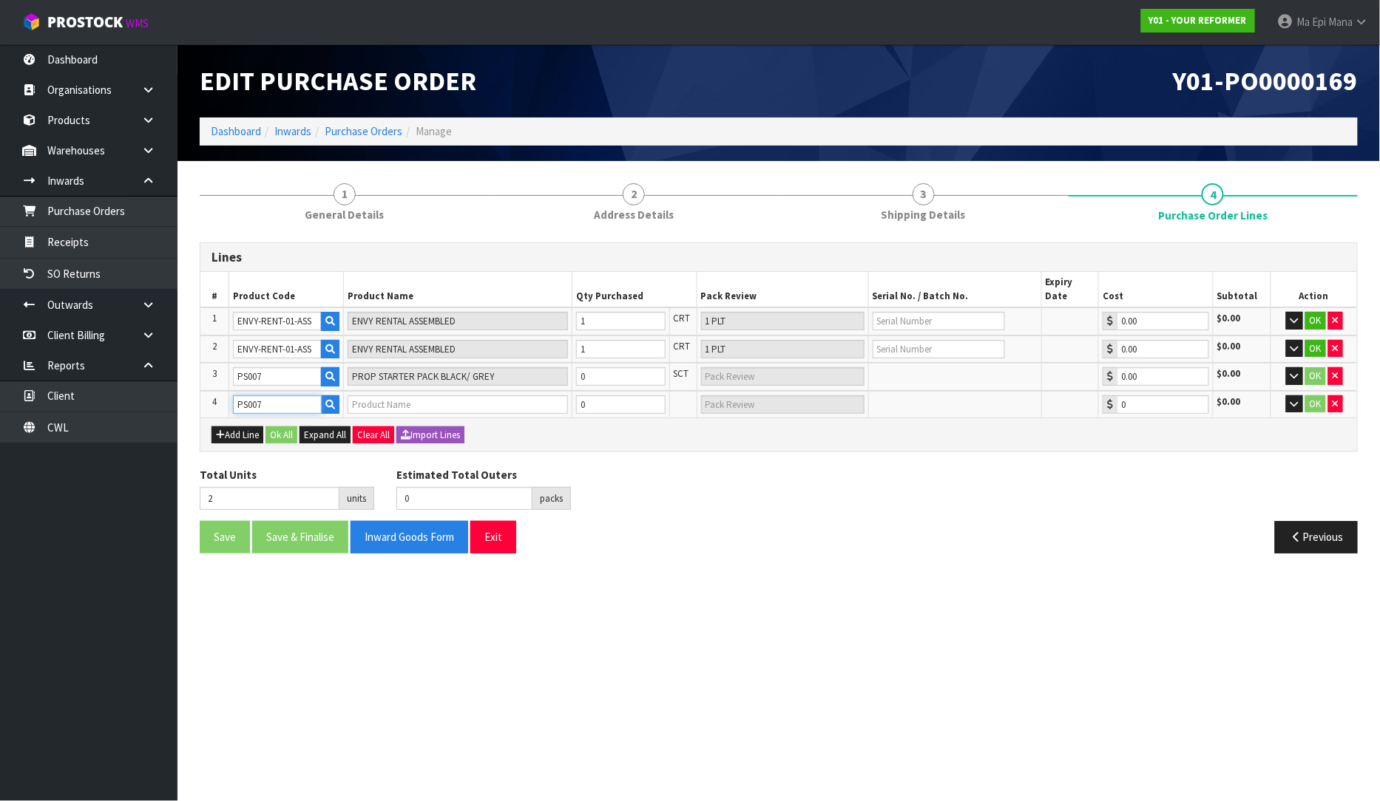
type input "PROP STARTER PACK BLACK/ GREY"
type input "0.00"
type input "PS007"
click at [601, 367] on input "0" at bounding box center [620, 376] width 89 height 18
type input "3"
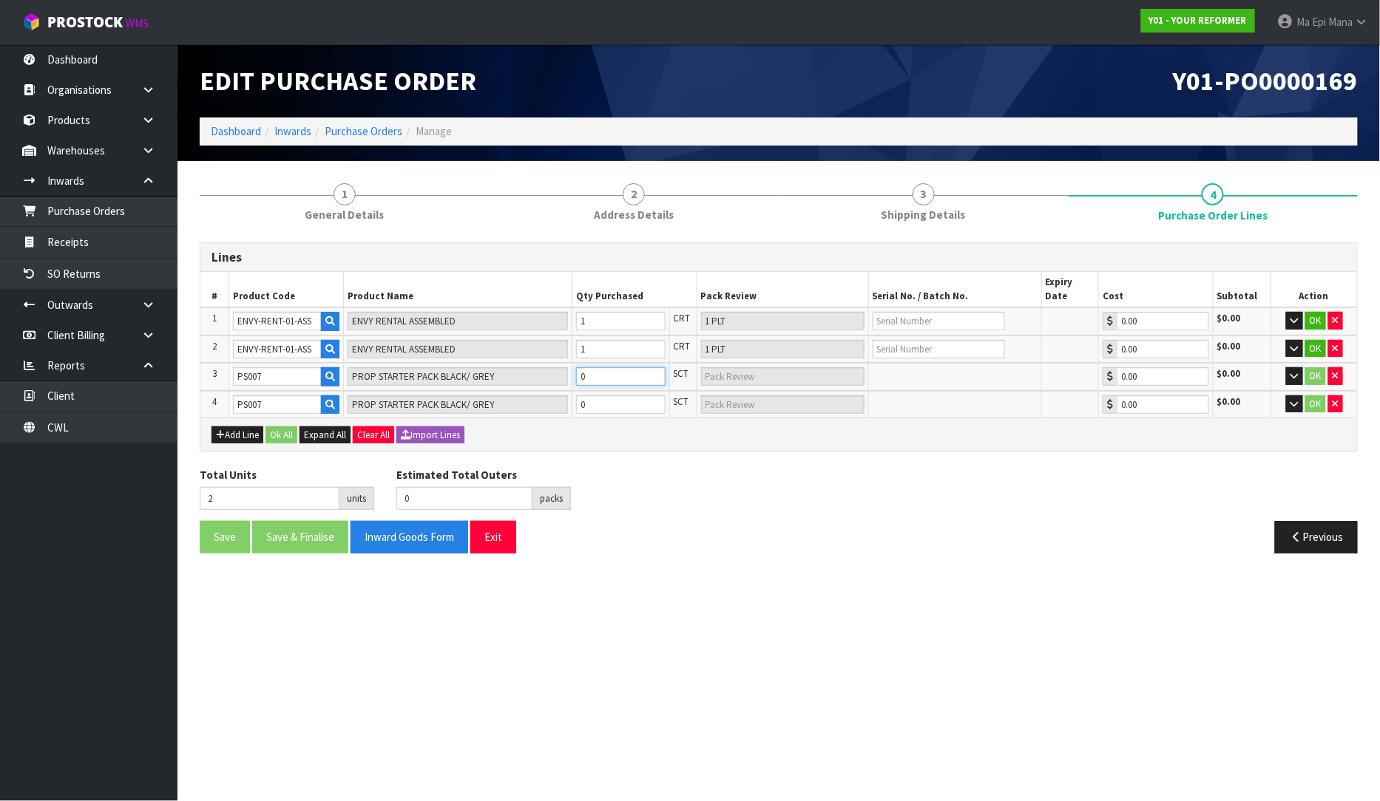
type input "1"
type input "1 SCT"
type input "1"
click at [601, 396] on input "0" at bounding box center [620, 405] width 89 height 18
type input "4"
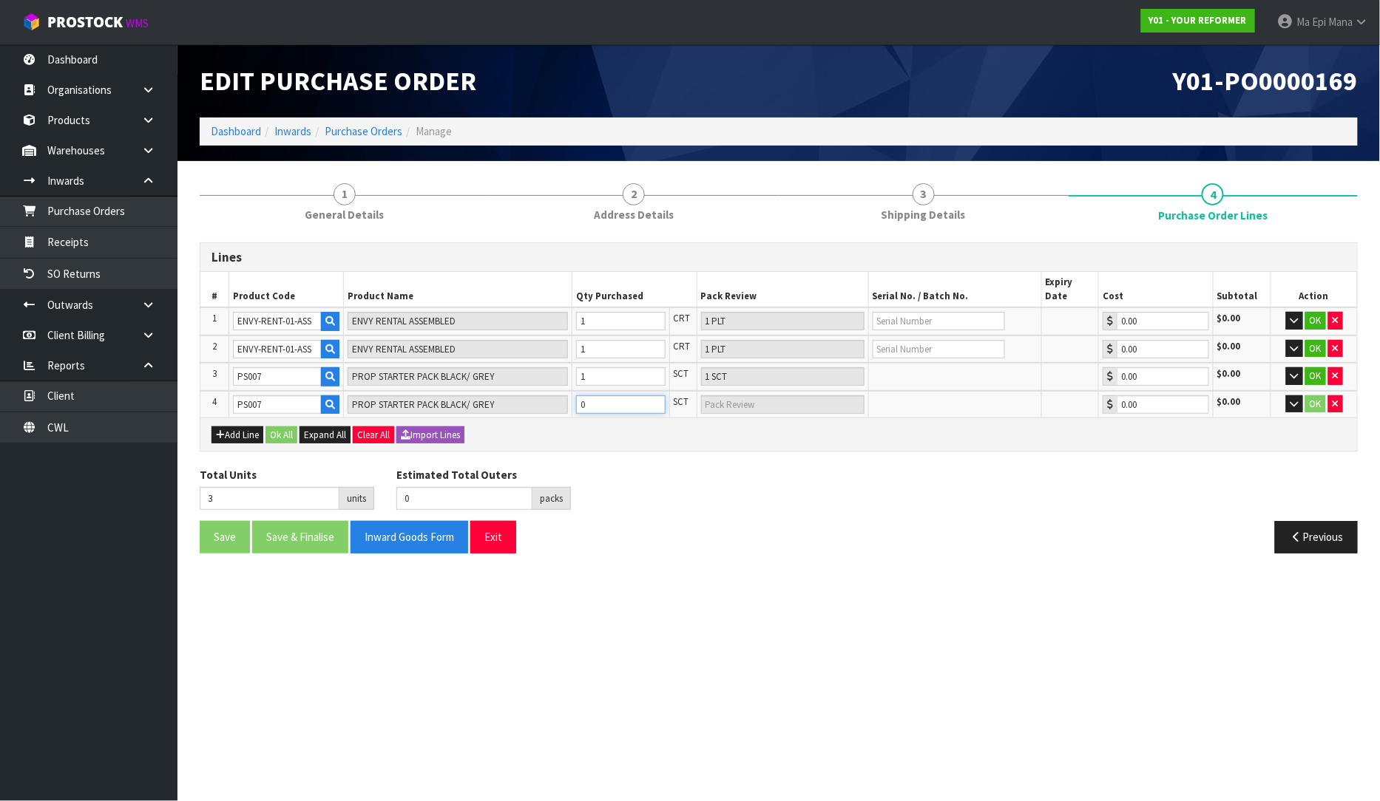
type input "1"
type input "1 SCT"
type input "1"
click at [890, 313] on input "text" at bounding box center [938, 321] width 132 height 18
type input "YRENV240012001"
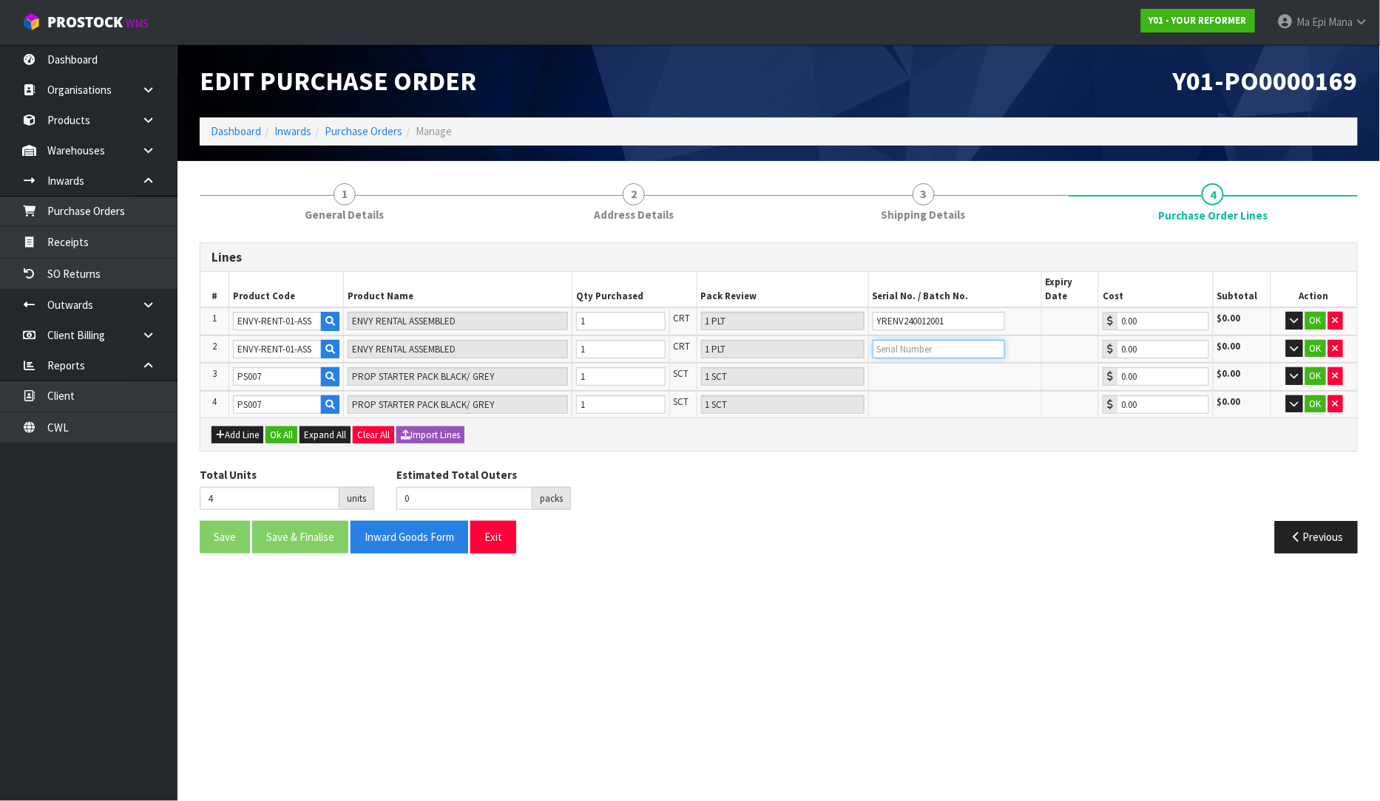
click at [918, 340] on input "text" at bounding box center [938, 349] width 132 height 18
type input "YRENV240012002"
click at [279, 427] on button "Ok All" at bounding box center [281, 436] width 32 height 18
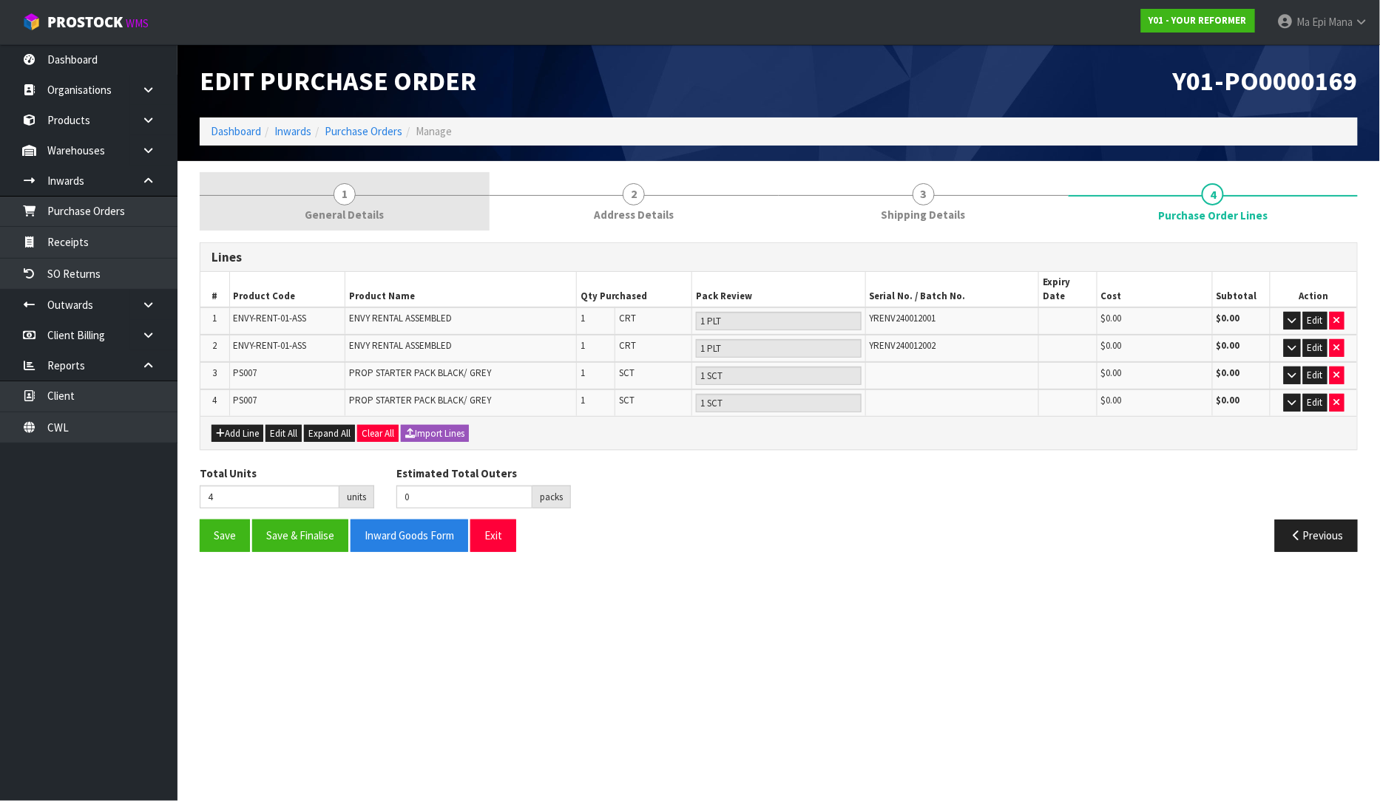
click at [358, 204] on link "1 General Details" at bounding box center [345, 201] width 290 height 58
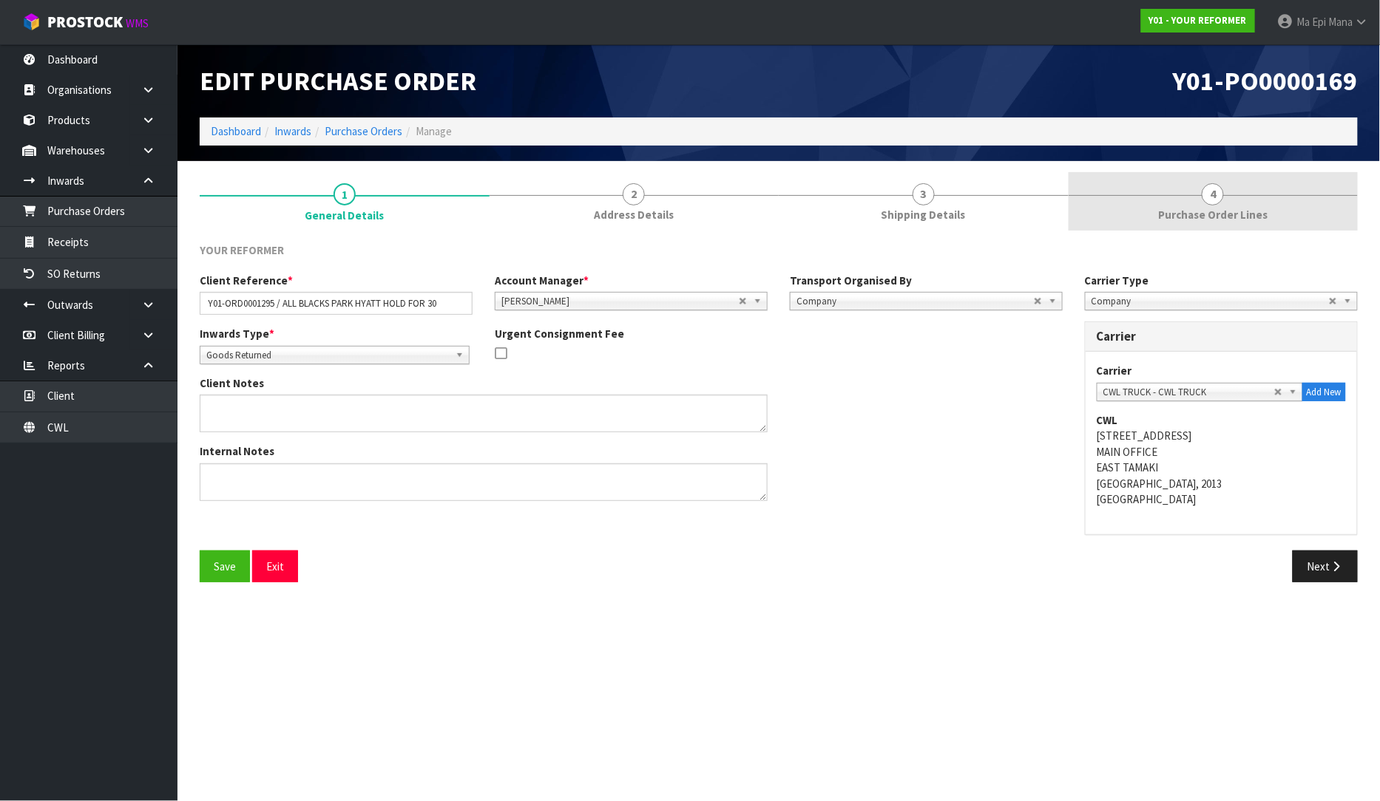
click at [1198, 215] on span "Purchase Order Lines" at bounding box center [1212, 215] width 109 height 16
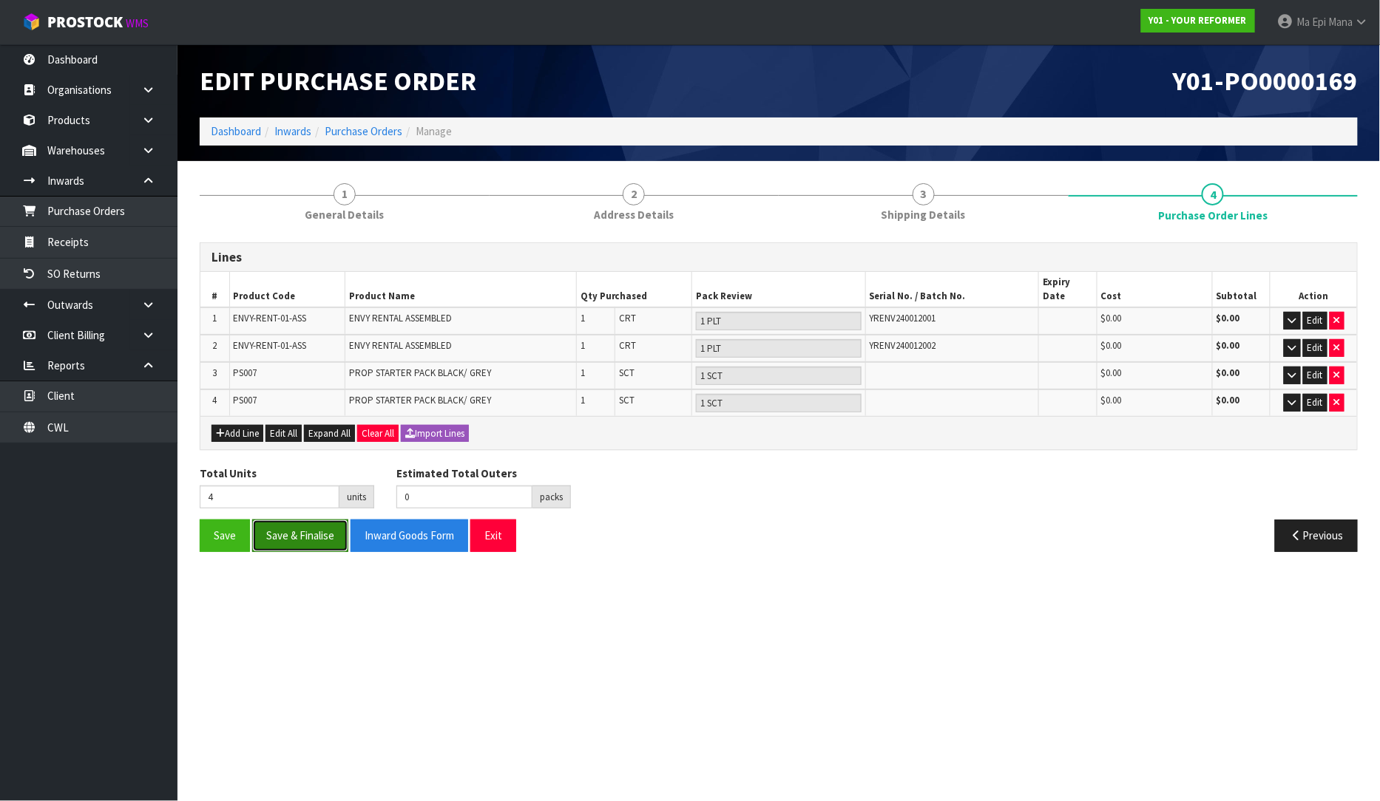
click at [319, 523] on button "Save & Finalise" at bounding box center [300, 536] width 96 height 32
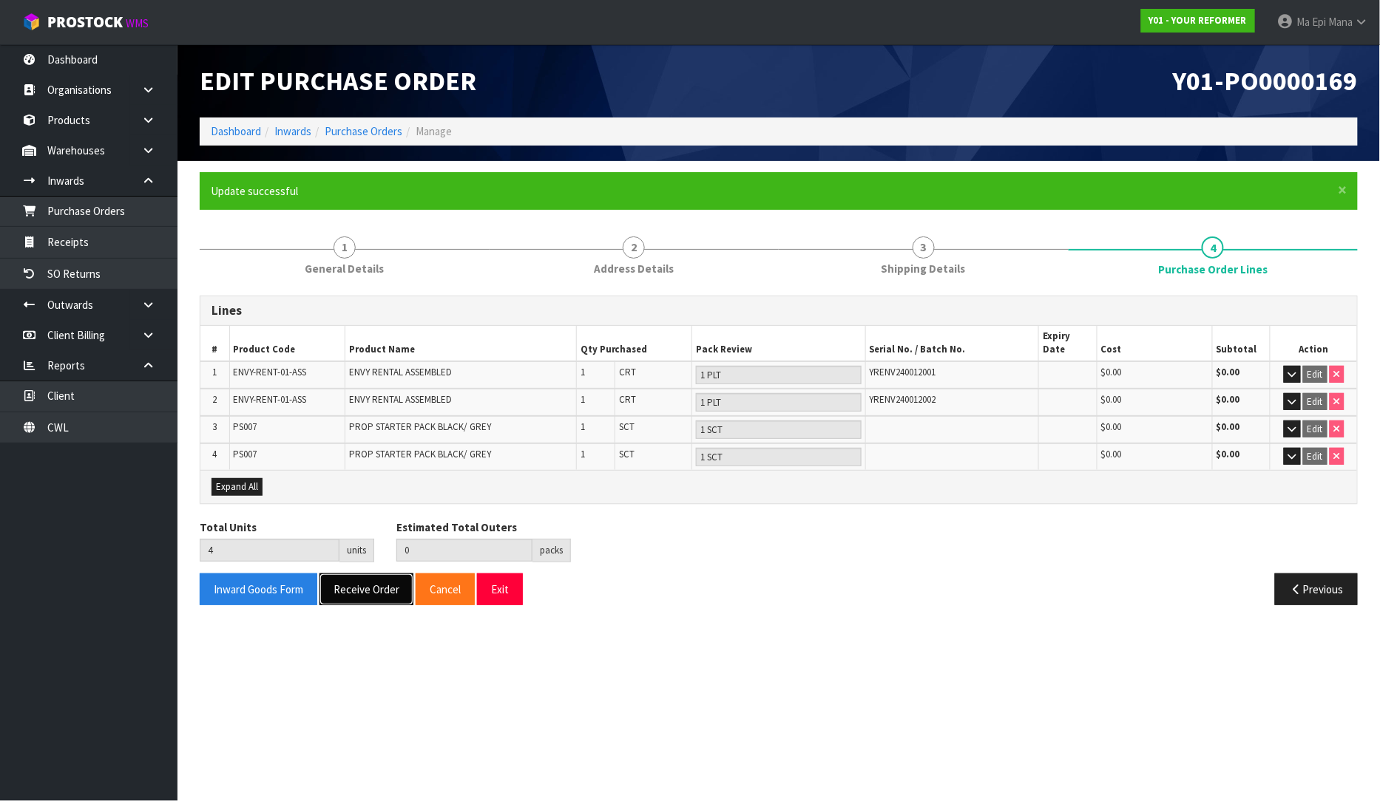
drag, startPoint x: 360, startPoint y: 589, endPoint x: 358, endPoint y: 577, distance: 12.0
click at [358, 577] on button "Receive Order" at bounding box center [366, 590] width 94 height 32
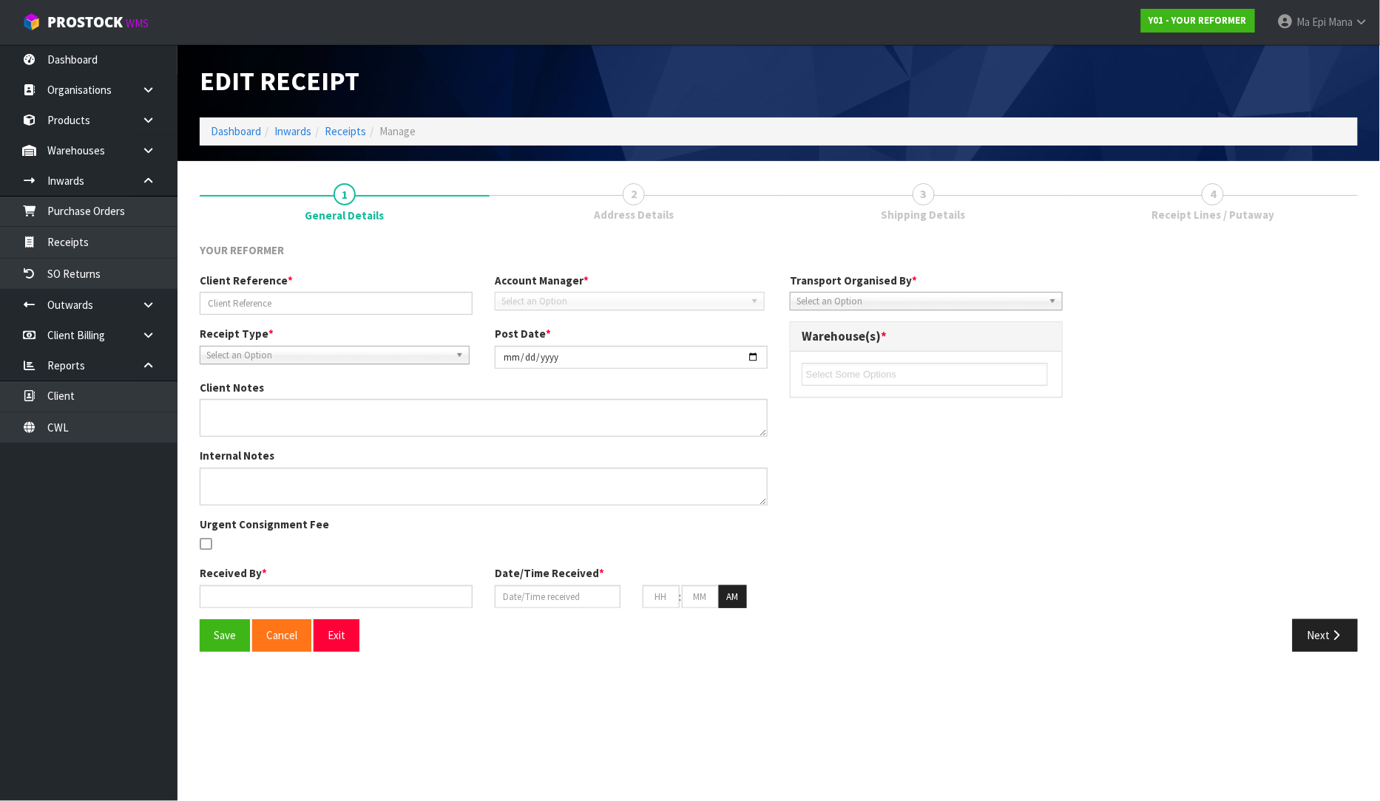
type input "Y01-ORD0001295 / ALL BLACKS PARK HYATT HOLD FOR 30"
type input "[DATE]"
type input "Ma Epi Mana"
type input "[DATE]"
type input "03"
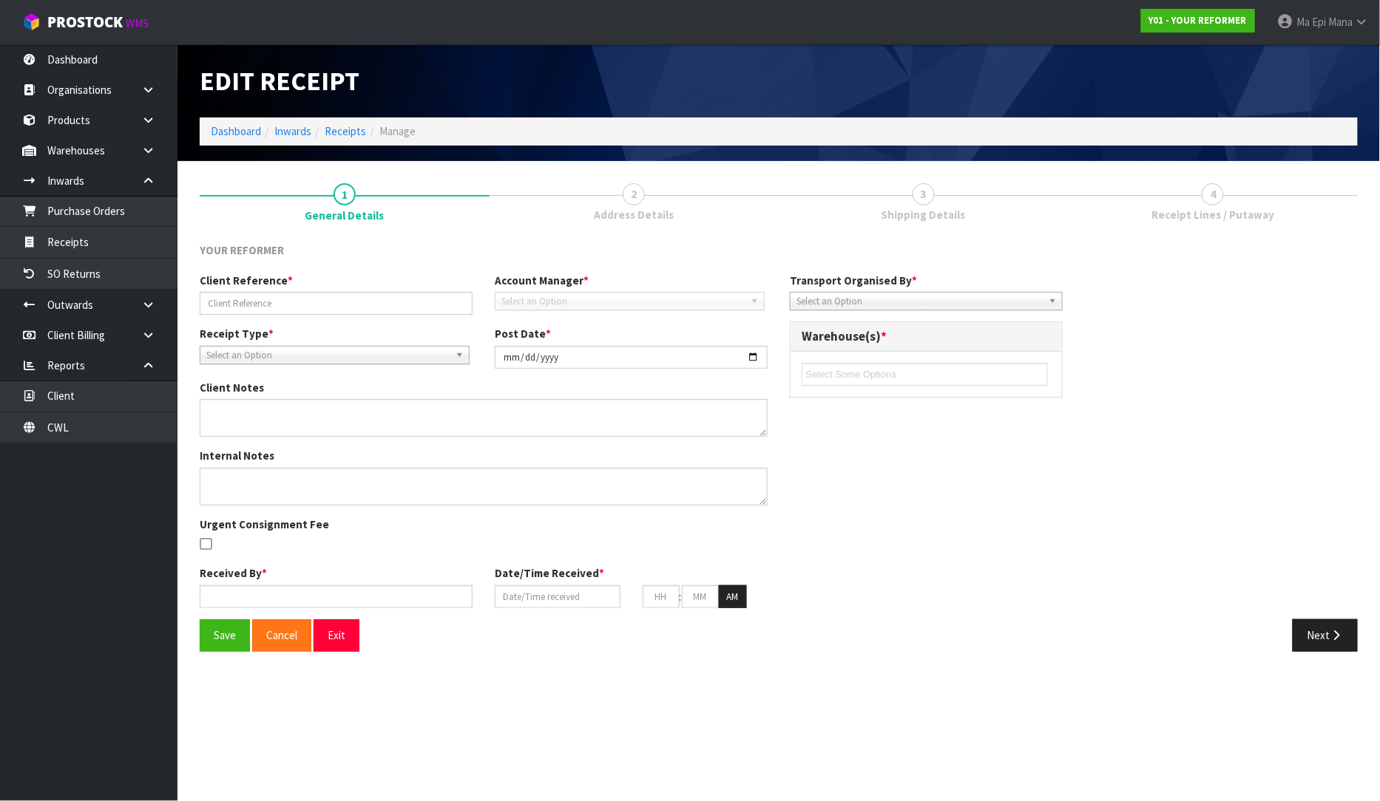
type input "49"
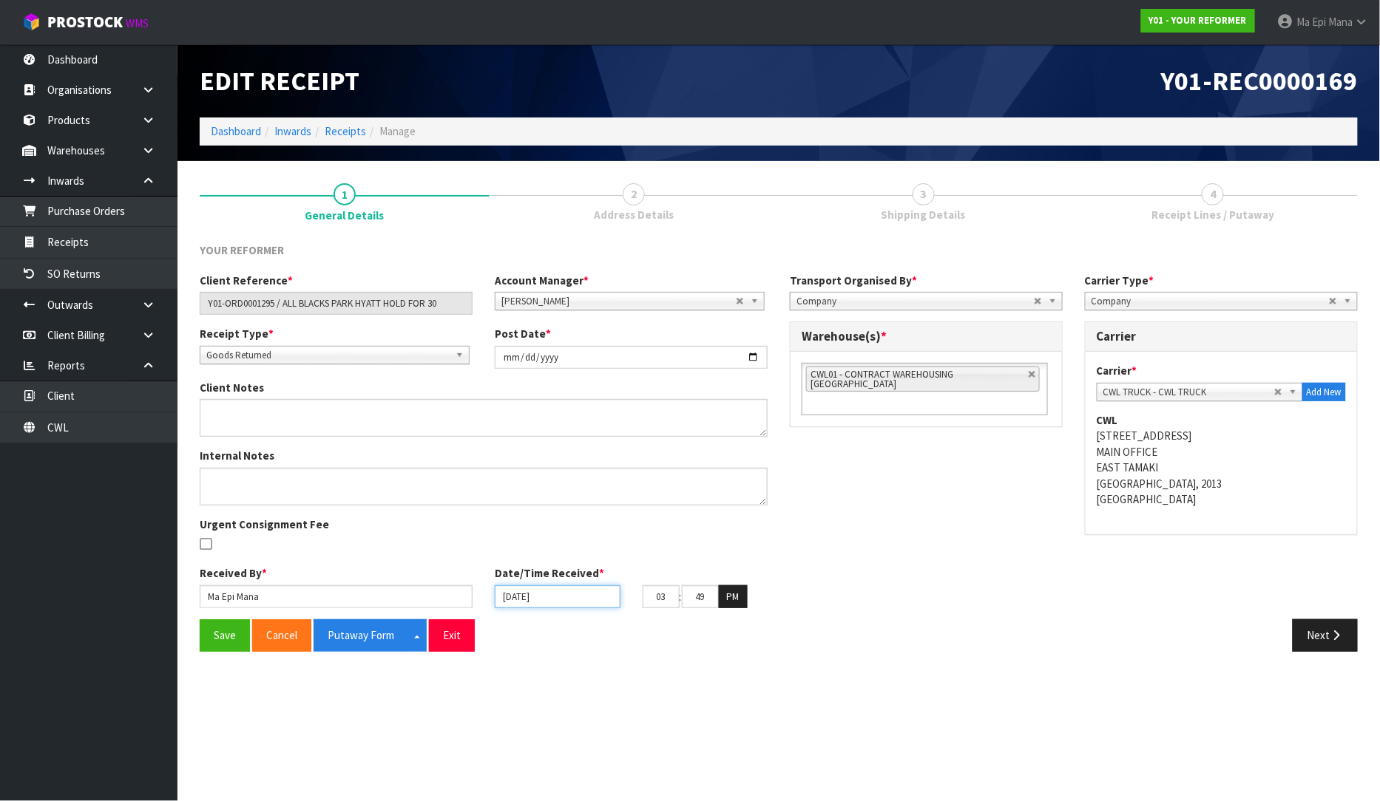
click at [508, 594] on input "[DATE]" at bounding box center [558, 597] width 126 height 23
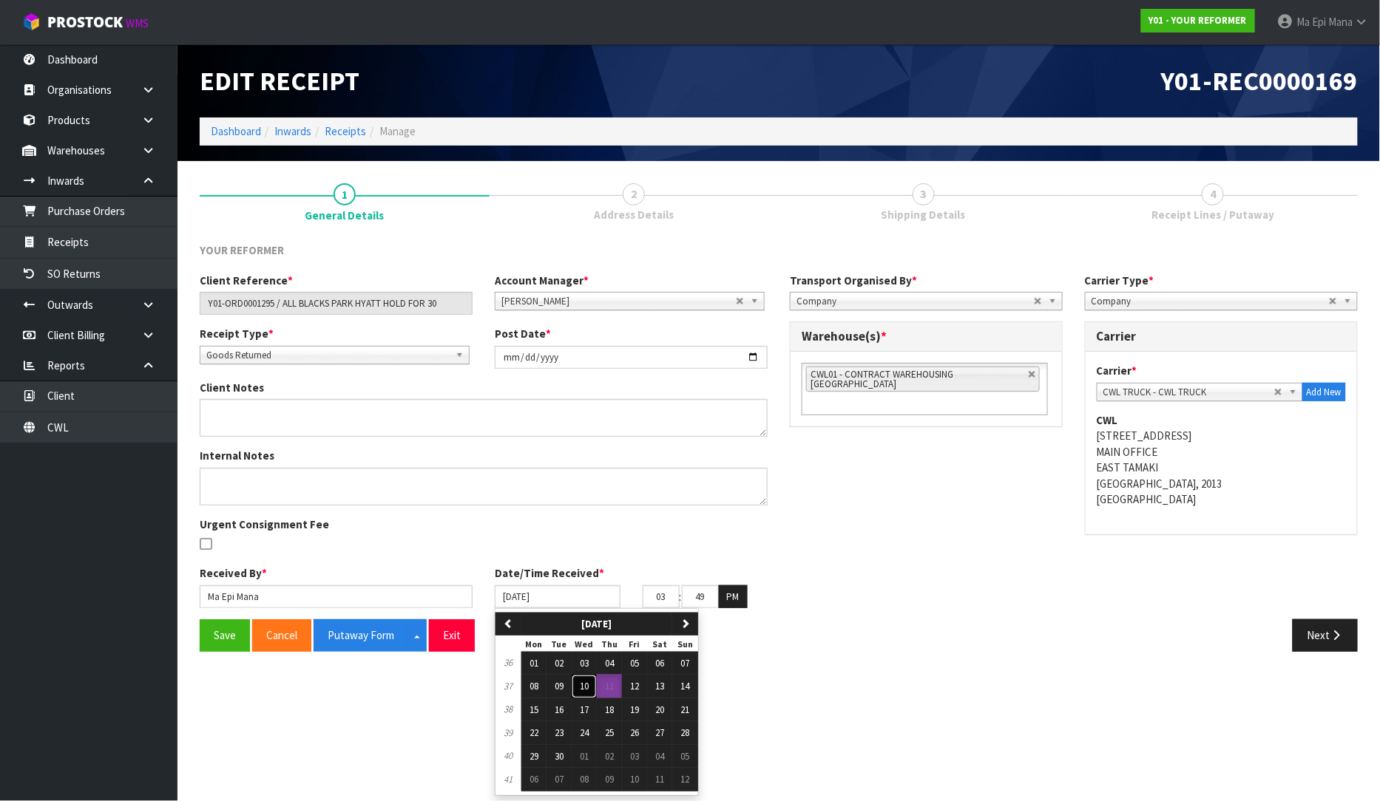
click at [577, 693] on button "10" at bounding box center [584, 687] width 25 height 24
type input "[DATE]"
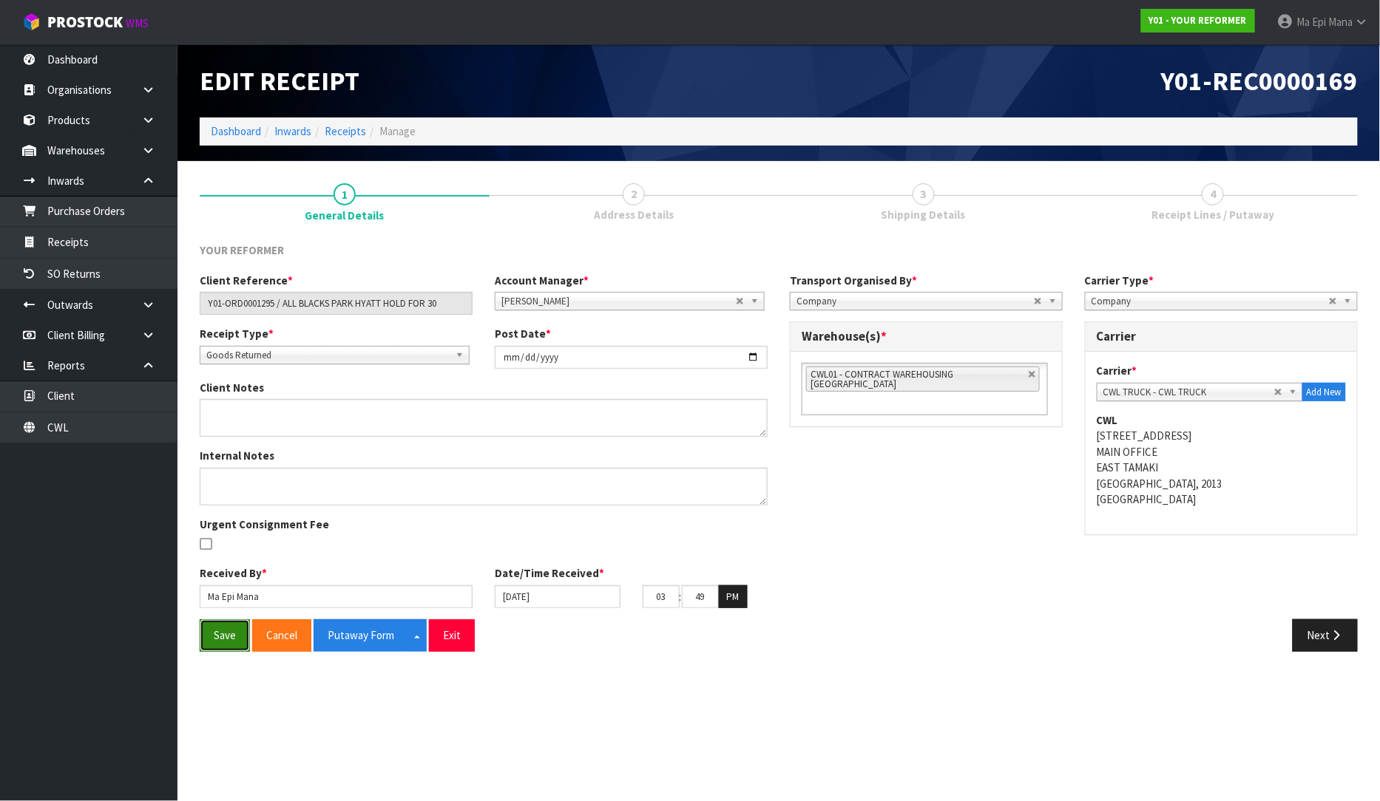
click at [229, 631] on button "Save" at bounding box center [225, 636] width 50 height 32
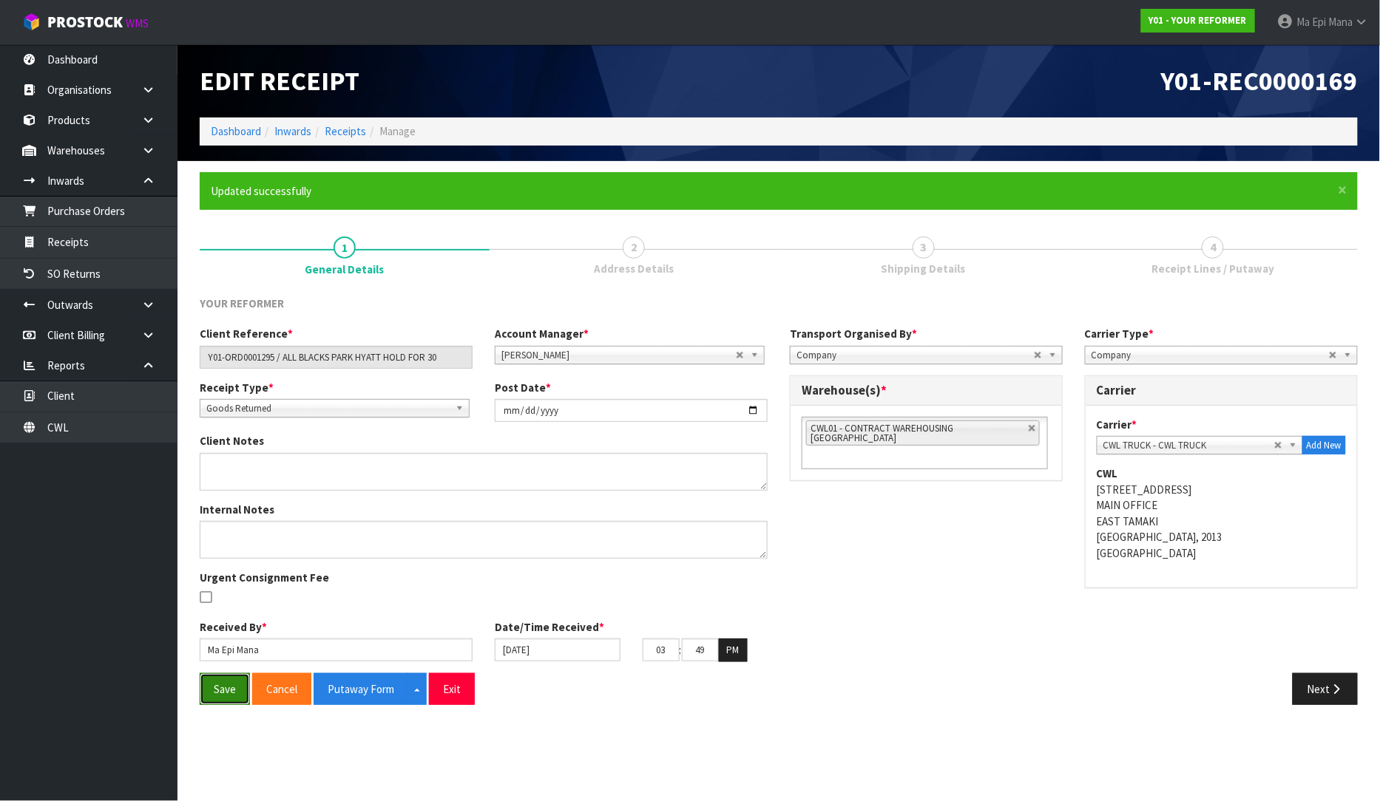
click at [218, 684] on button "Save" at bounding box center [225, 690] width 50 height 32
click at [63, 250] on link "Receipts" at bounding box center [88, 242] width 177 height 30
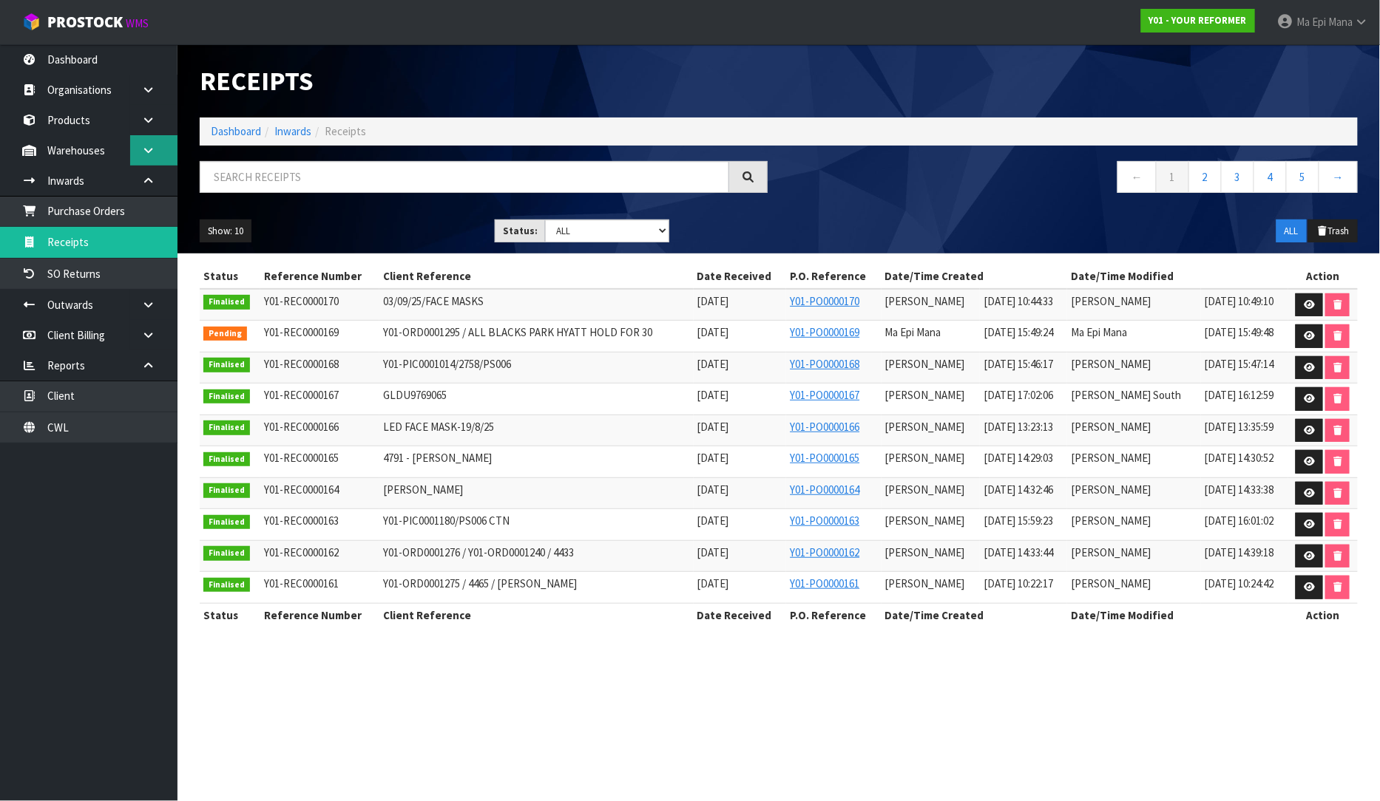
click at [138, 138] on link at bounding box center [153, 150] width 47 height 30
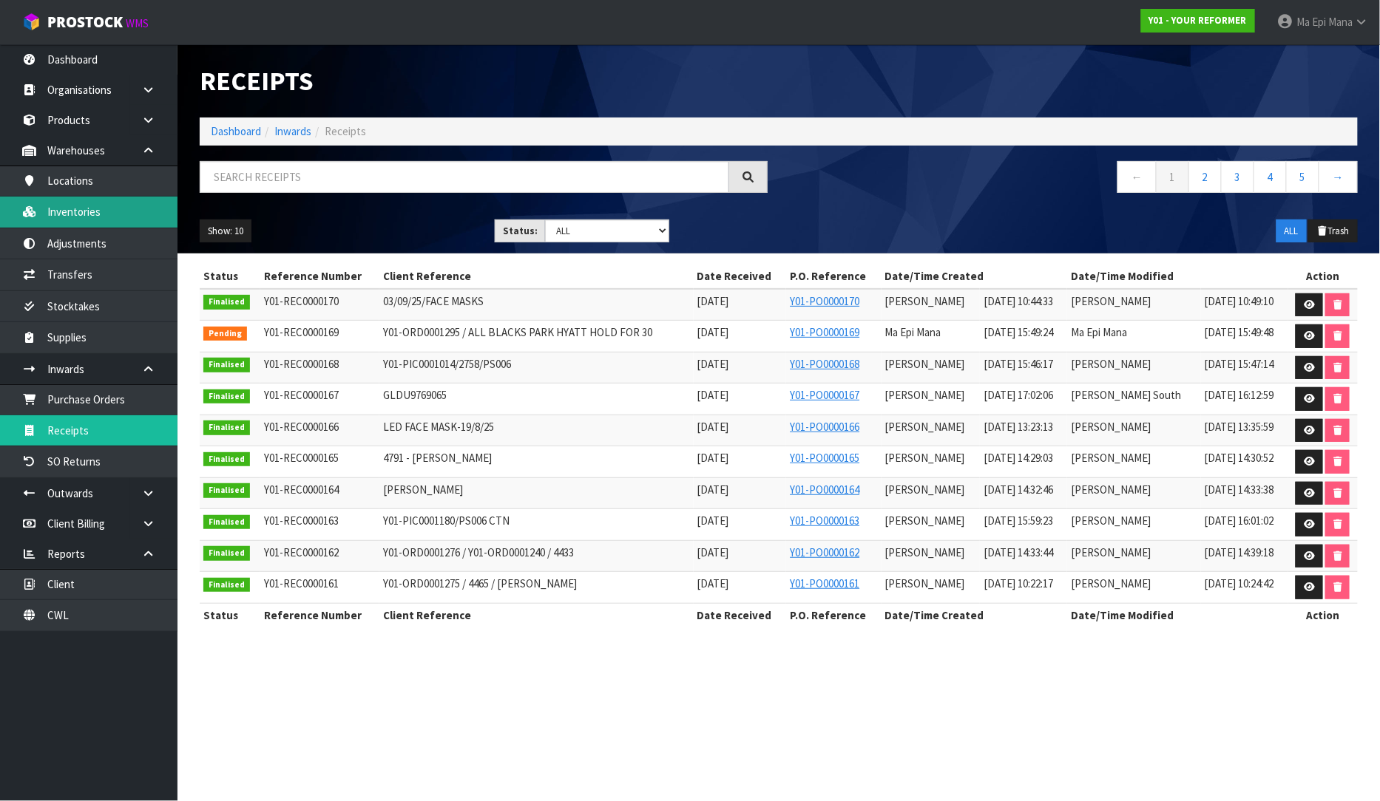
click at [94, 203] on link "Inventories" at bounding box center [88, 212] width 177 height 30
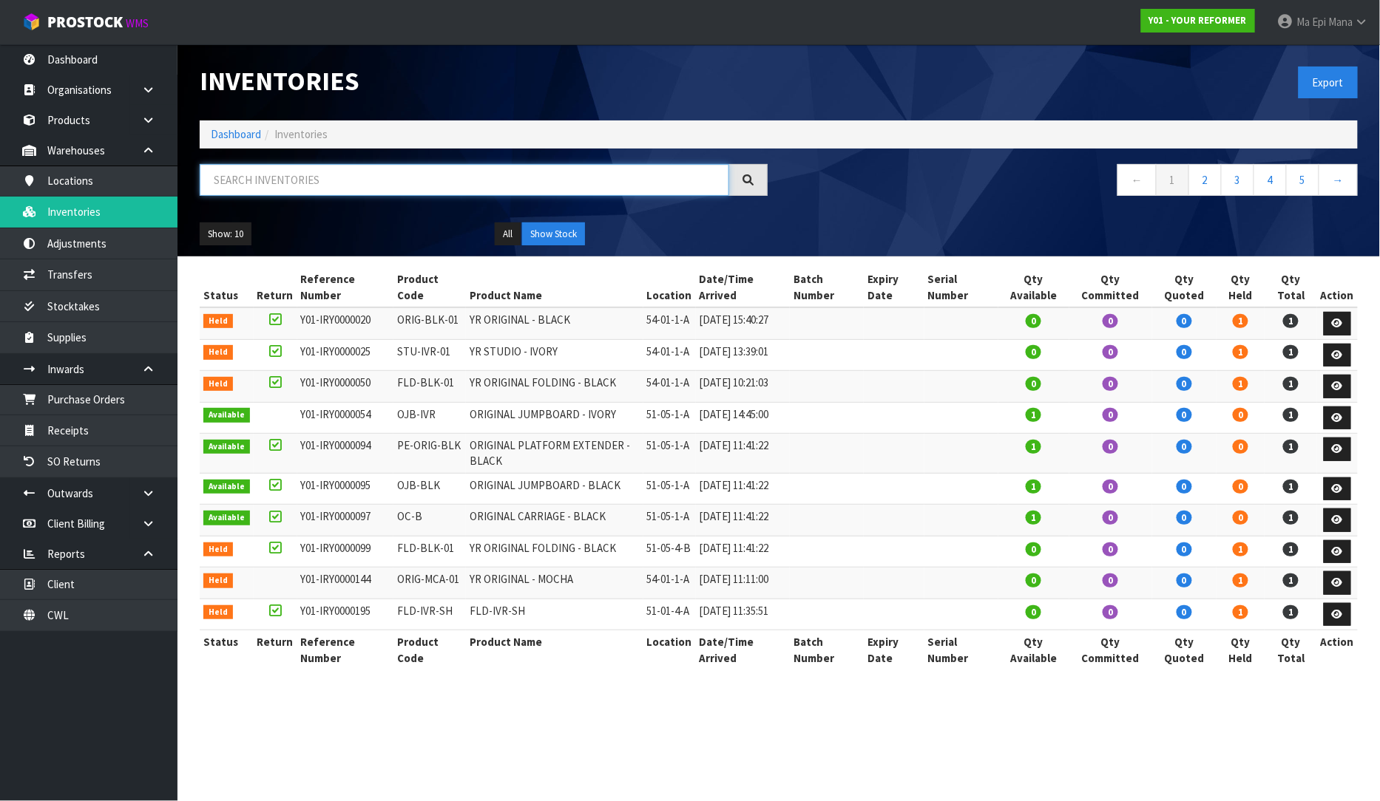
click at [285, 180] on input "text" at bounding box center [464, 180] width 529 height 32
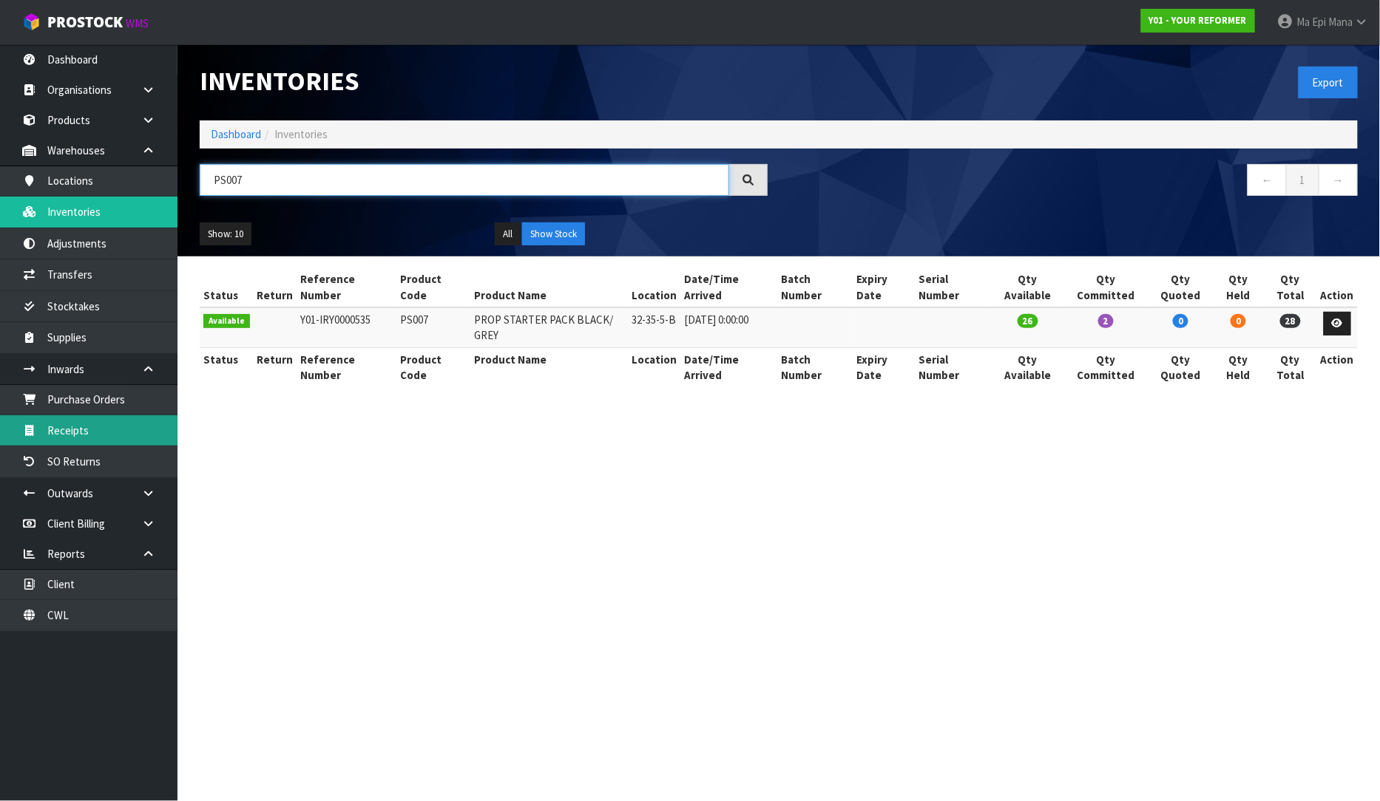
type input "PS007"
click at [115, 425] on link "Receipts" at bounding box center [88, 431] width 177 height 30
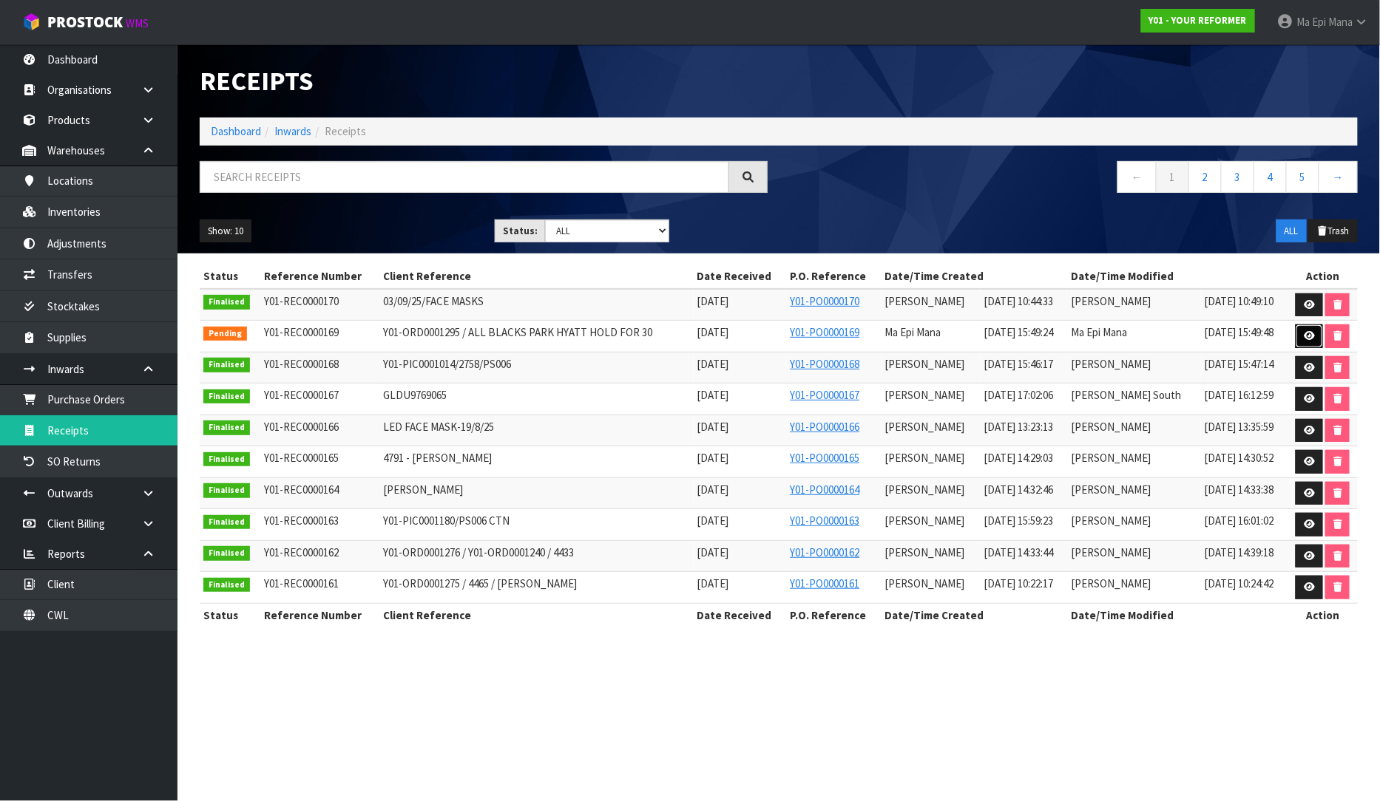
click at [1312, 341] on icon at bounding box center [1308, 336] width 11 height 10
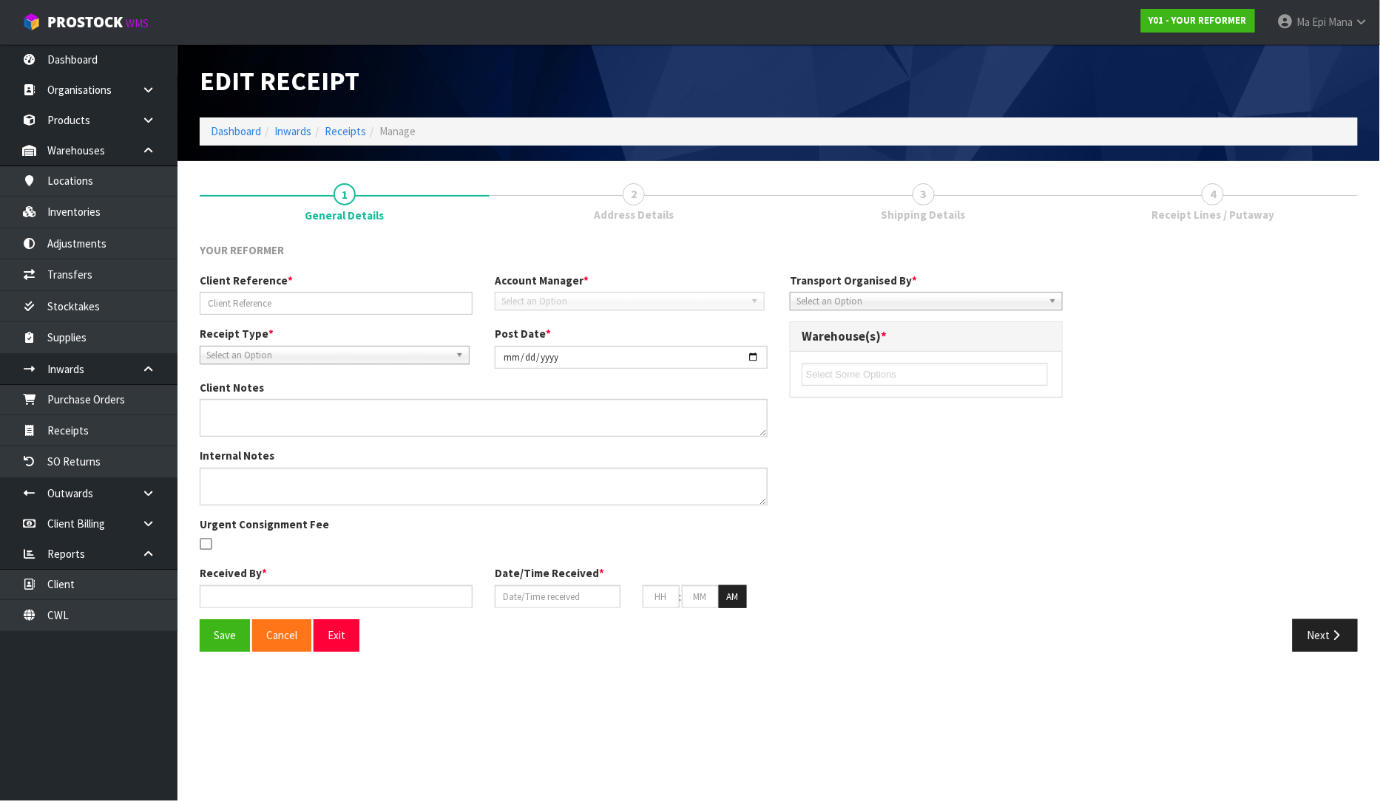
type input "Y01-ORD0001295 / ALL BLACKS PARK HYATT HOLD FOR 30"
type input "[DATE]"
type input "Ma Epi Mana"
type input "[DATE]"
type input "03"
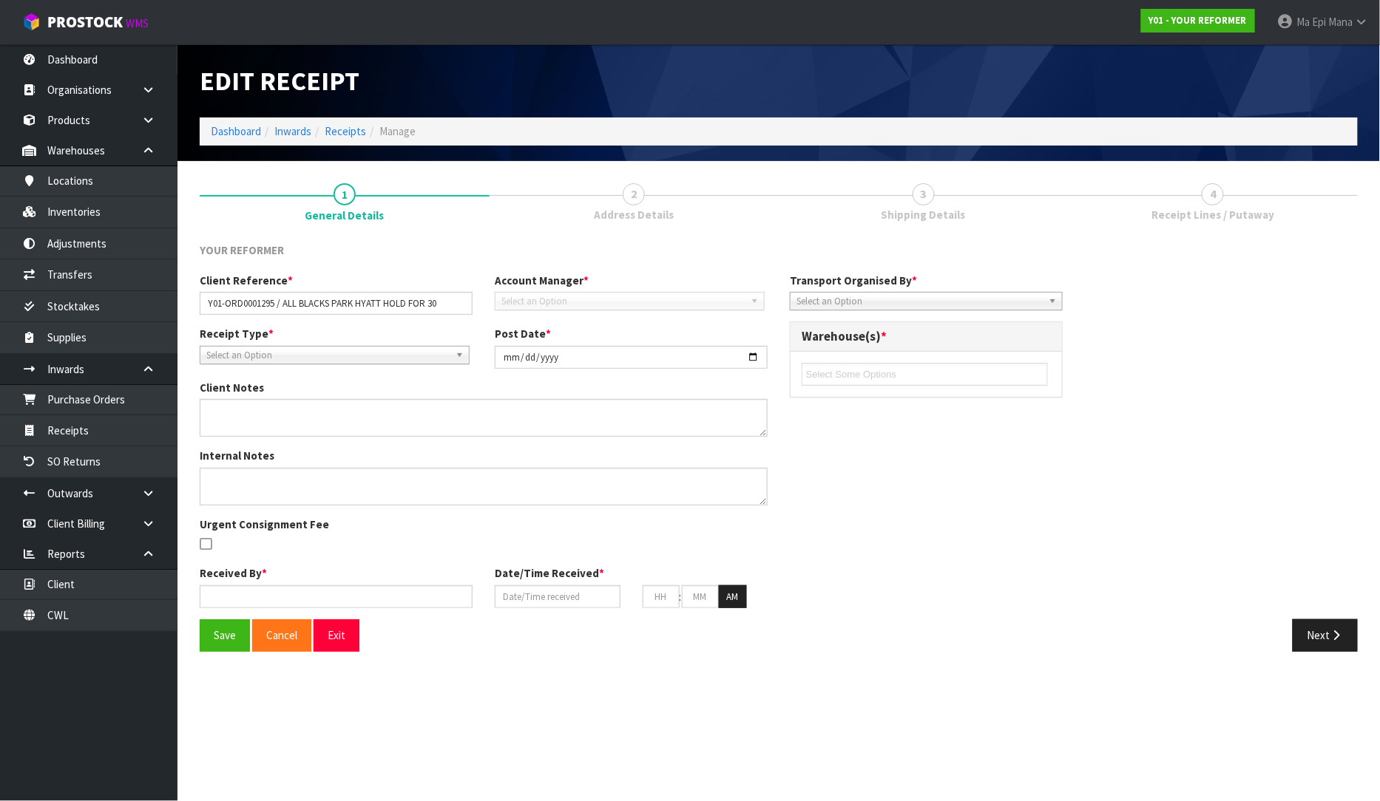
type input "49"
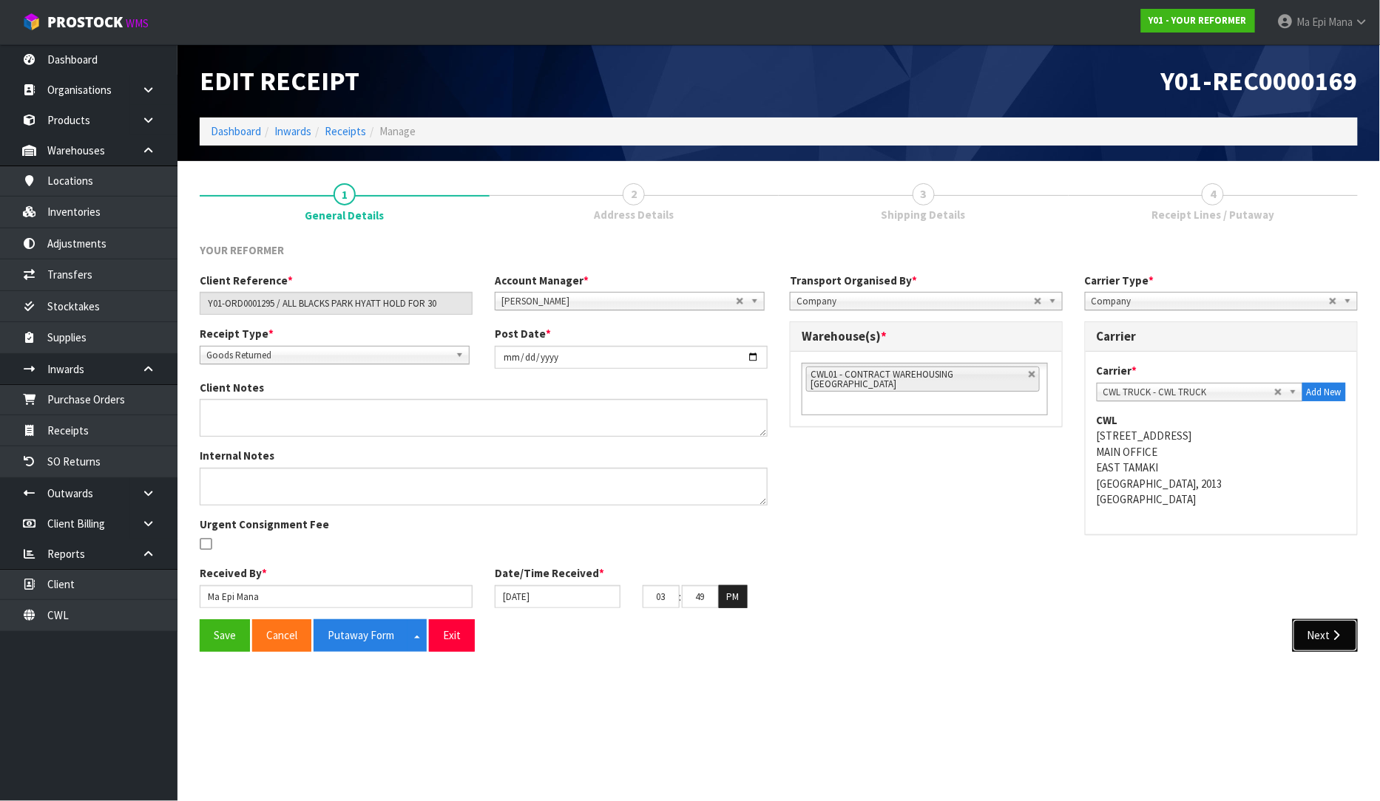
click at [1337, 641] on button "Next" at bounding box center [1324, 636] width 65 height 32
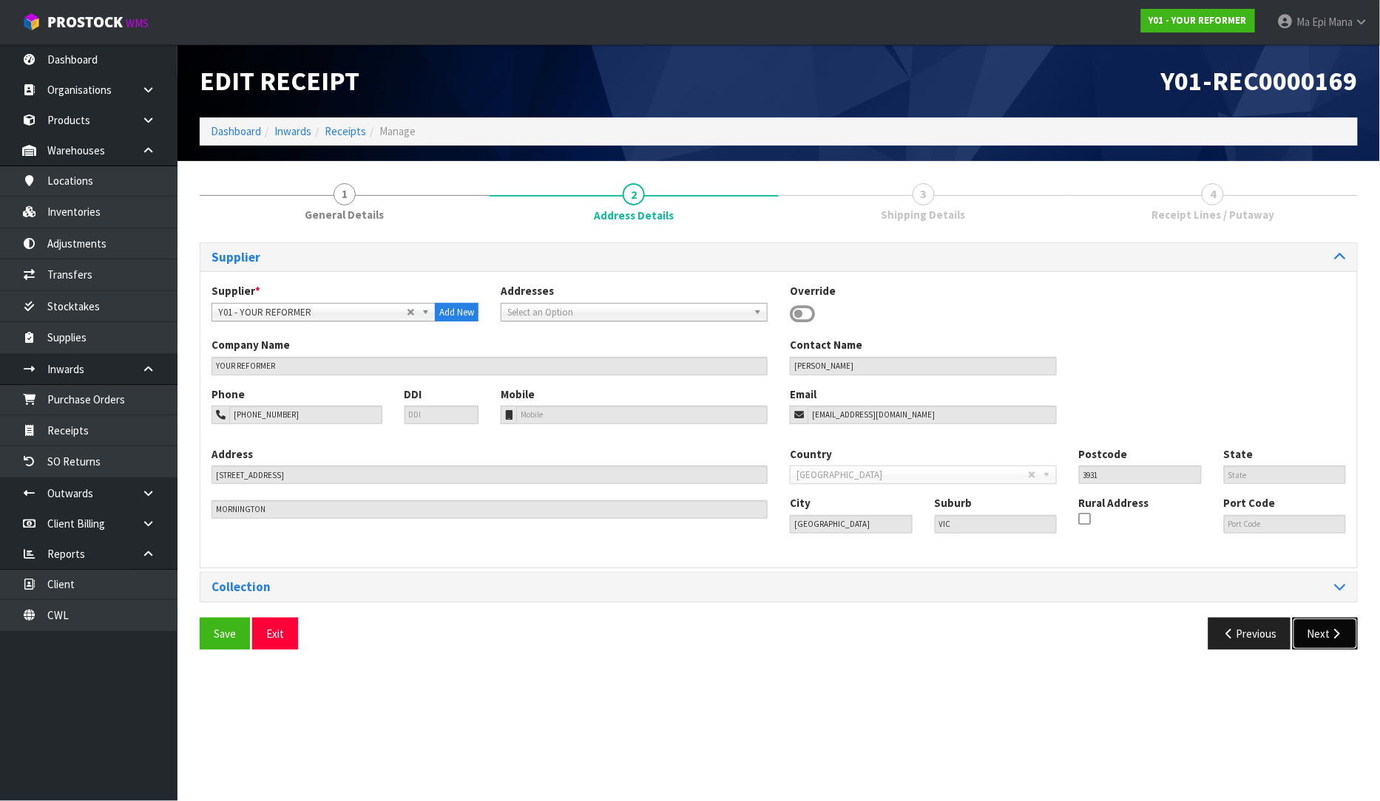
click at [1338, 637] on icon "button" at bounding box center [1336, 633] width 14 height 11
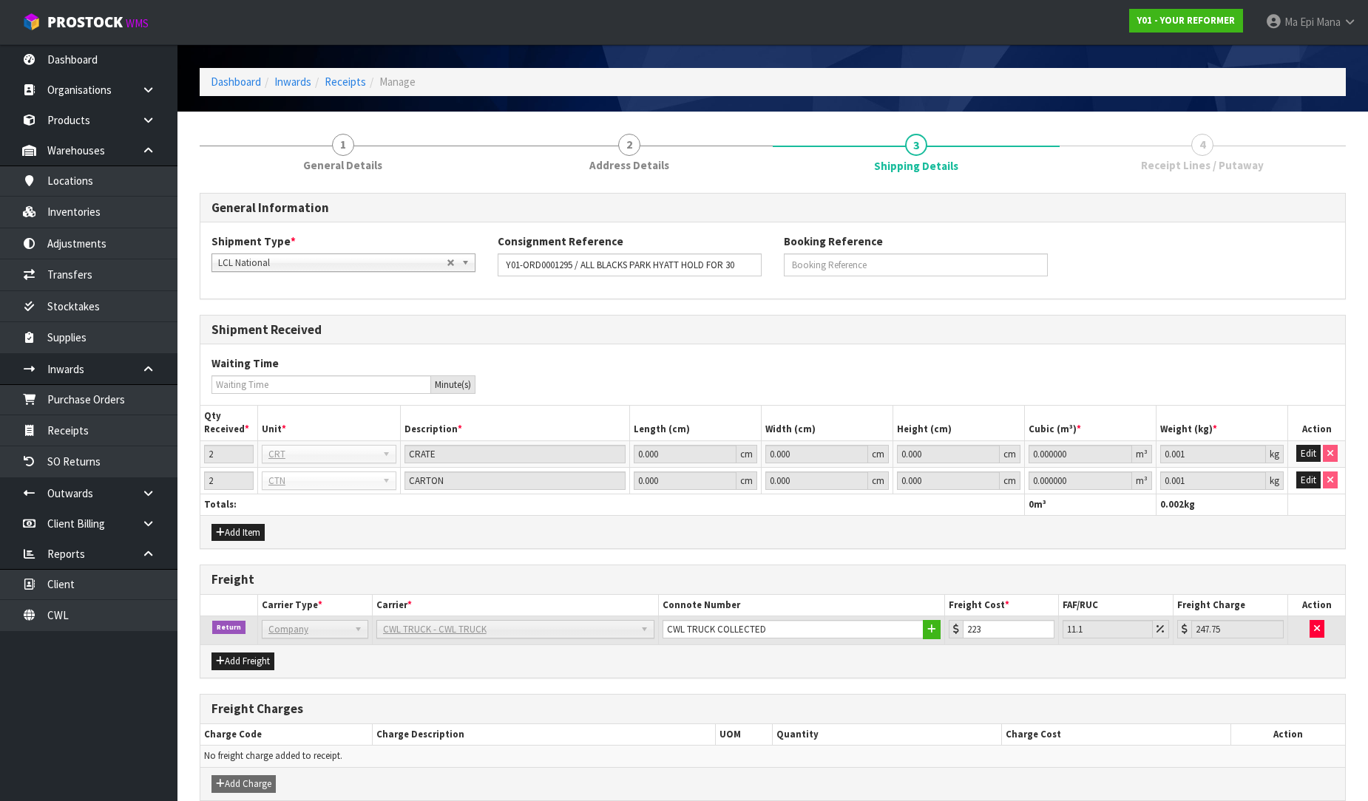
scroll to position [119, 0]
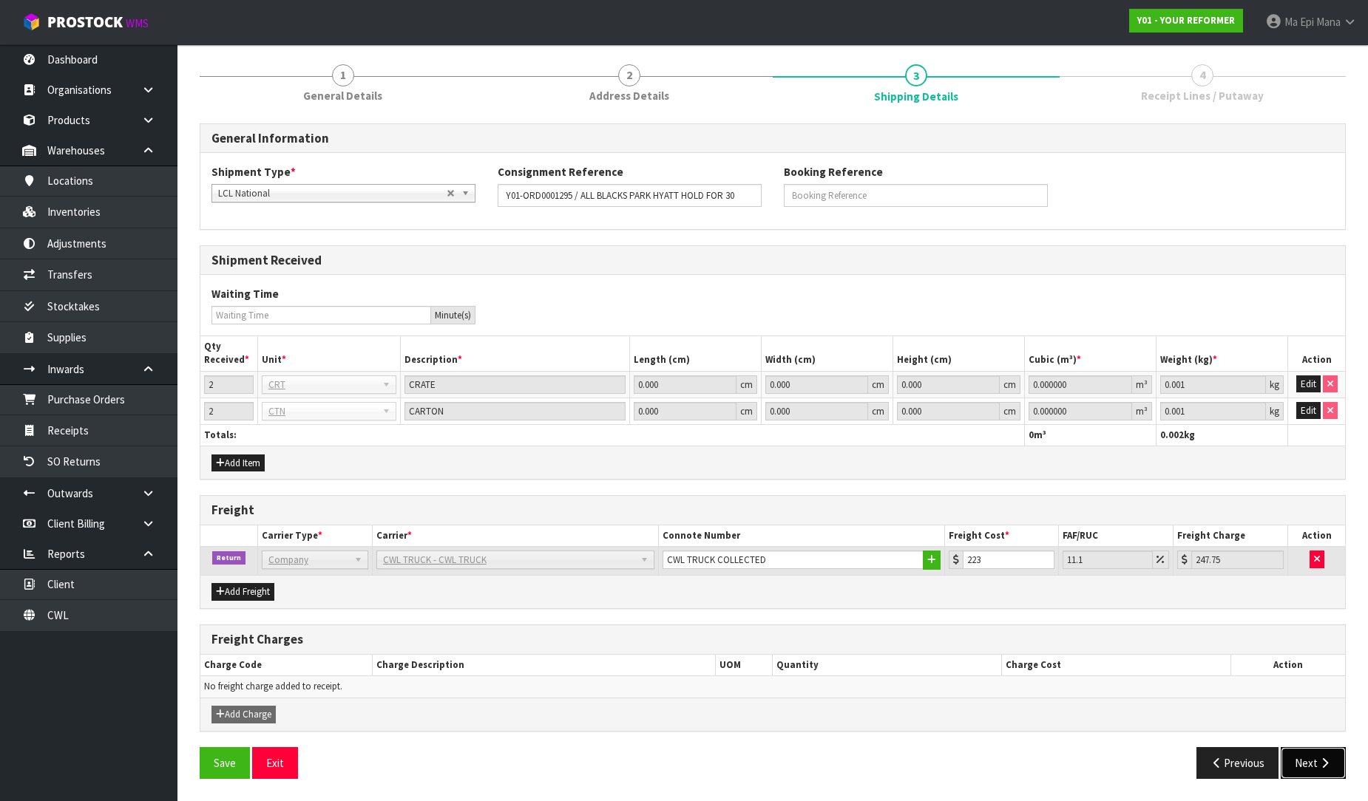
click at [1307, 773] on button "Next" at bounding box center [1313, 763] width 65 height 32
click at [1307, 392] on button "Edit" at bounding box center [1308, 385] width 24 height 18
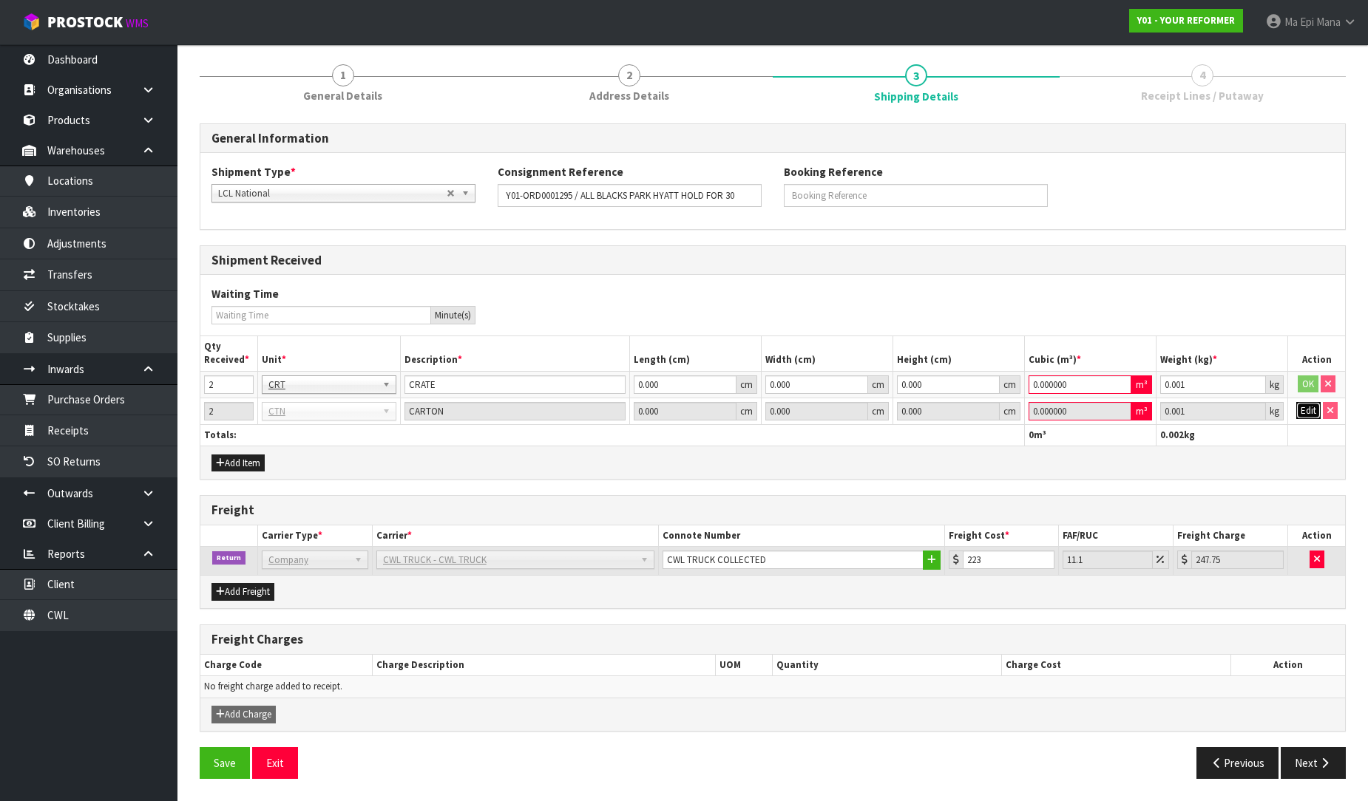
click at [1307, 404] on button "Edit" at bounding box center [1308, 411] width 24 height 18
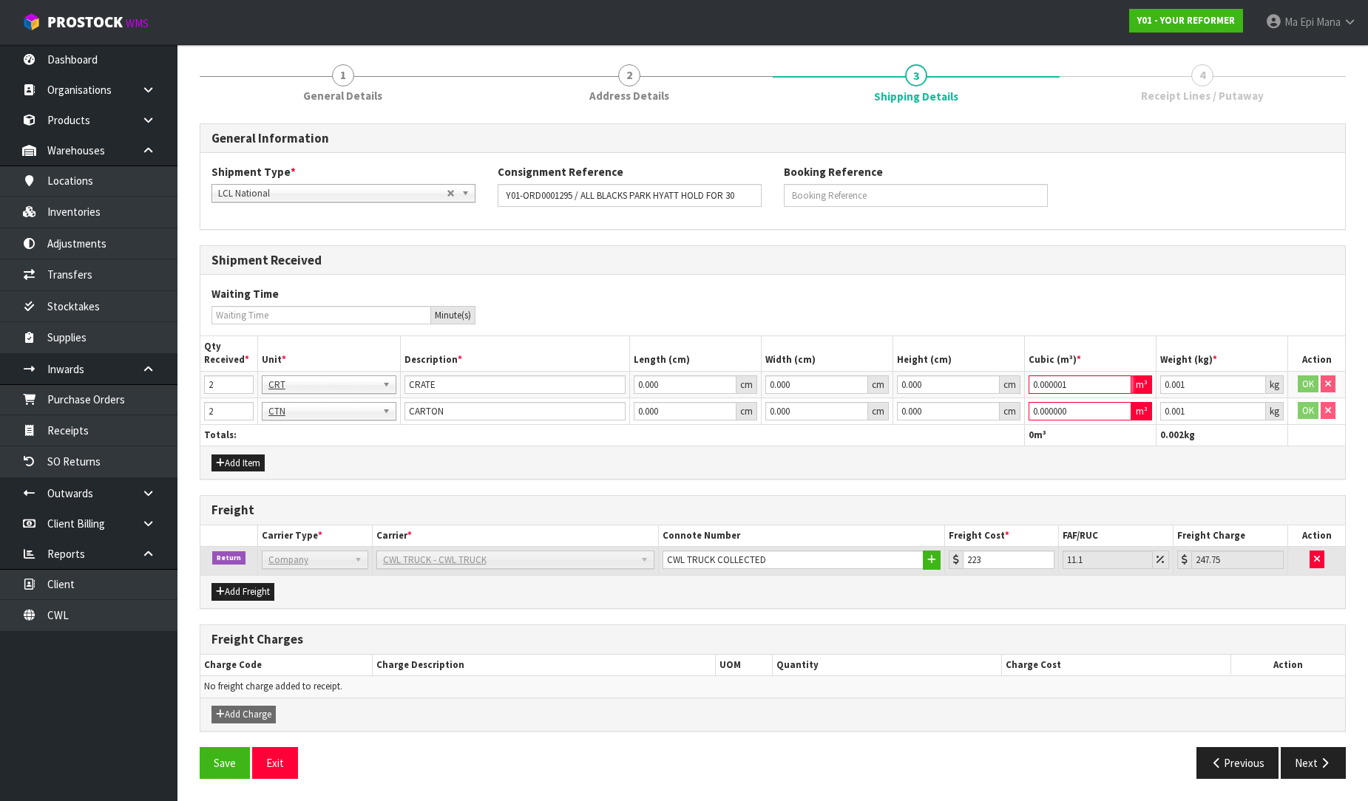
type input "0.000001"
click at [1120, 377] on input "0.000001" at bounding box center [1079, 385] width 103 height 18
type input "0.000001"
click at [1122, 407] on input "0.000001" at bounding box center [1079, 411] width 103 height 18
click at [1309, 414] on button "OK" at bounding box center [1308, 411] width 21 height 18
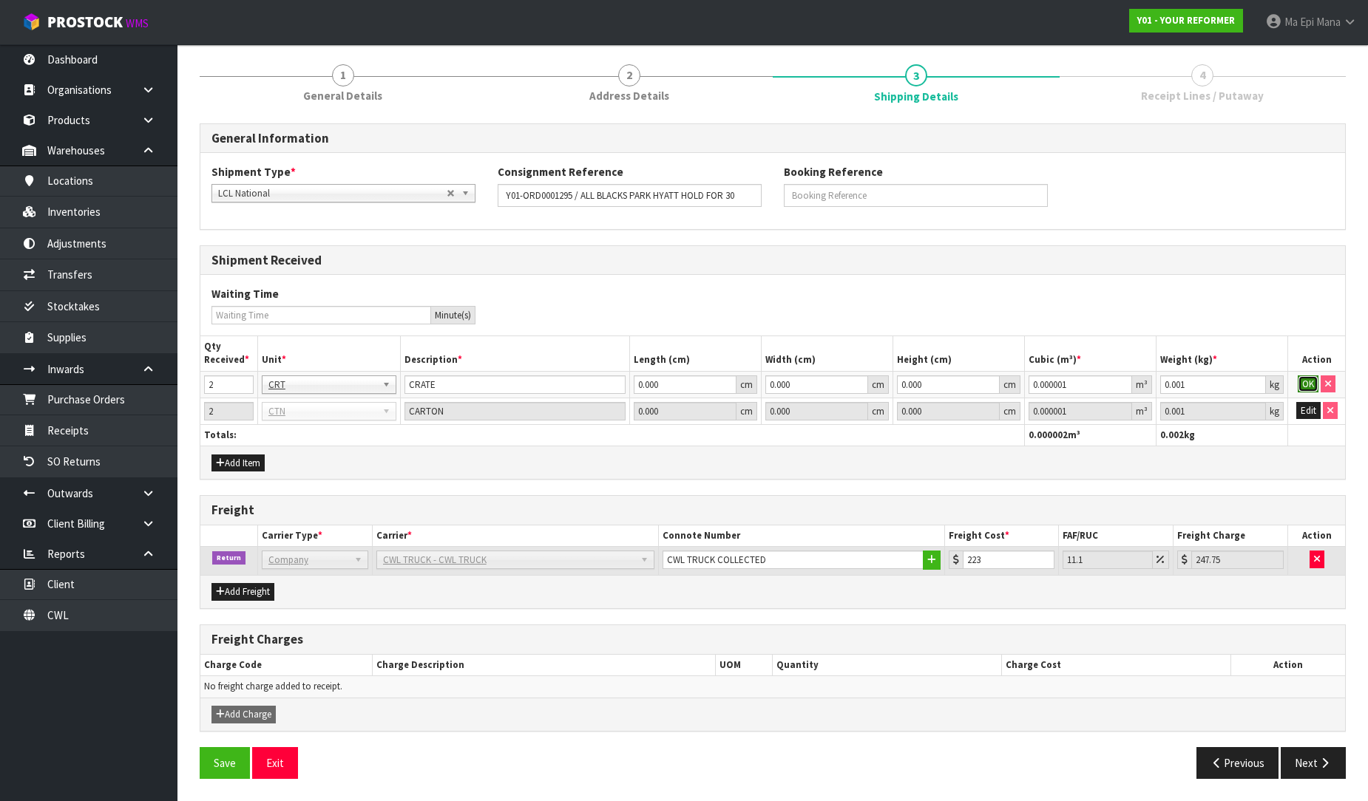
click at [1309, 384] on button "OK" at bounding box center [1308, 385] width 21 height 18
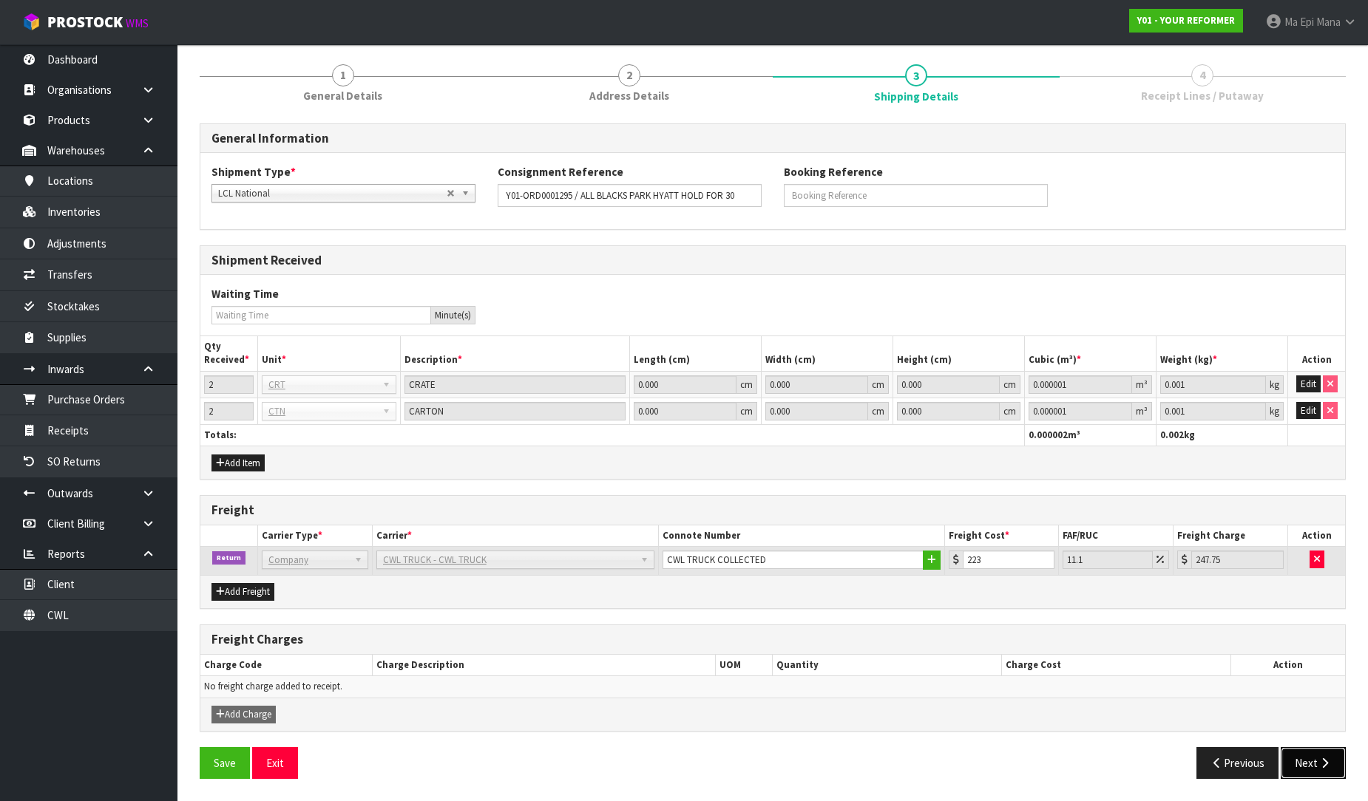
click at [1329, 763] on icon "button" at bounding box center [1325, 763] width 14 height 11
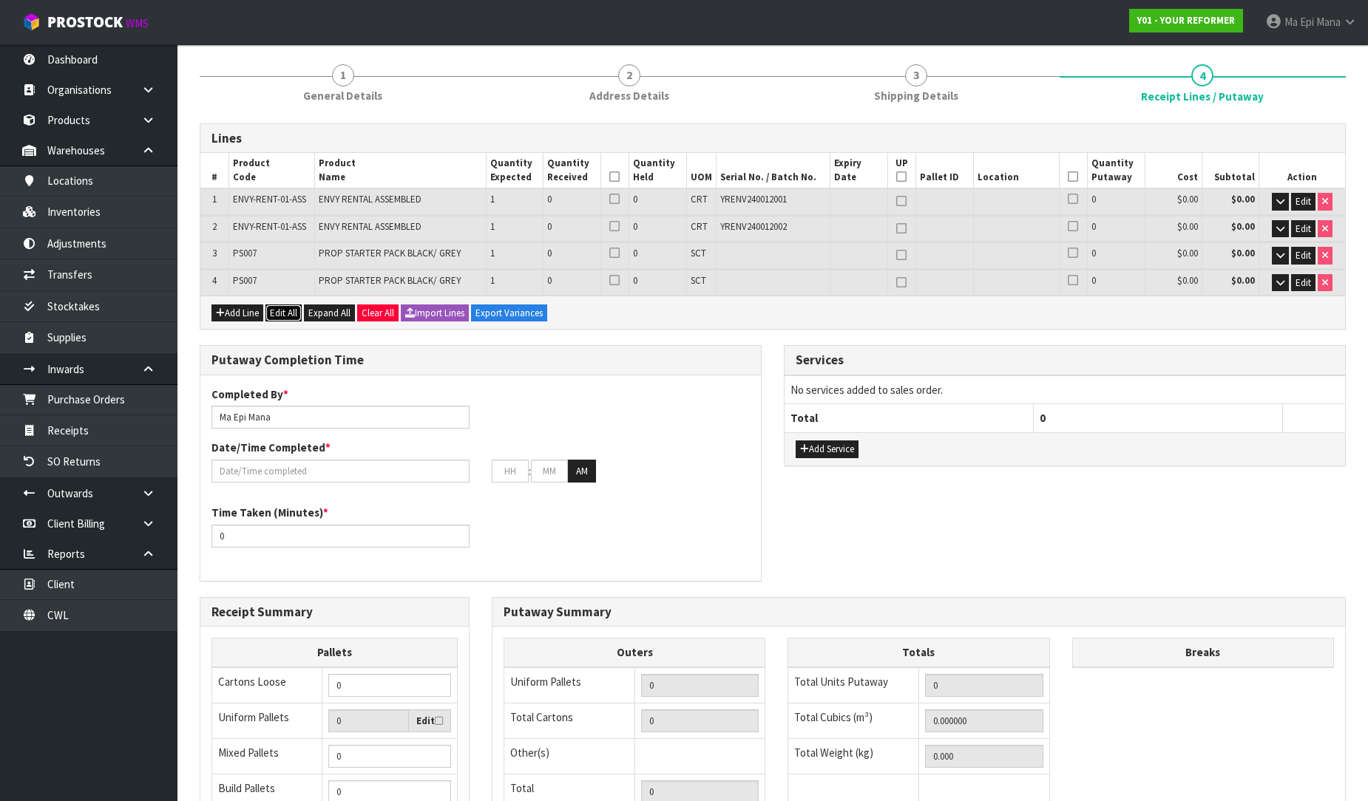
click at [285, 312] on button "Edit All" at bounding box center [283, 314] width 36 height 18
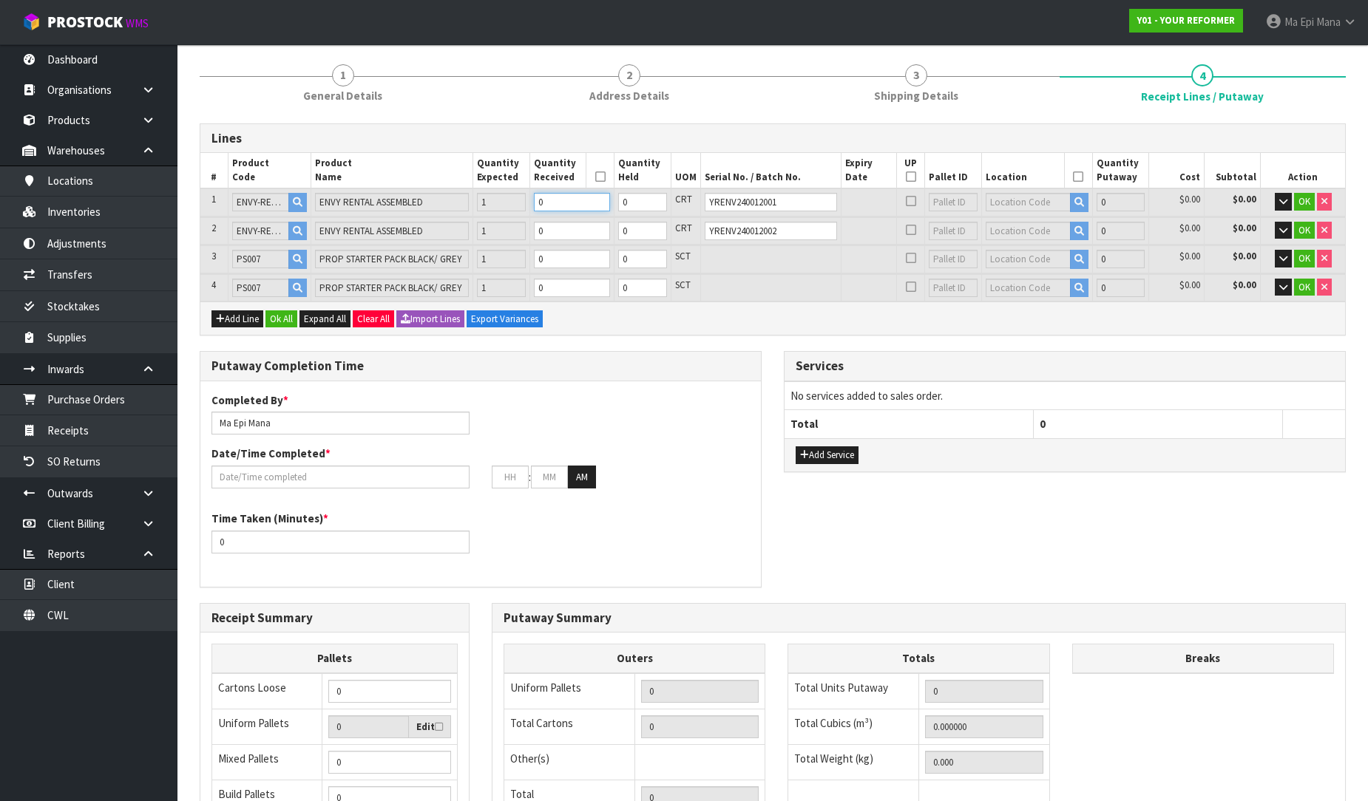
click at [560, 205] on input "0" at bounding box center [572, 202] width 76 height 18
type input "1"
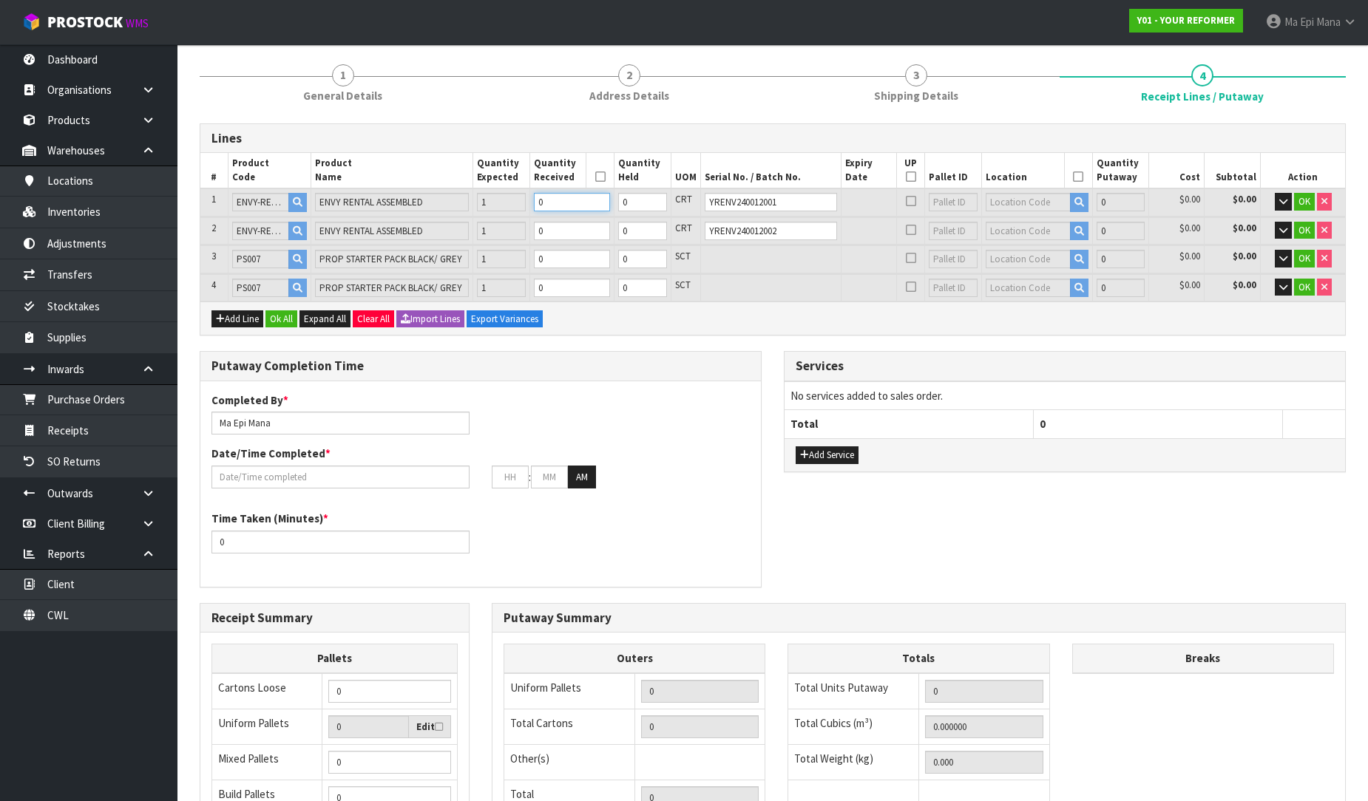
type input "0.825484"
type input "112"
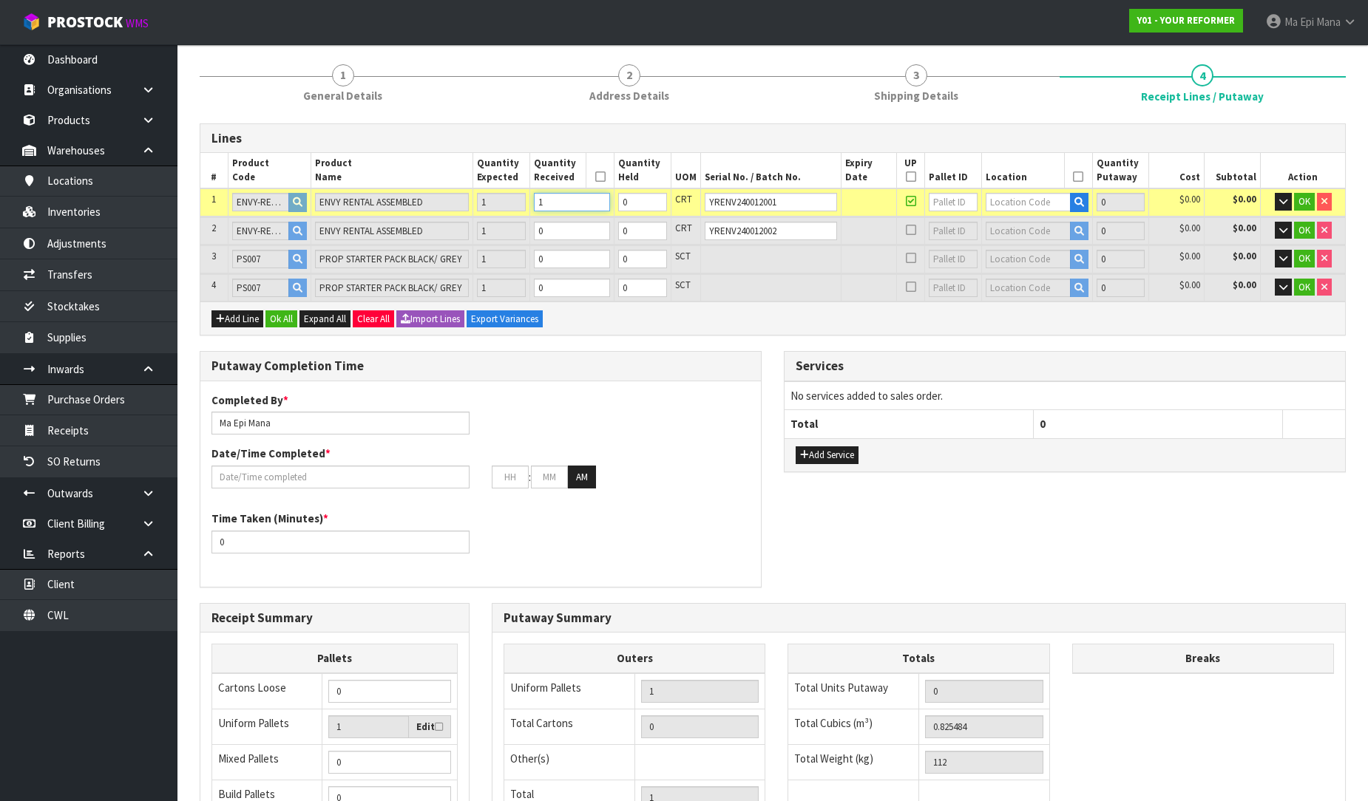
type input "1"
click at [560, 231] on input "0" at bounding box center [572, 231] width 76 height 18
type input "2"
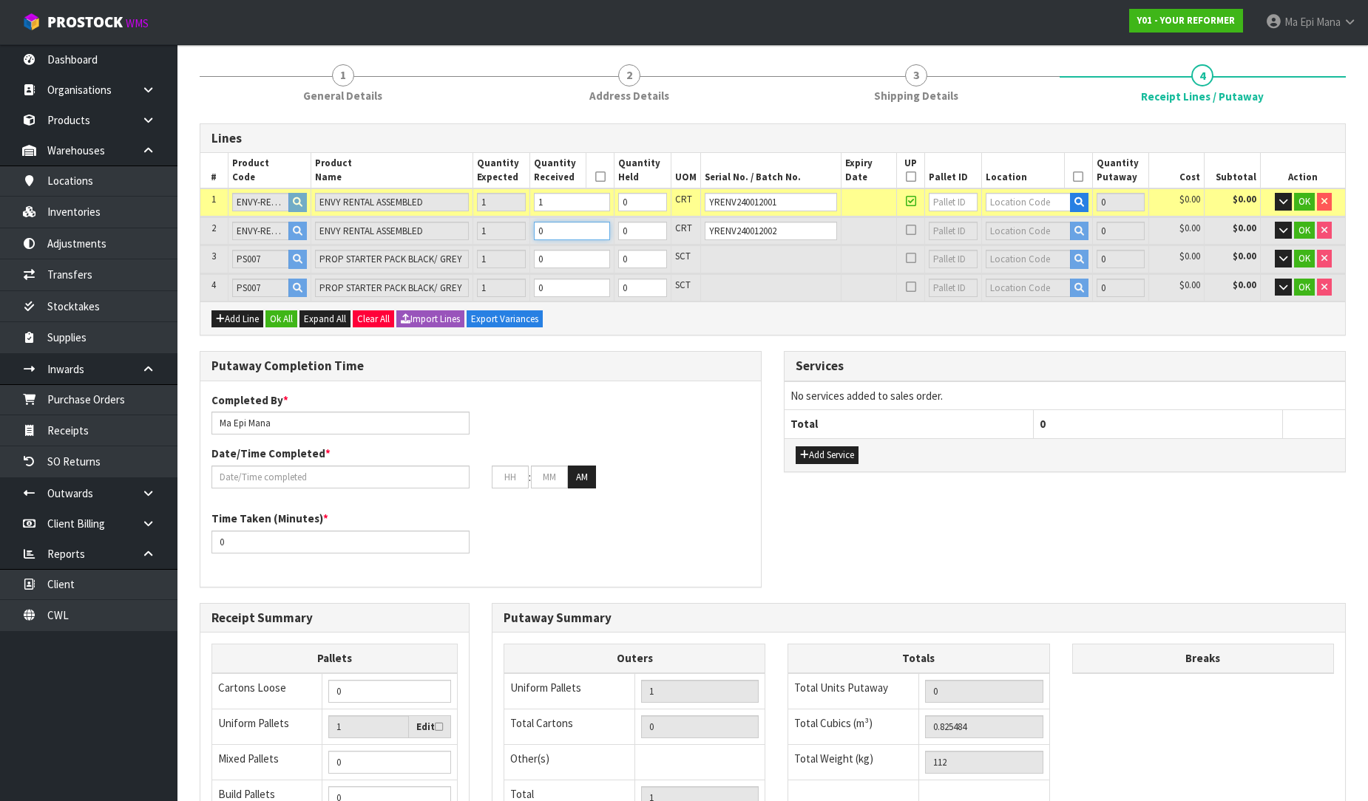
type input "2"
type input "1.650968"
type input "224"
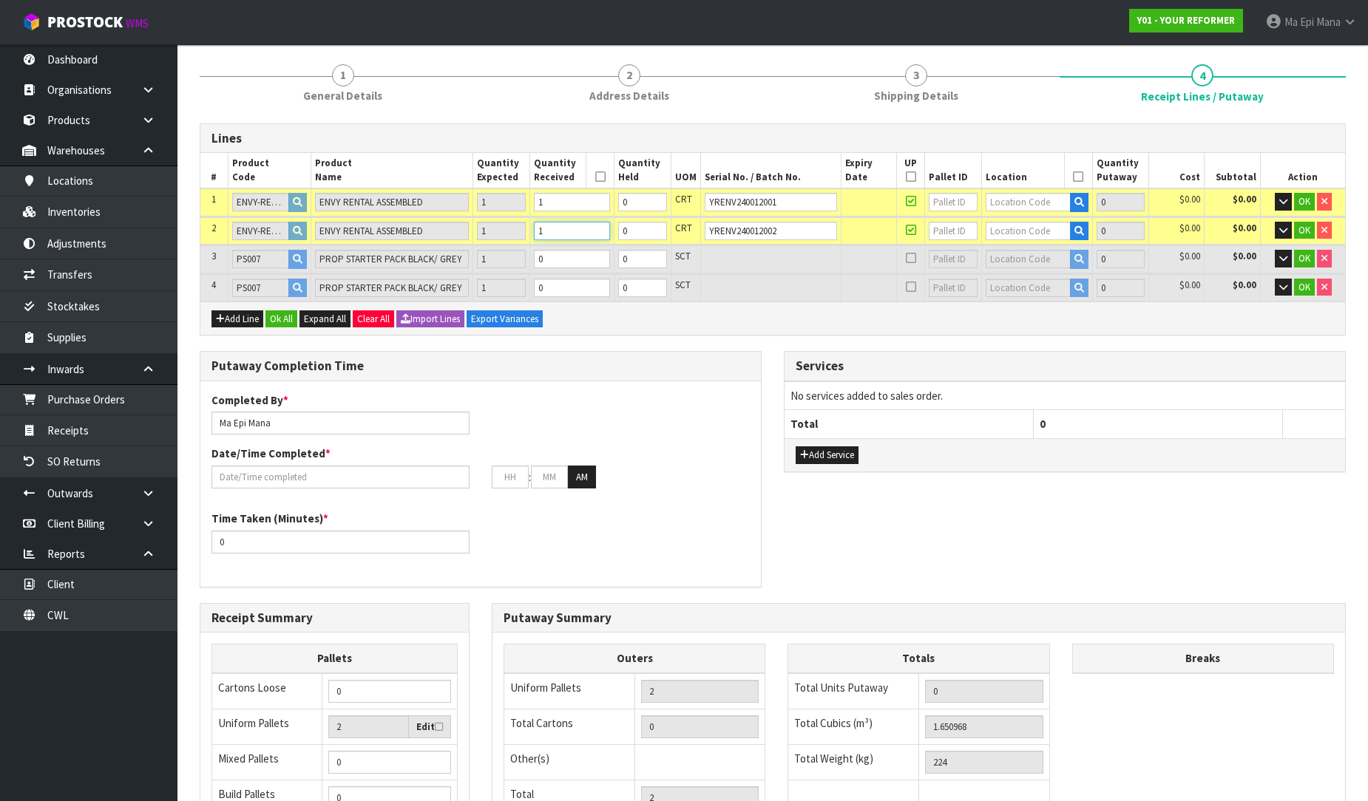
type input "1"
click at [564, 264] on input "0" at bounding box center [572, 259] width 76 height 18
type input "1.666466"
type input "227.18"
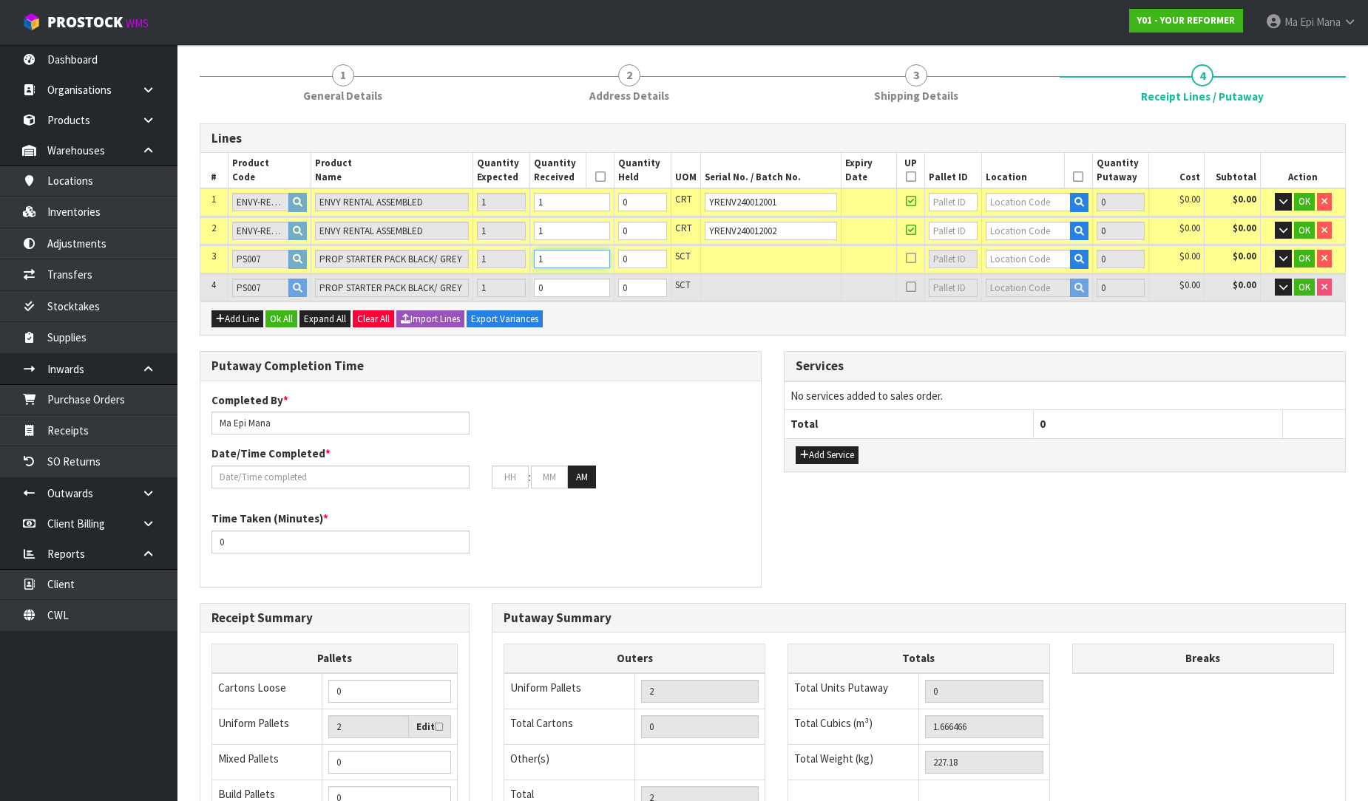
type input "1"
click at [567, 296] on td "0" at bounding box center [571, 287] width 84 height 27
click at [572, 291] on input "0" at bounding box center [572, 288] width 76 height 18
type input "1.681964"
type input "230.36"
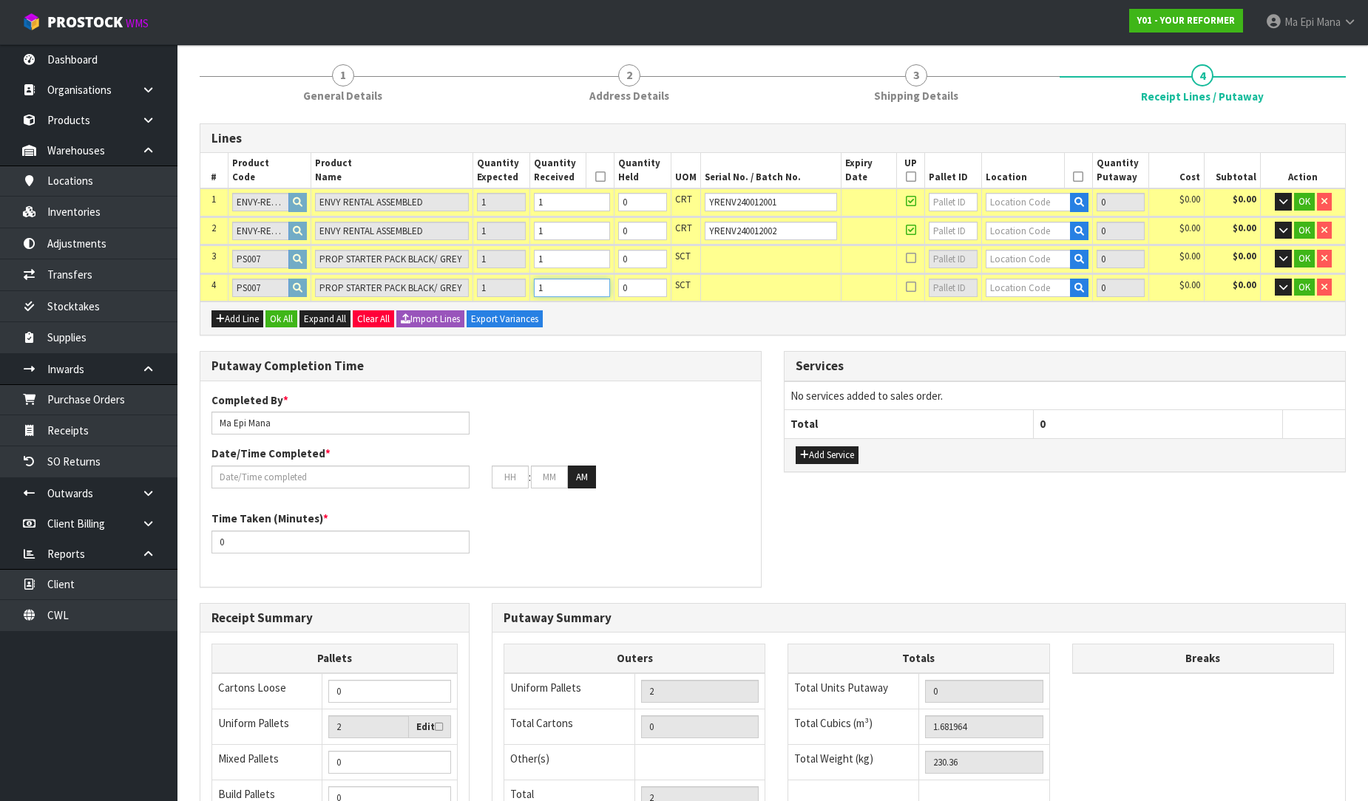
type input "1"
click at [992, 202] on input "text" at bounding box center [1028, 202] width 85 height 18
type input "54"
click at [1010, 225] on link "54 -01-1-A" at bounding box center [1039, 227] width 117 height 20
type input "1"
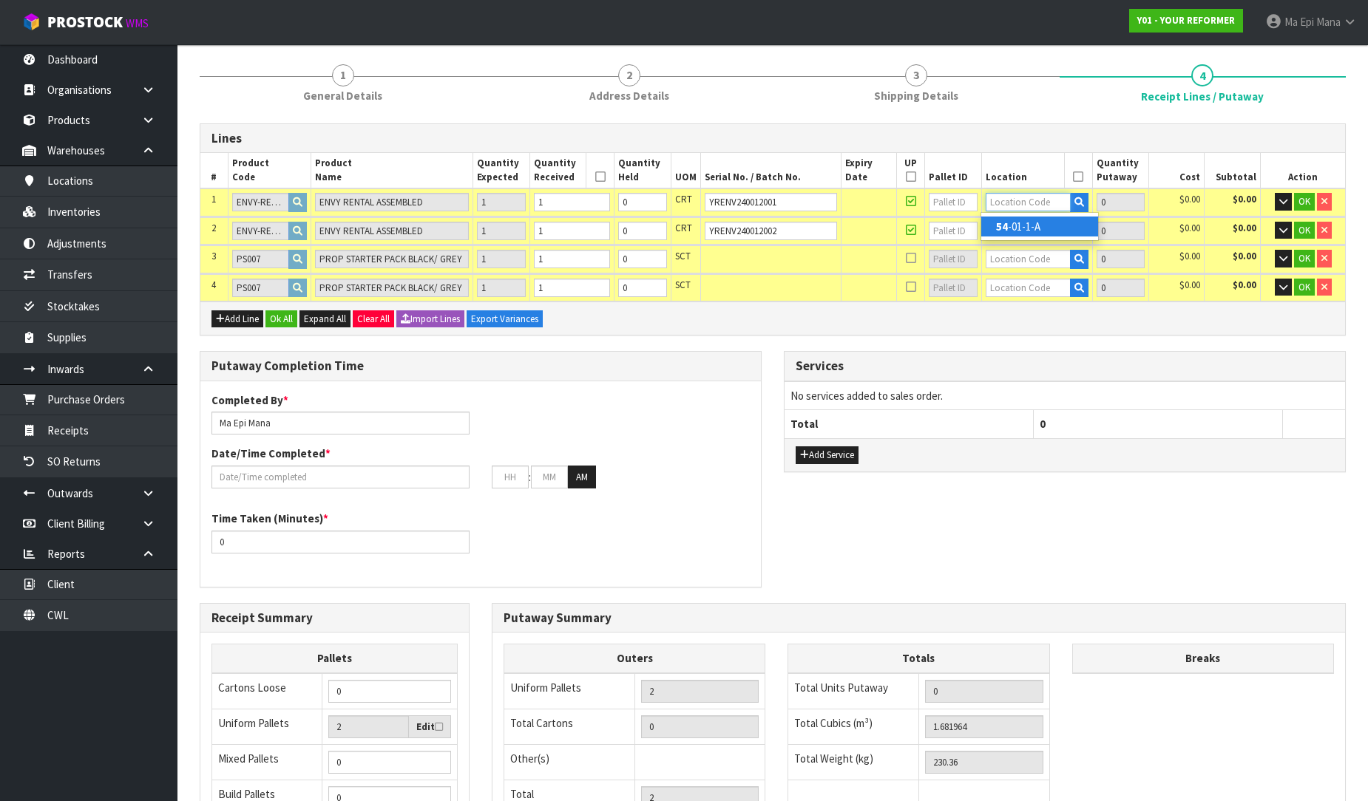
type input "54-01-1-A"
type input "1"
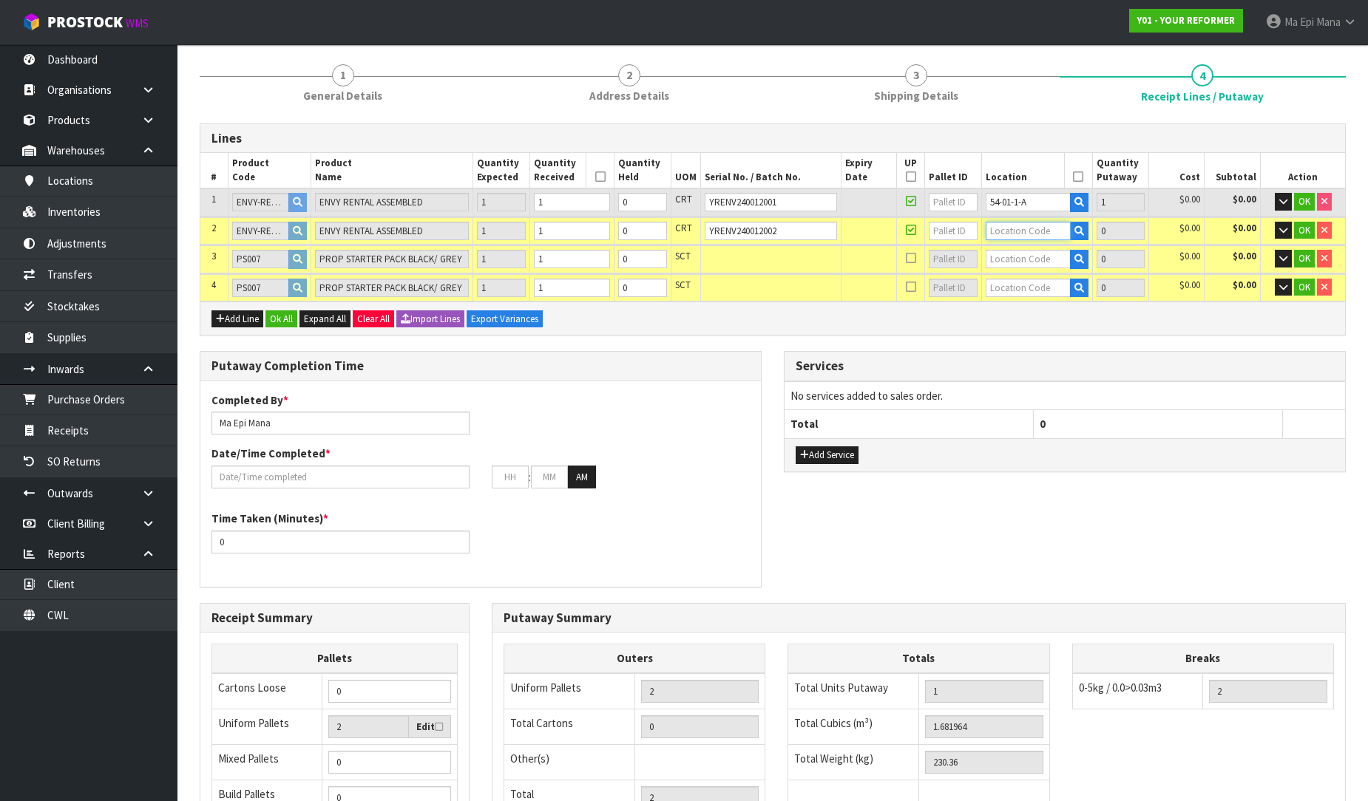
click at [1010, 225] on input "text" at bounding box center [1028, 231] width 85 height 18
type input "54"
click at [1023, 246] on link "54 -01-1-A" at bounding box center [1039, 254] width 117 height 20
type input "2"
type input "54-01-1-A"
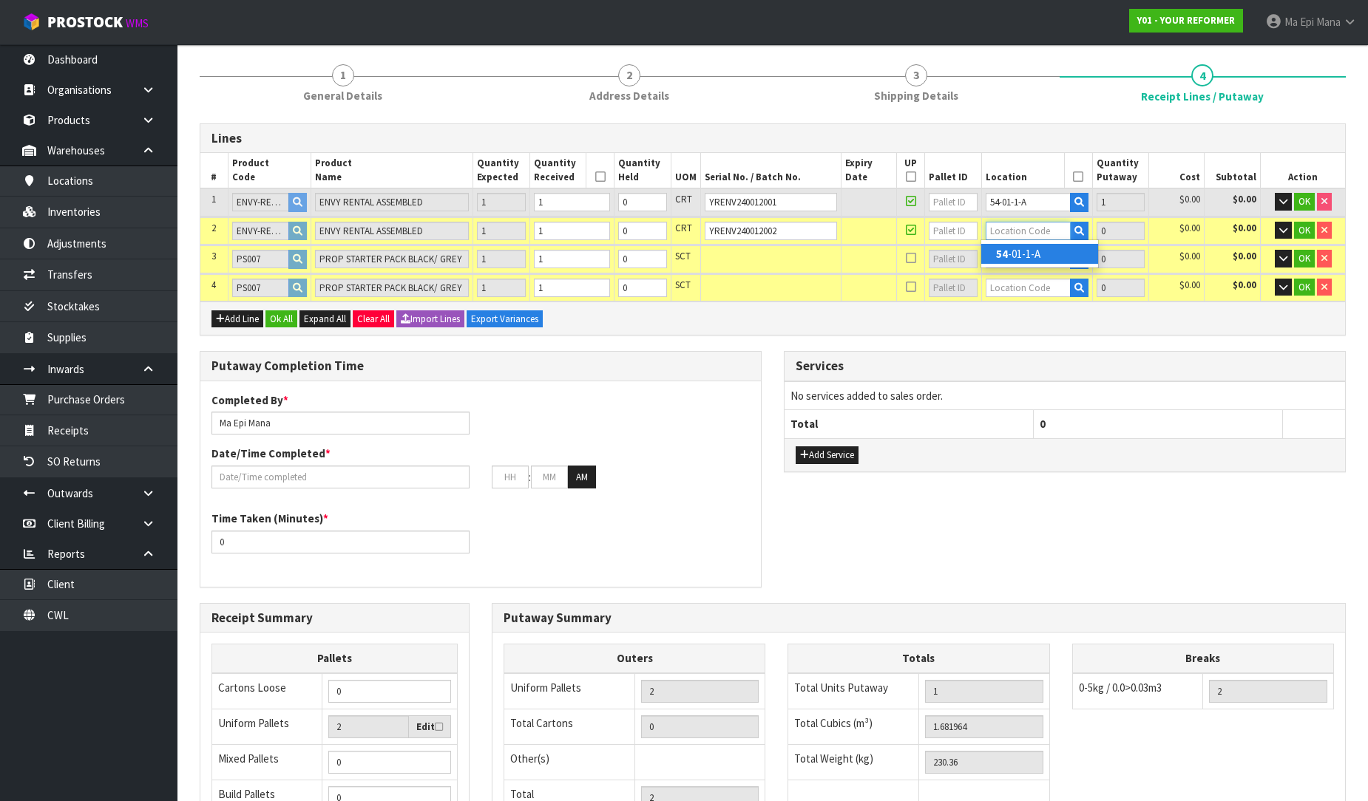
type input "1"
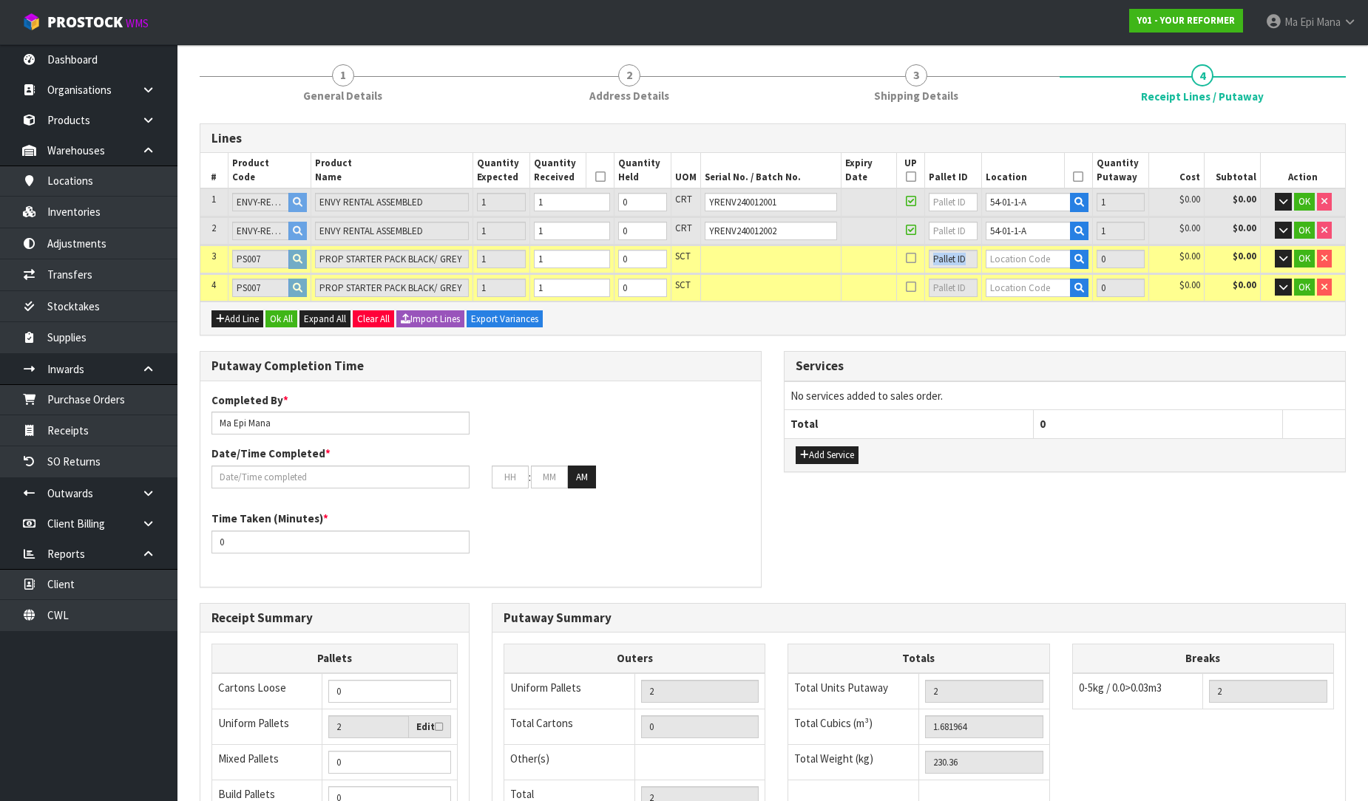
click at [1023, 246] on td at bounding box center [1036, 258] width 111 height 27
click at [1020, 263] on input "text" at bounding box center [1028, 259] width 85 height 18
type input "32-35-5"
click at [1048, 299] on link "32-35-5 -B" at bounding box center [1039, 302] width 117 height 20
type input "3"
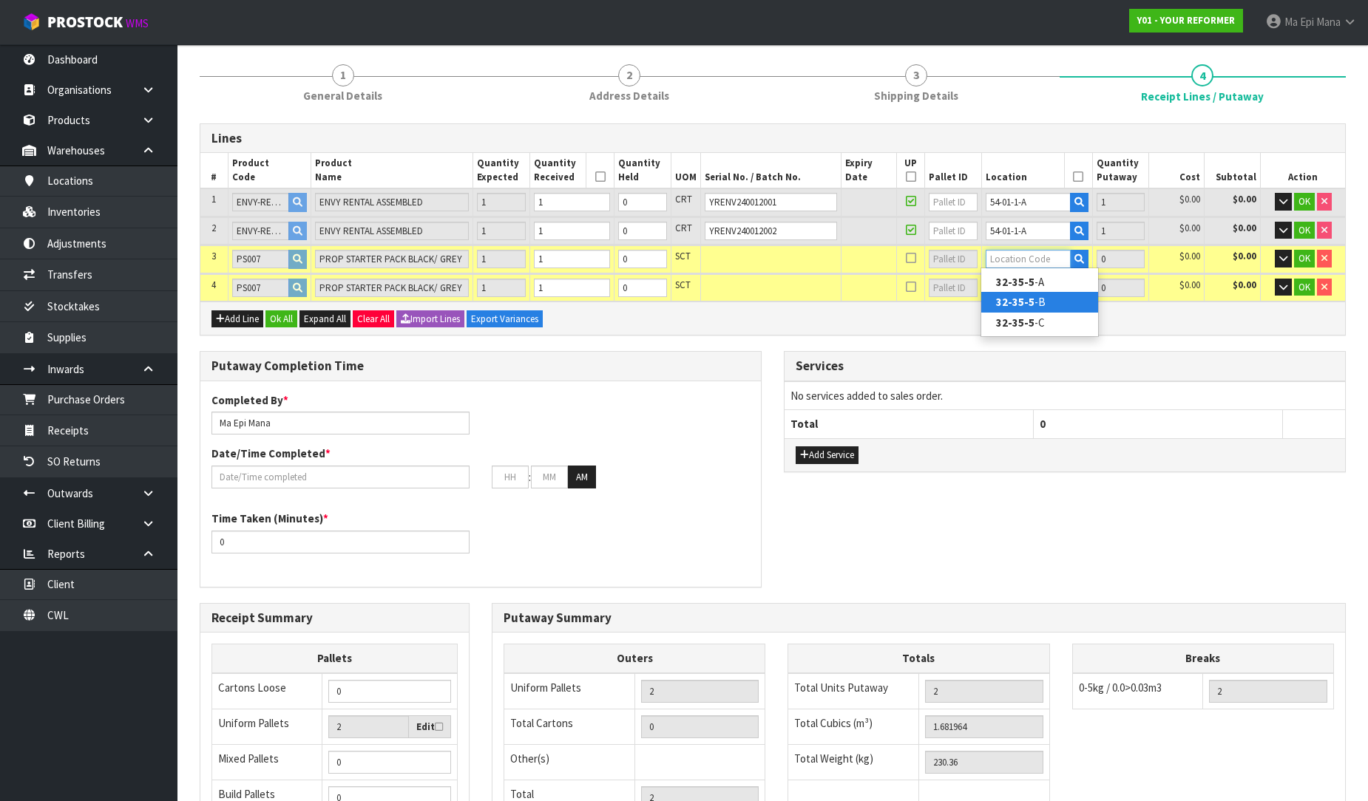
type input "32-35-5-B"
type input "1"
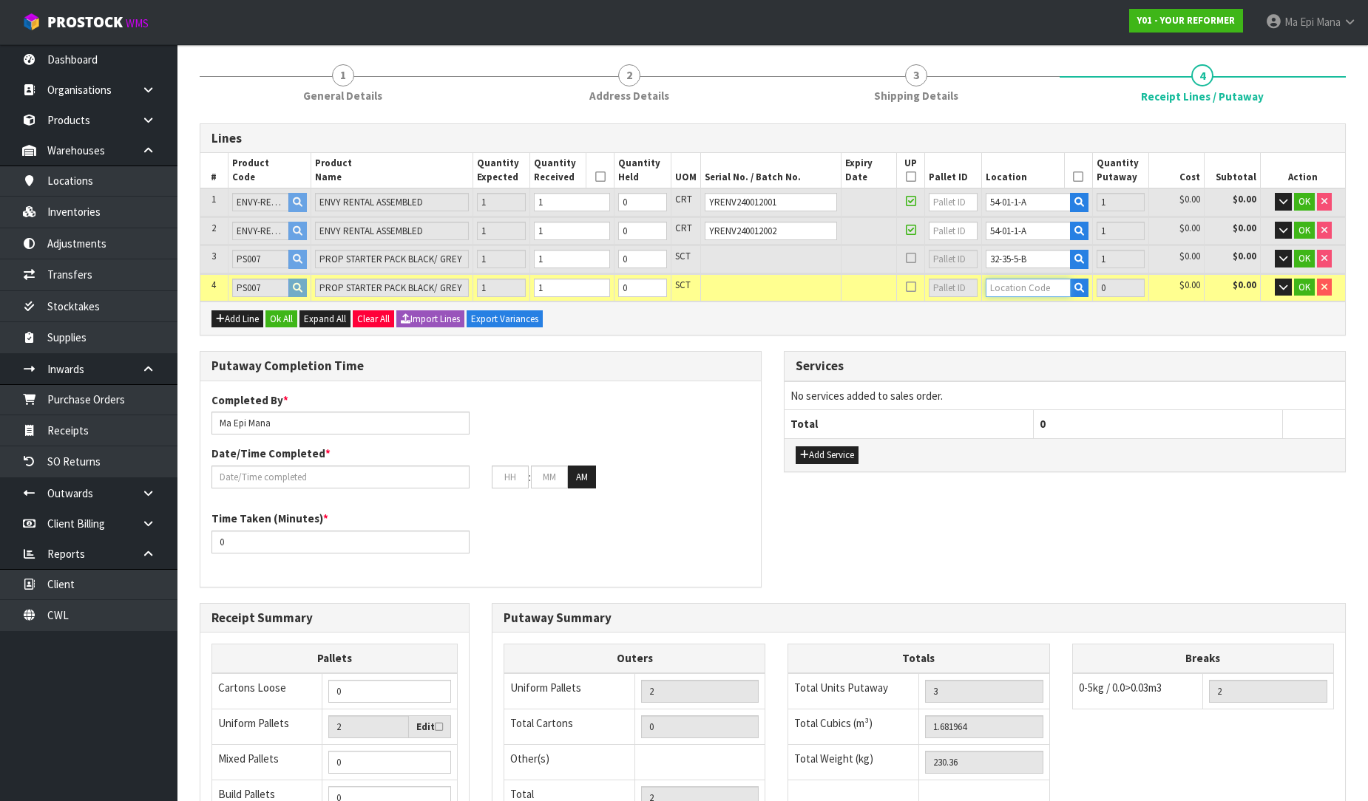
click at [1040, 287] on input "text" at bounding box center [1028, 288] width 85 height 18
type input "32-35-5"
click at [1048, 330] on link "32-35-5 -B" at bounding box center [1039, 330] width 117 height 20
type input "4"
type input "32-35-5-B"
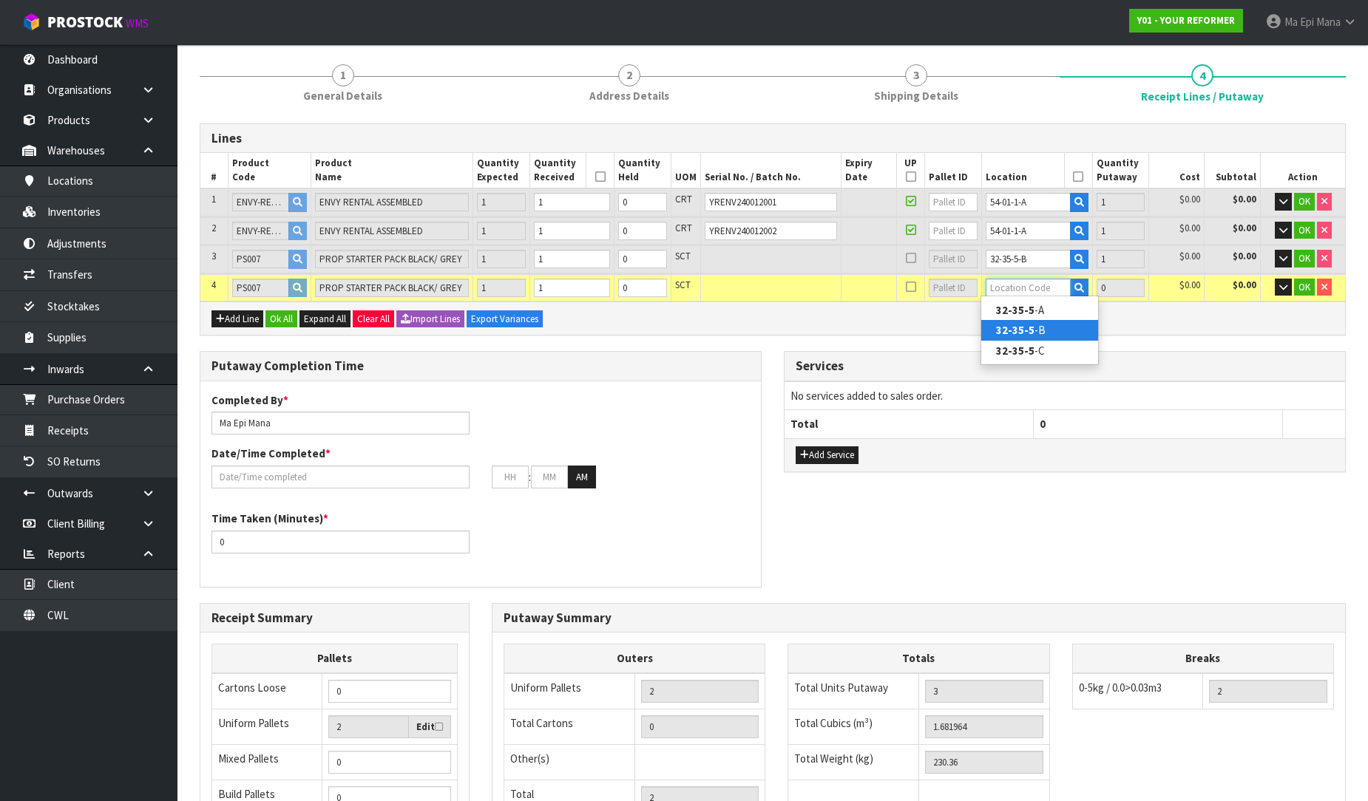
type input "1"
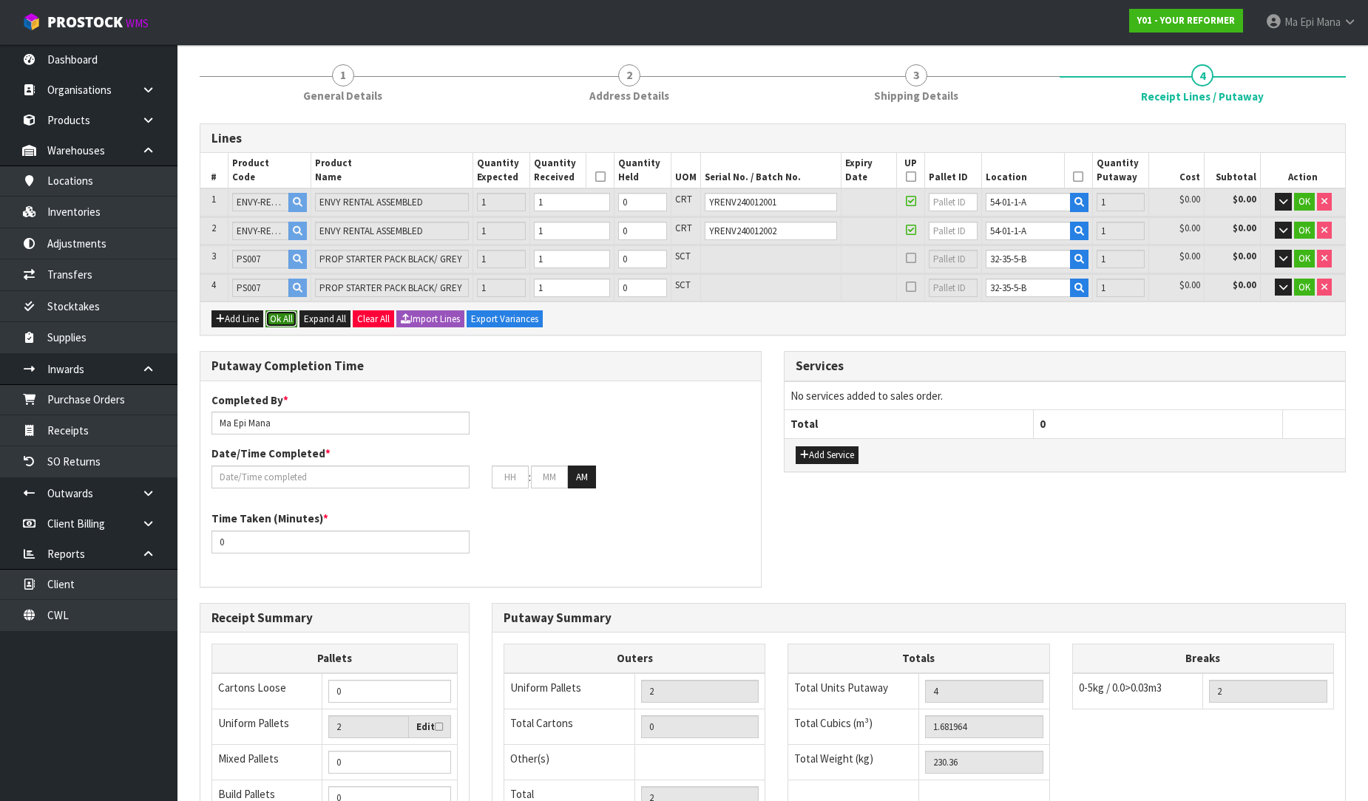
click at [291, 316] on button "Ok All" at bounding box center [281, 320] width 32 height 18
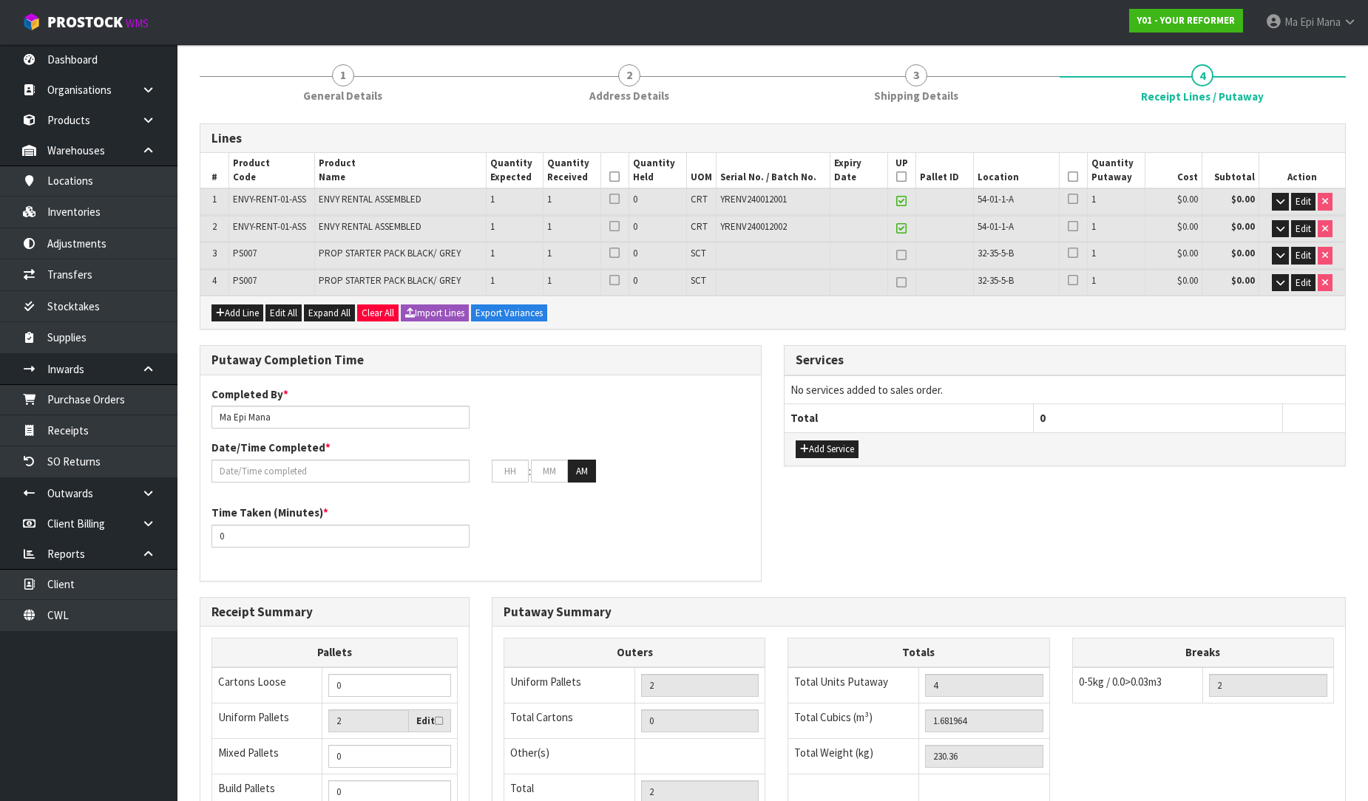
click at [618, 177] on icon at bounding box center [614, 177] width 10 height 1
click at [1068, 177] on icon at bounding box center [1073, 177] width 10 height 1
click at [294, 471] on input "text" at bounding box center [340, 471] width 258 height 23
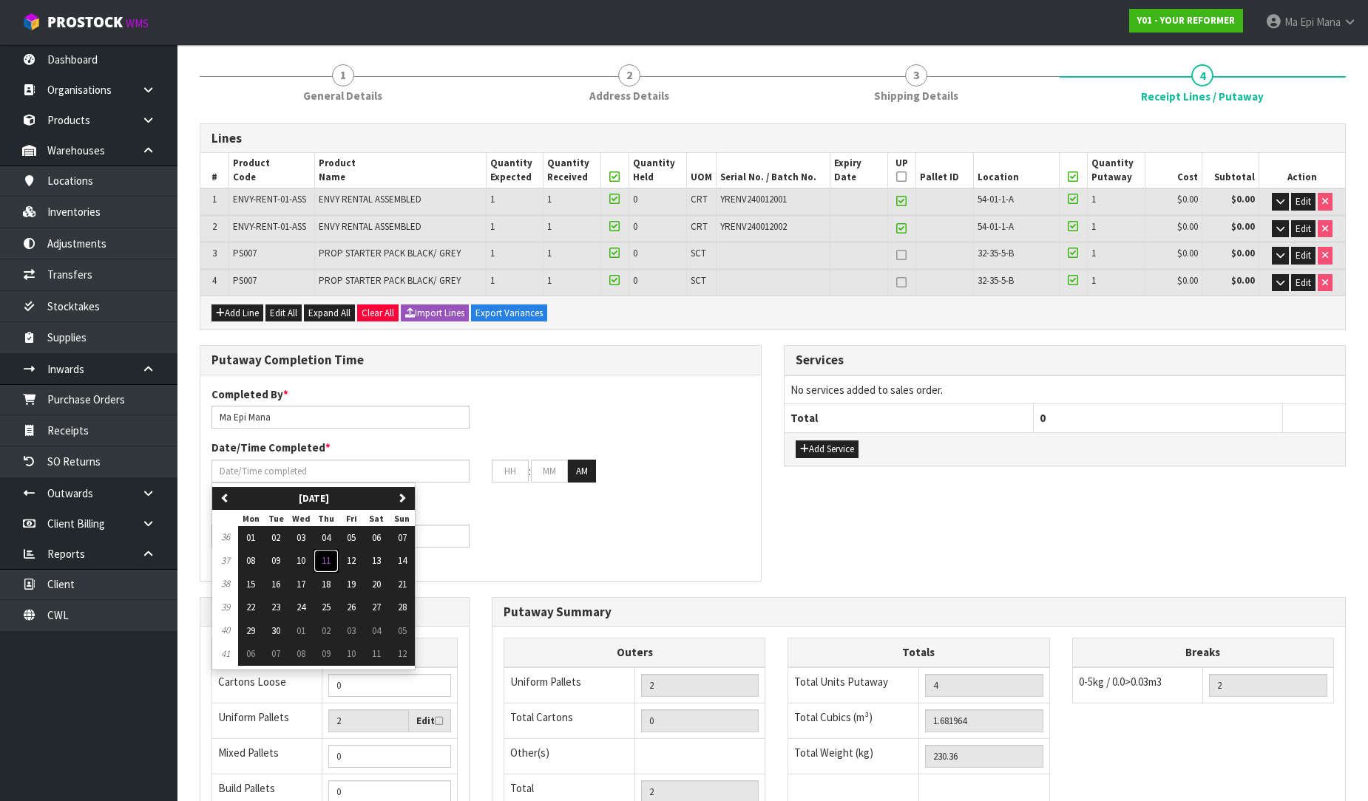
click at [336, 553] on button "11" at bounding box center [325, 561] width 25 height 24
type input "[DATE]"
type input "12"
type input "00"
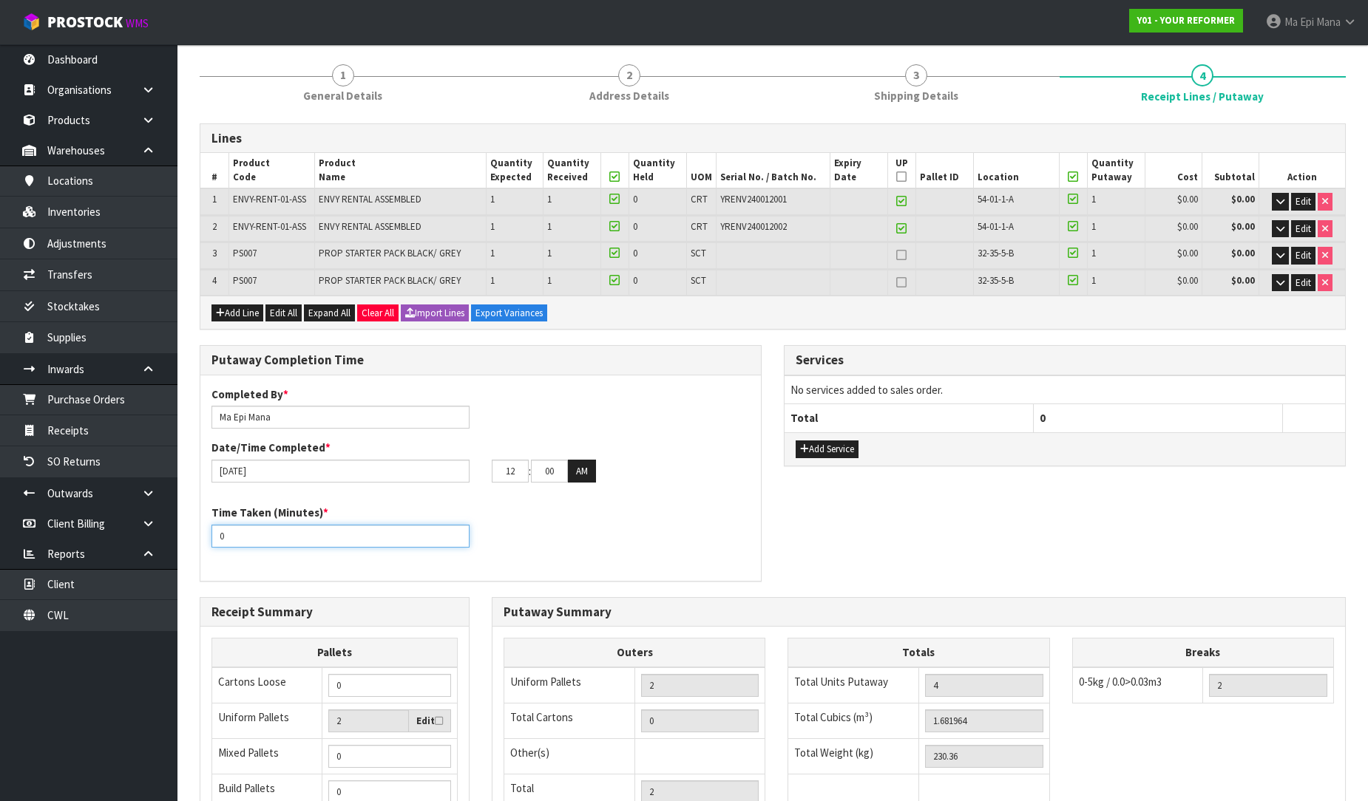
drag, startPoint x: 263, startPoint y: 536, endPoint x: 212, endPoint y: 531, distance: 51.3
click at [213, 532] on input "0" at bounding box center [340, 536] width 258 height 23
type input "20"
drag, startPoint x: 525, startPoint y: 473, endPoint x: 455, endPoint y: 475, distance: 69.5
click at [455, 475] on div "[DATE] 12 : 00 : 00 AM" at bounding box center [480, 472] width 560 height 24
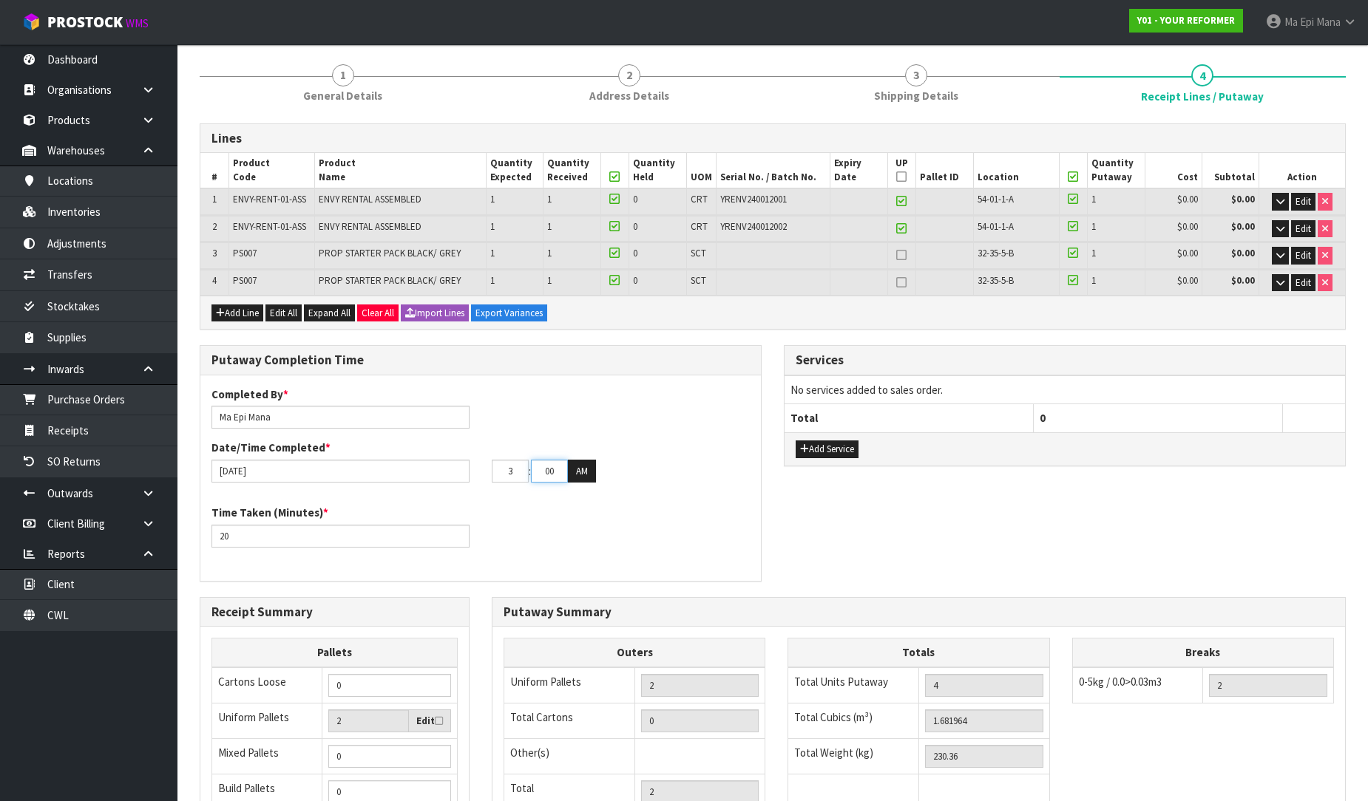
type input "03"
drag, startPoint x: 552, startPoint y: 475, endPoint x: 532, endPoint y: 475, distance: 19.2
click at [532, 475] on input "00" at bounding box center [549, 471] width 37 height 23
drag, startPoint x: 556, startPoint y: 468, endPoint x: 512, endPoint y: 468, distance: 43.6
click at [512, 468] on tr "03 : 00 : 00 AM" at bounding box center [544, 472] width 104 height 24
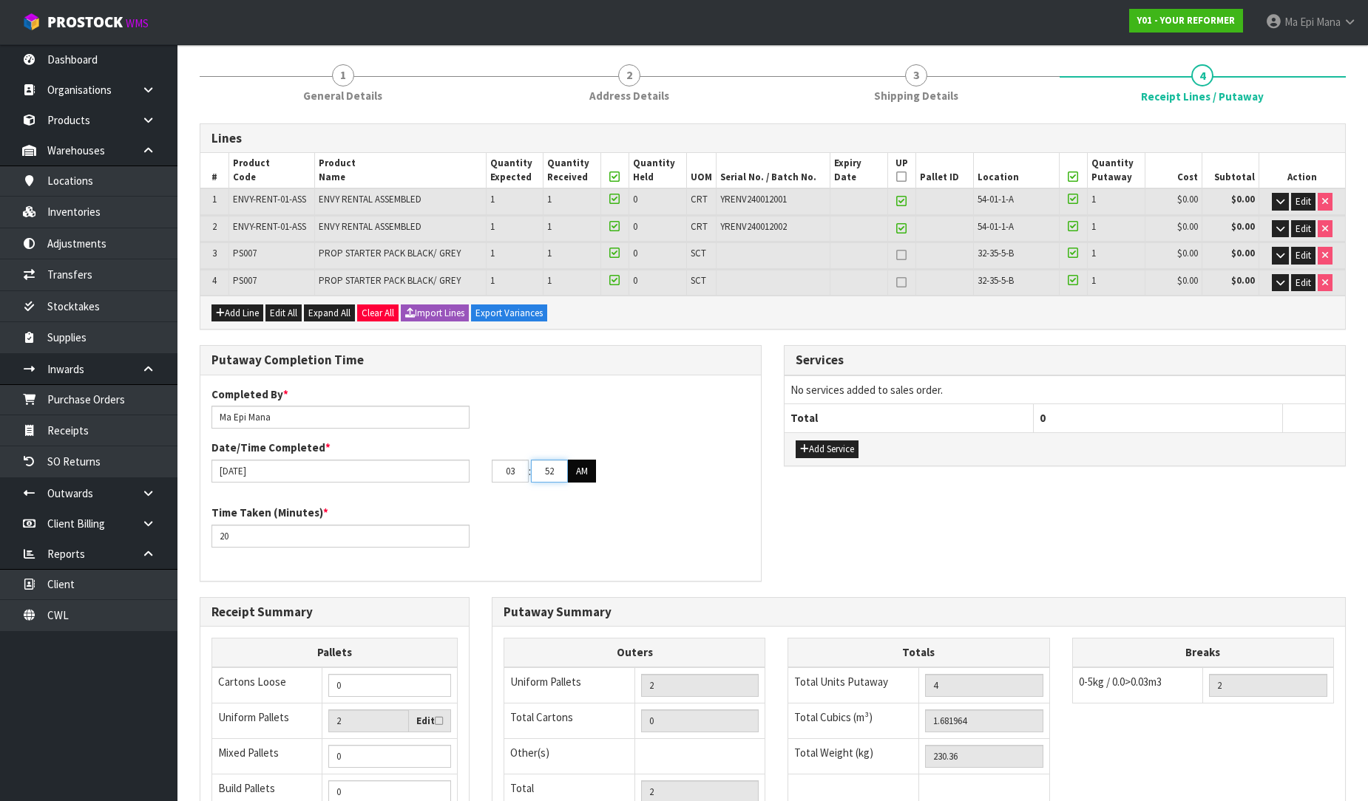
type input "52"
click at [579, 477] on button "AM" at bounding box center [582, 472] width 28 height 24
click at [433, 679] on input "1" at bounding box center [389, 685] width 123 height 23
type input "2"
click at [433, 679] on input "2" at bounding box center [389, 685] width 123 height 23
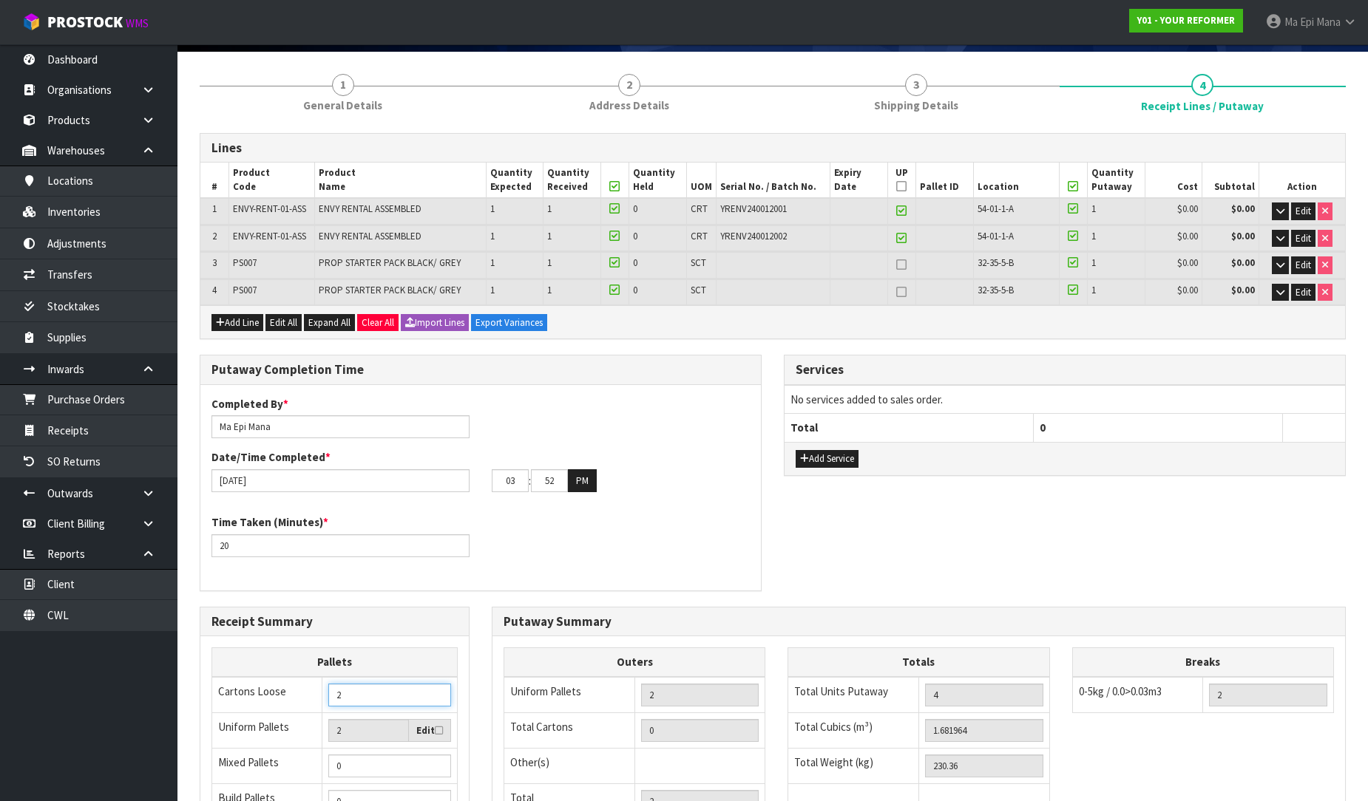
scroll to position [0, 0]
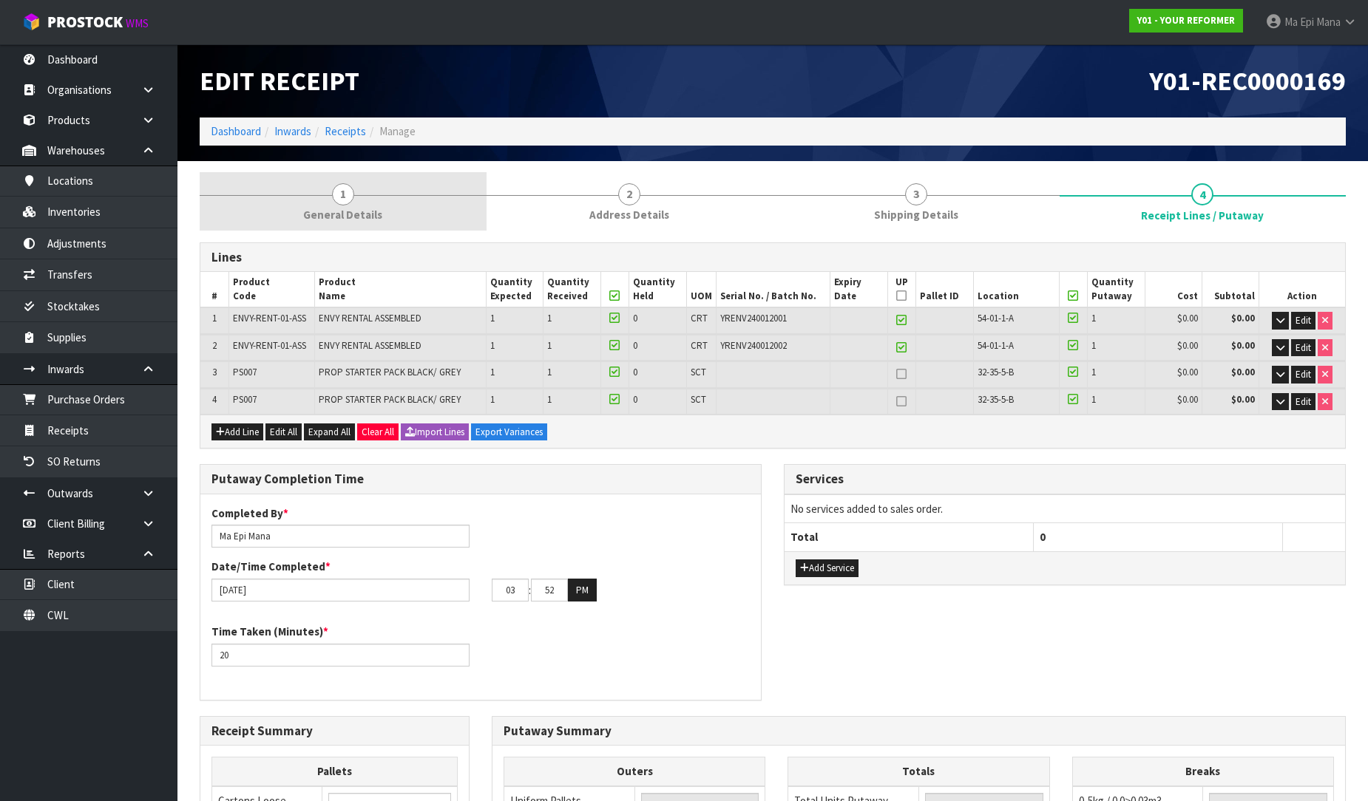
click at [338, 195] on span "1" at bounding box center [343, 194] width 22 height 22
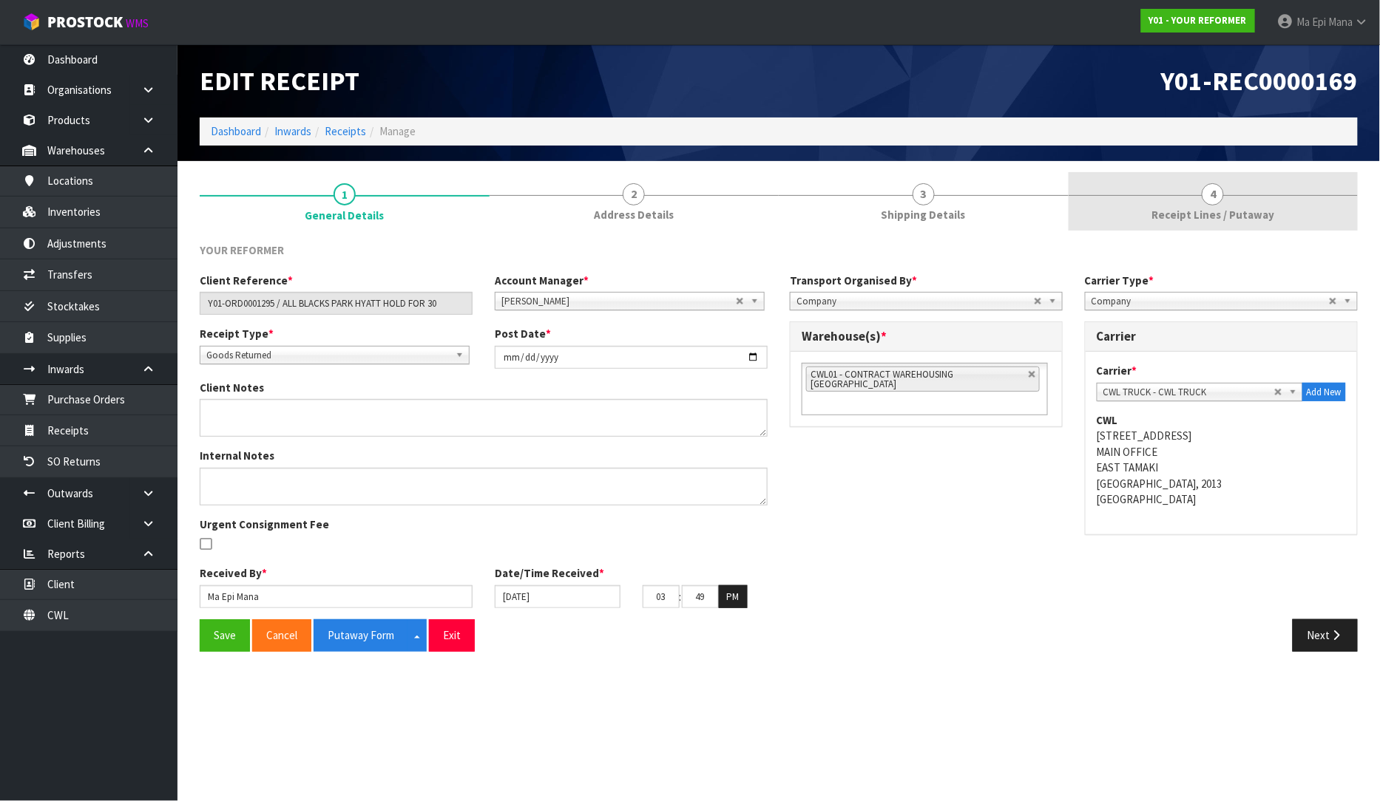
click at [1180, 205] on link "4 Receipt Lines / Putaway" at bounding box center [1213, 201] width 290 height 58
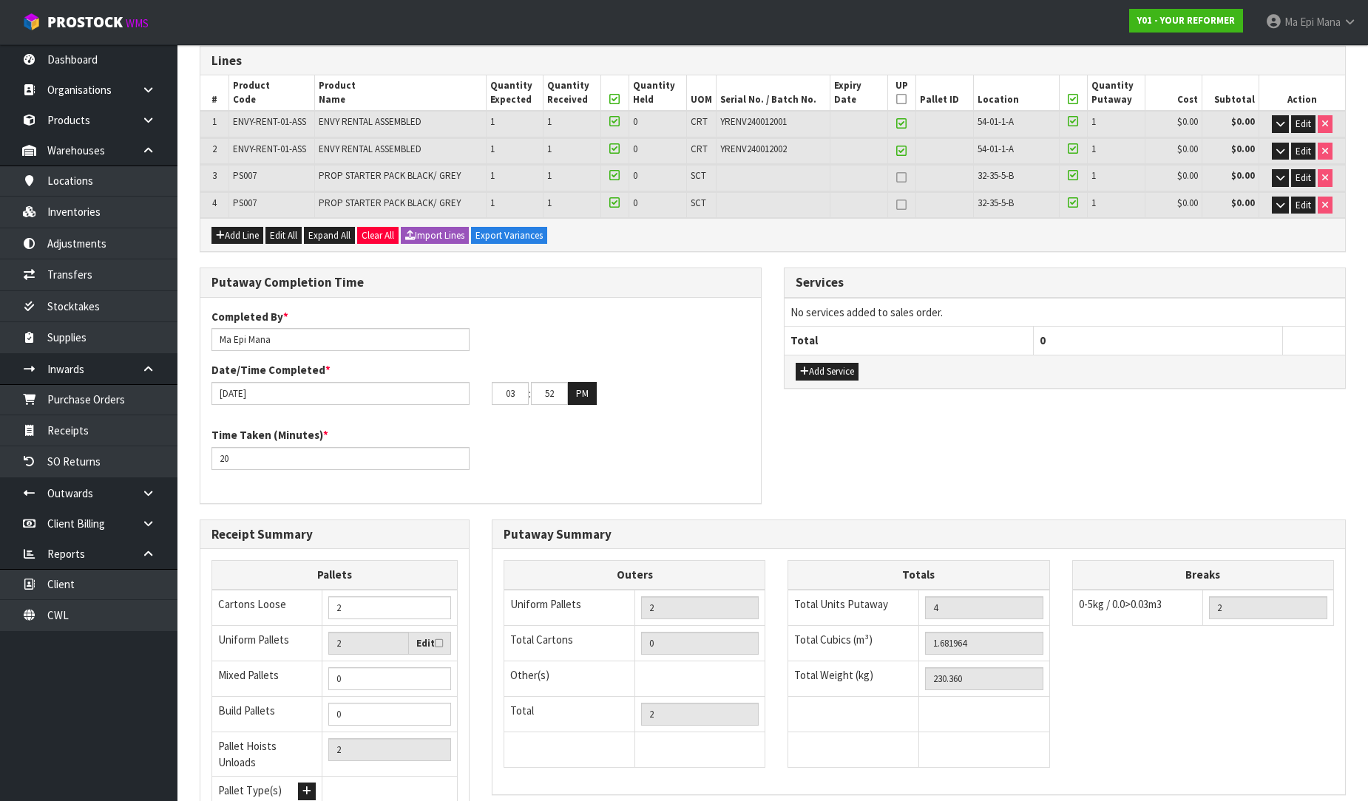
scroll to position [328, 0]
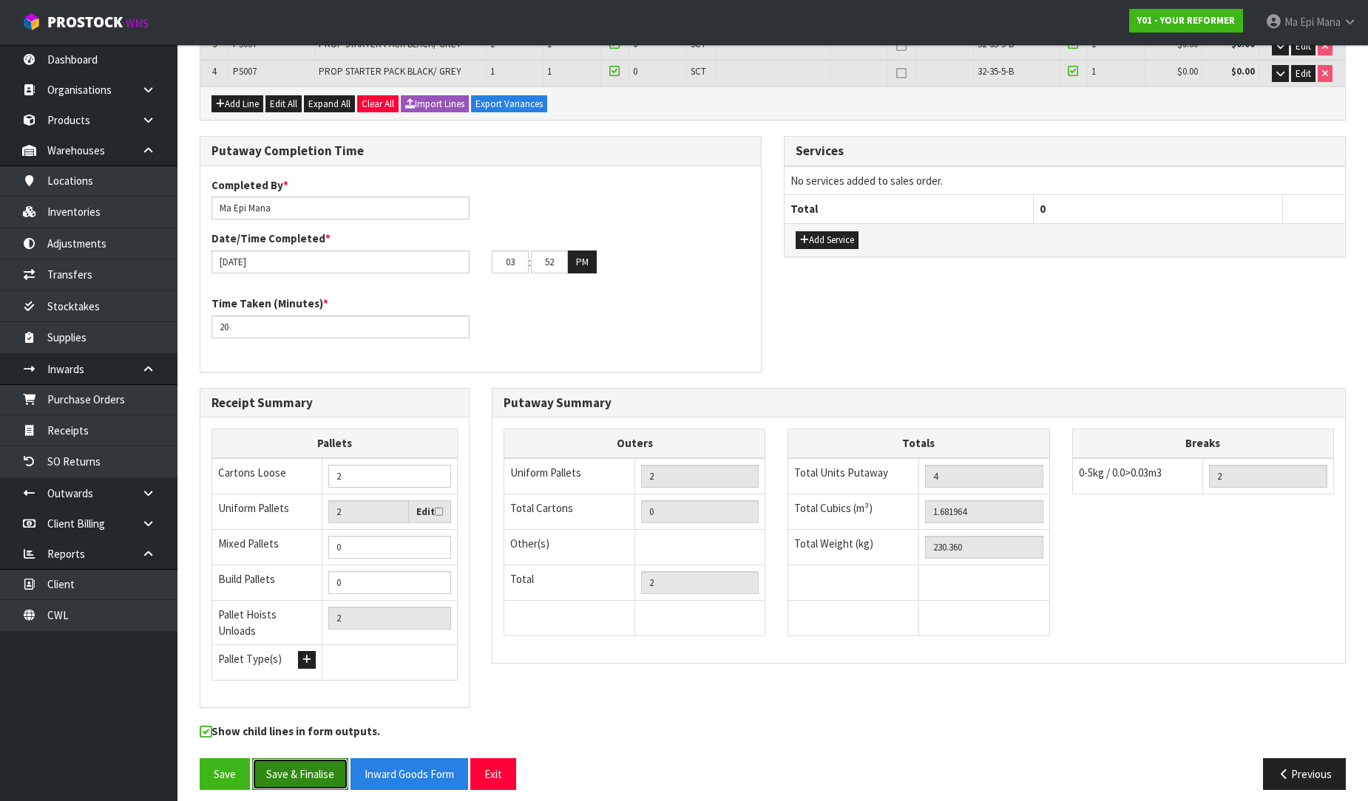
click at [322, 764] on button "Save & Finalise" at bounding box center [300, 775] width 96 height 32
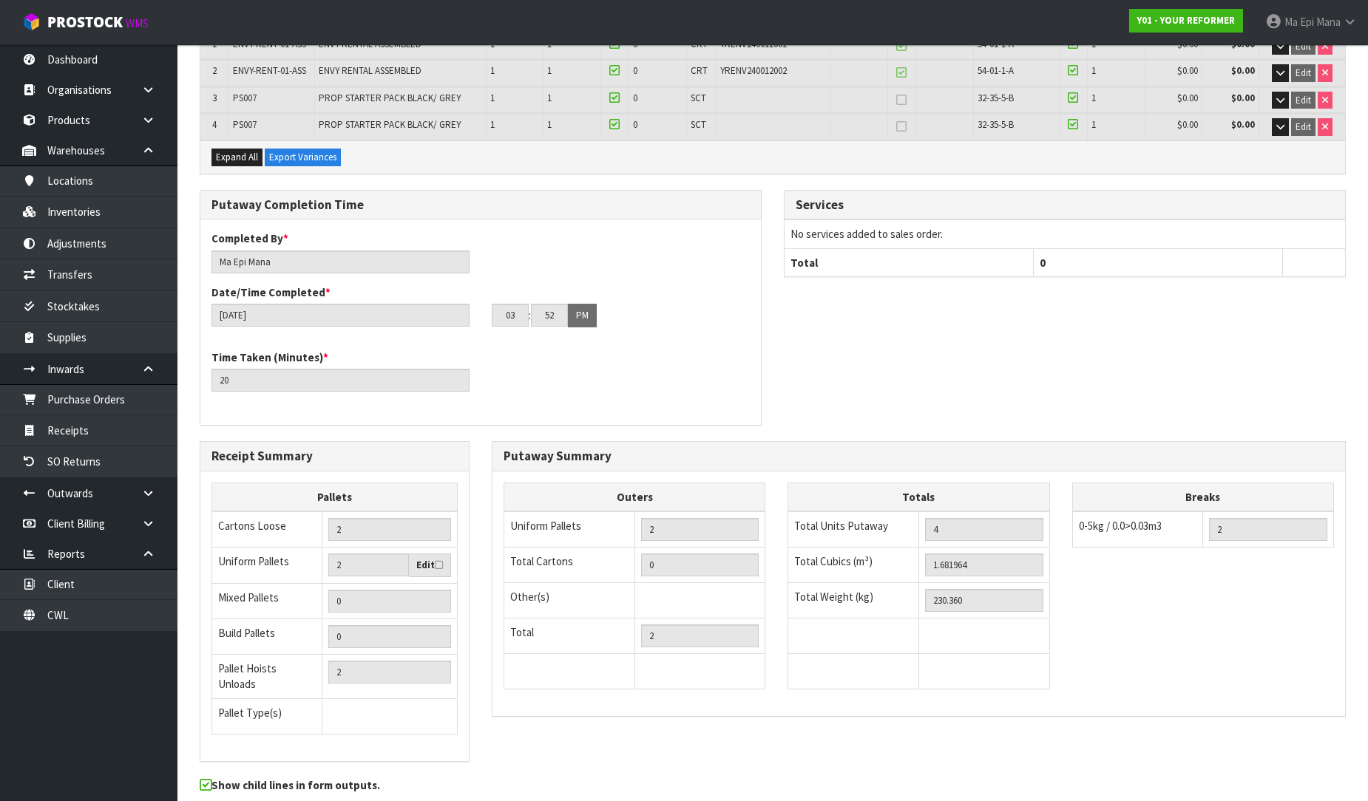
scroll to position [0, 0]
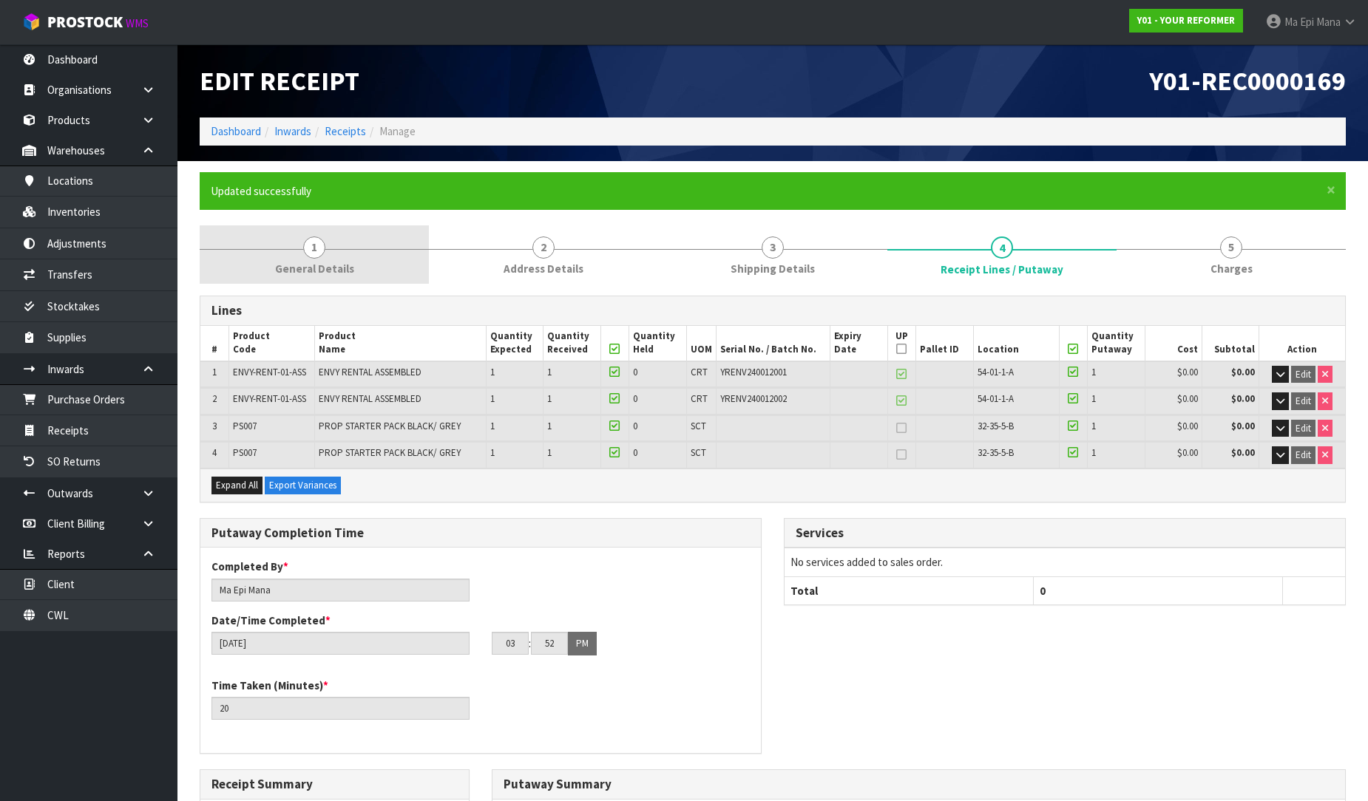
click at [316, 267] on span "General Details" at bounding box center [314, 269] width 79 height 16
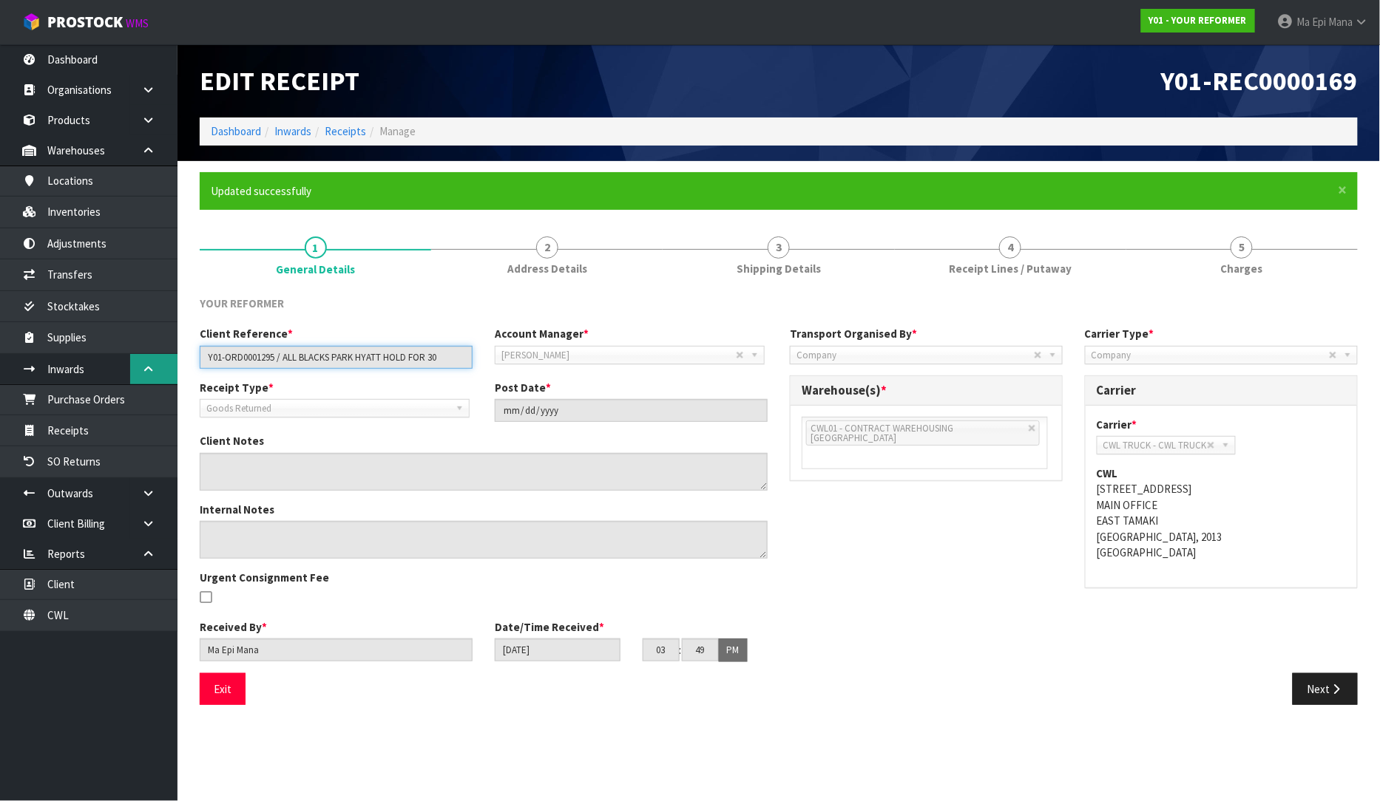
drag, startPoint x: 442, startPoint y: 364, endPoint x: 161, endPoint y: 364, distance: 280.9
click at [161, 364] on body "Toggle navigation ProStock WMS Y01 - YOUR REFORMER Ma Epi Mana Logout Dashboard…" at bounding box center [690, 400] width 1380 height 801
click at [1215, 0] on div "Y01 - YOUR REFORMER" at bounding box center [1198, 20] width 136 height 41
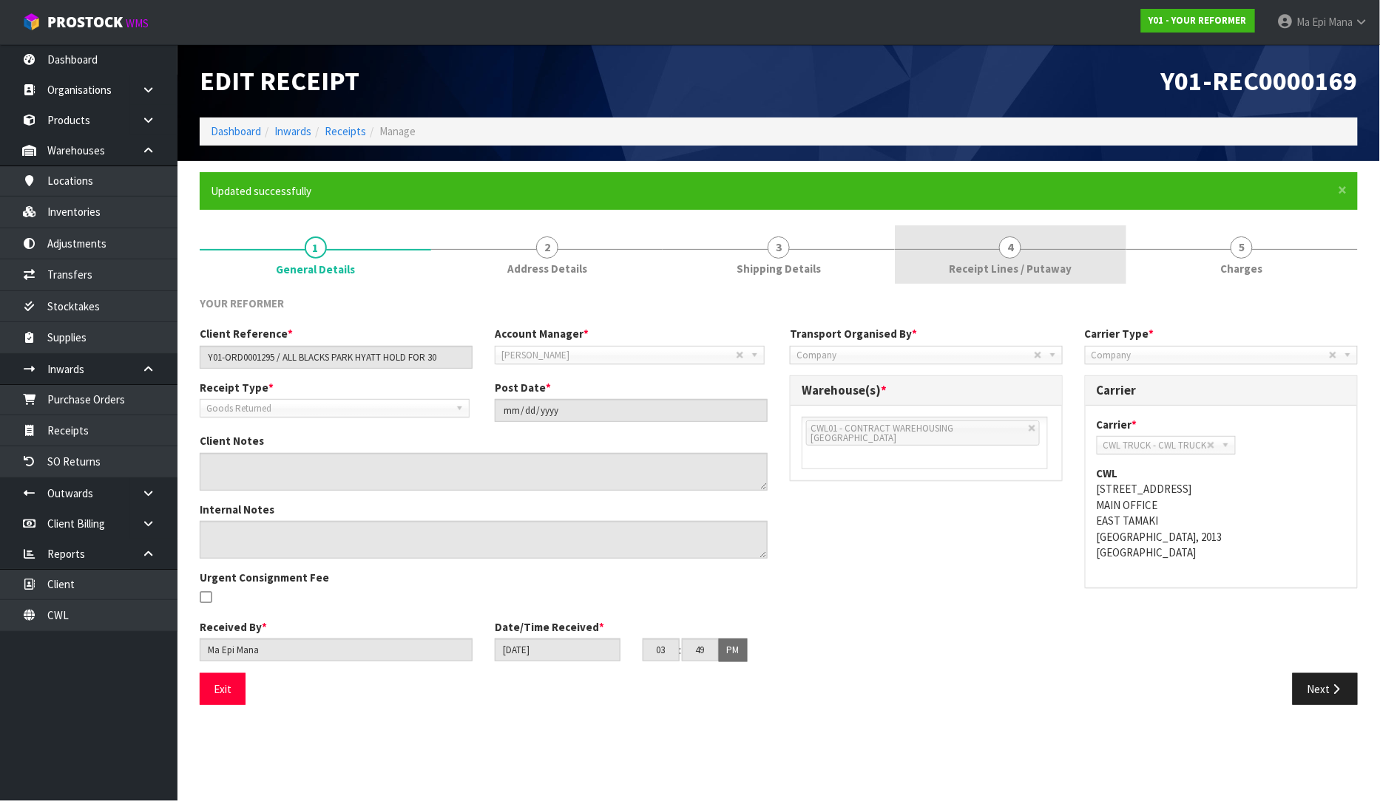
click at [955, 268] on span "Receipt Lines / Putaway" at bounding box center [1010, 269] width 123 height 16
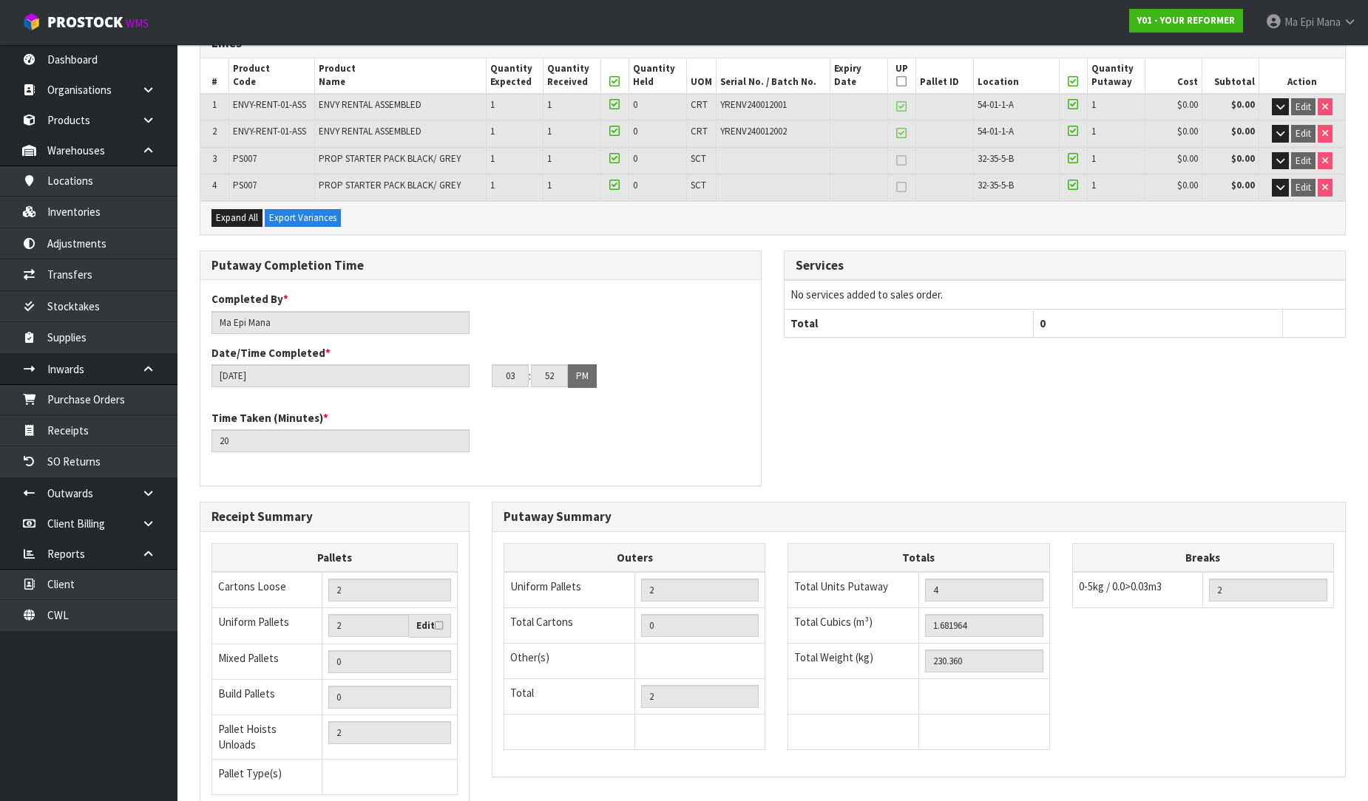
scroll to position [381, 0]
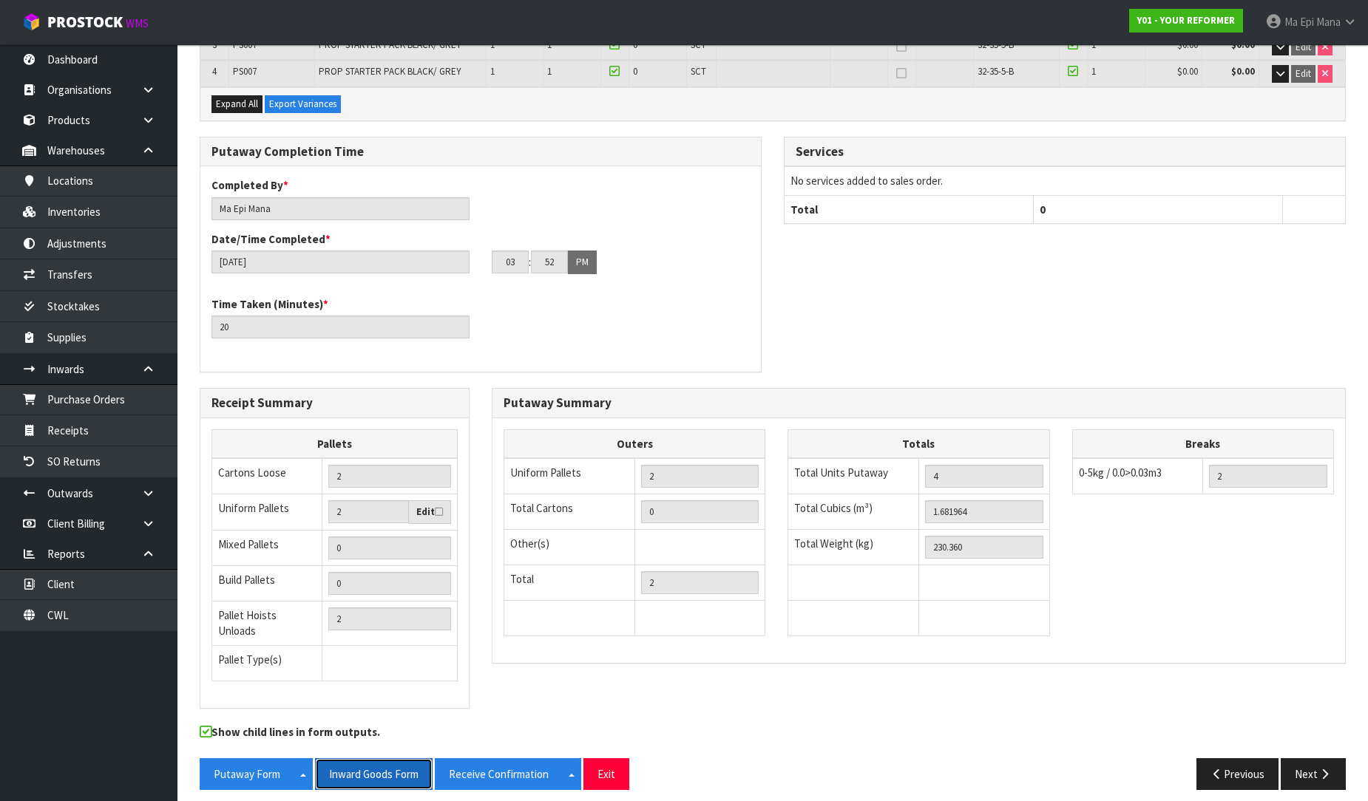
click at [376, 759] on button "Inward Goods Form" at bounding box center [374, 775] width 118 height 32
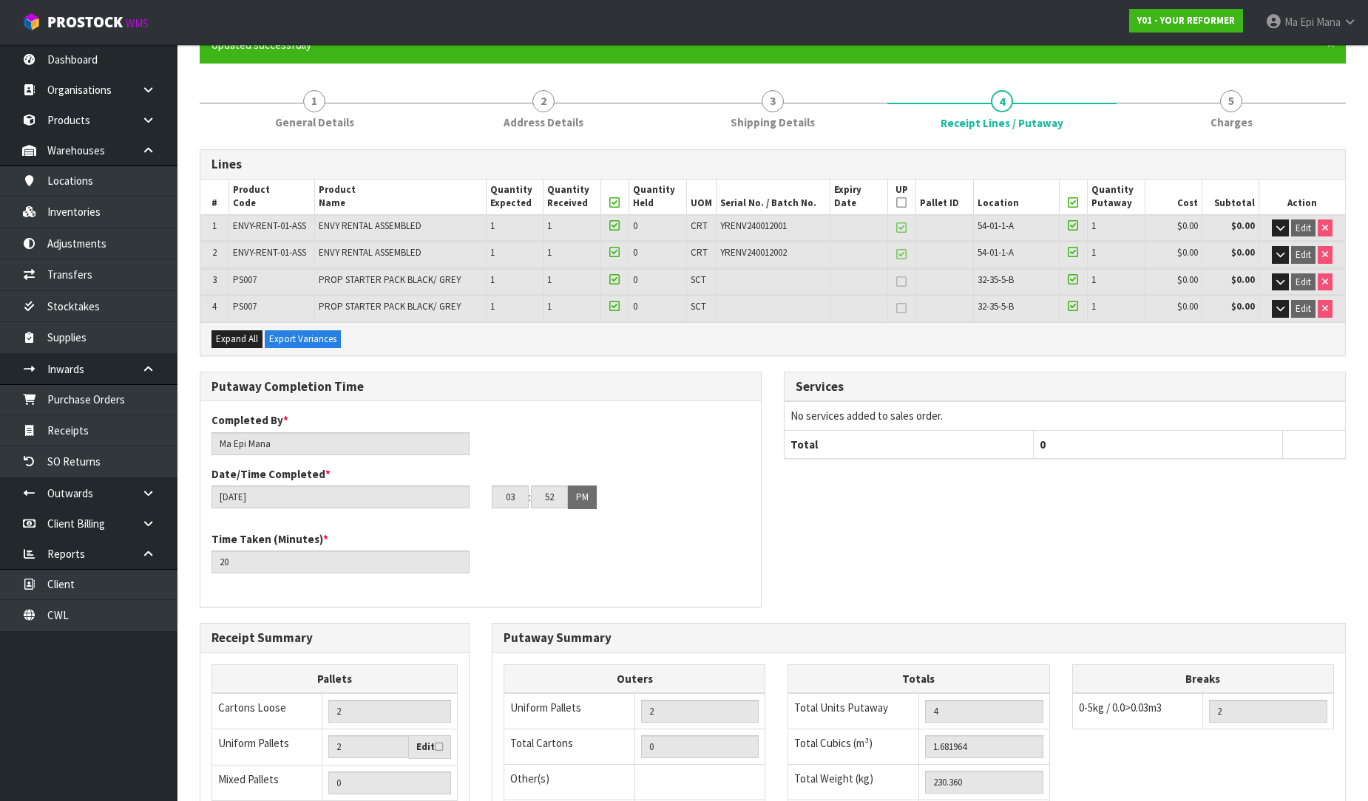
scroll to position [0, 0]
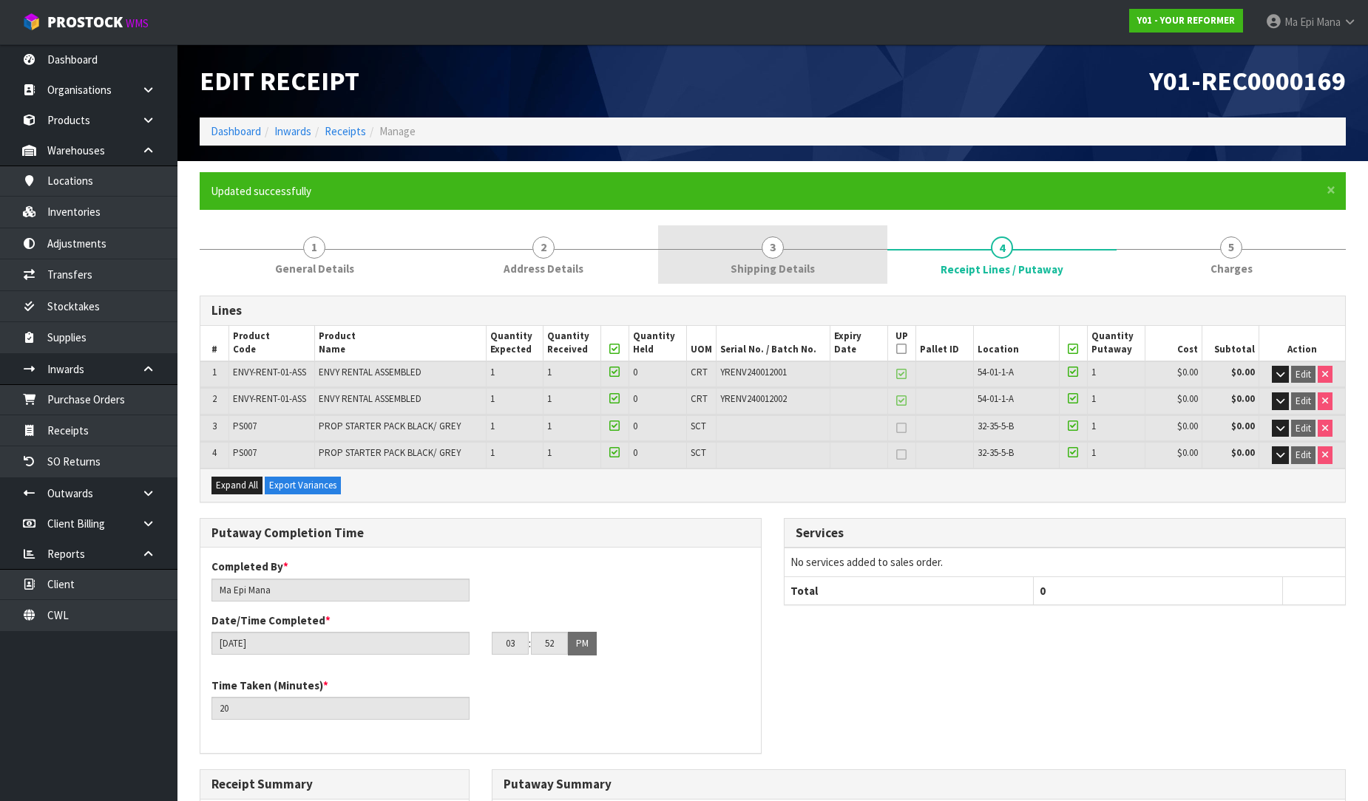
click at [773, 234] on link "3 Shipping Details" at bounding box center [772, 254] width 229 height 58
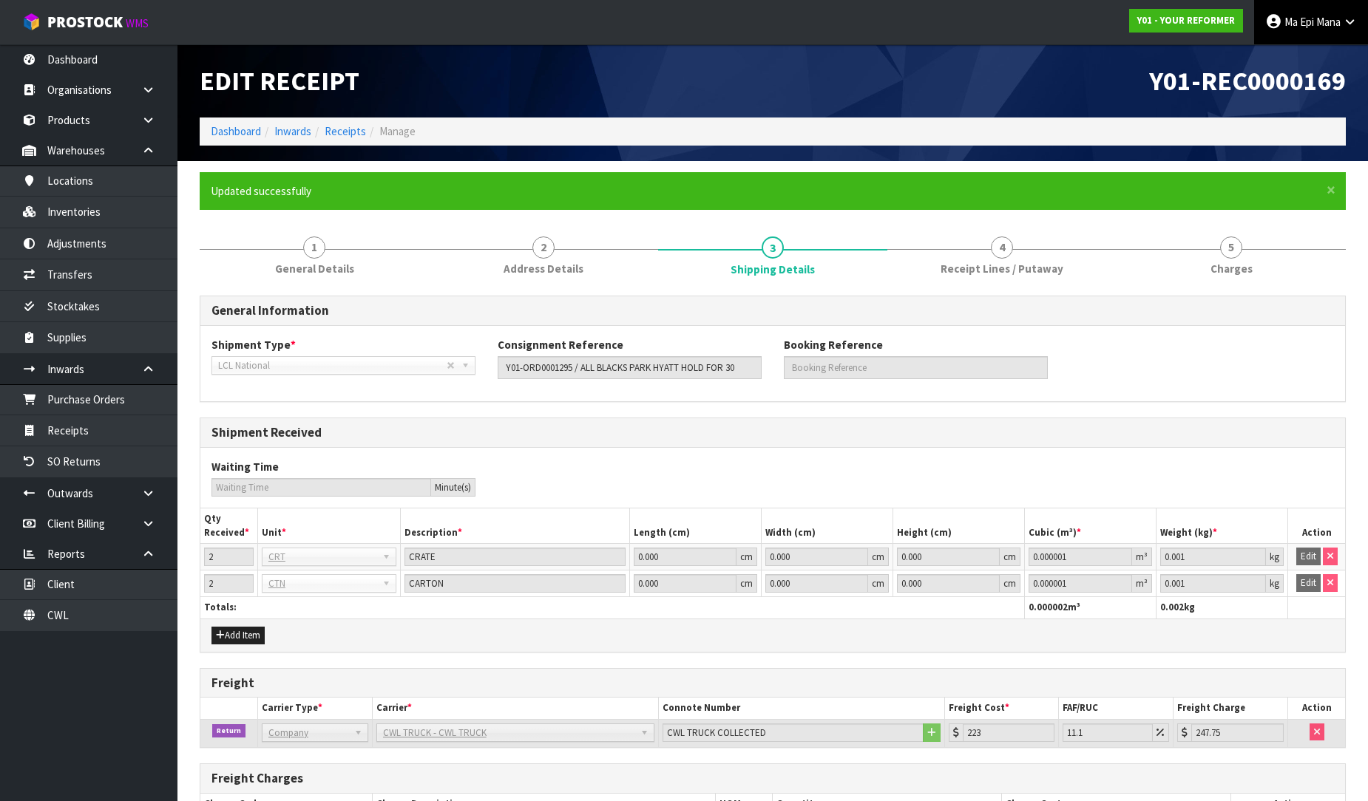
click at [1303, 17] on span "Ma Epi" at bounding box center [1299, 22] width 30 height 14
click at [1295, 55] on link "Logout" at bounding box center [1308, 59] width 117 height 20
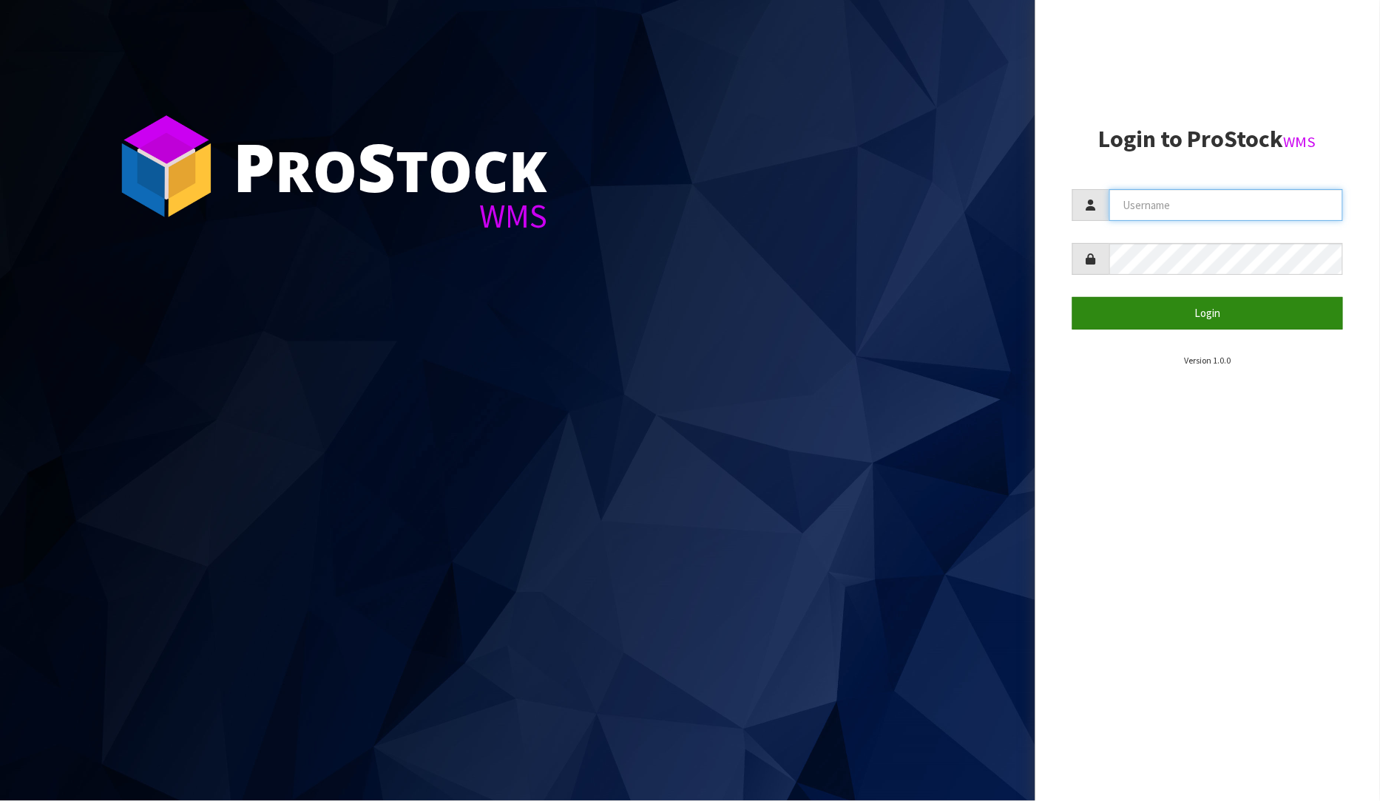
type input "[PERSON_NAME]"
click at [1203, 313] on button "Login" at bounding box center [1207, 313] width 271 height 32
